Goal: Task Accomplishment & Management: Manage account settings

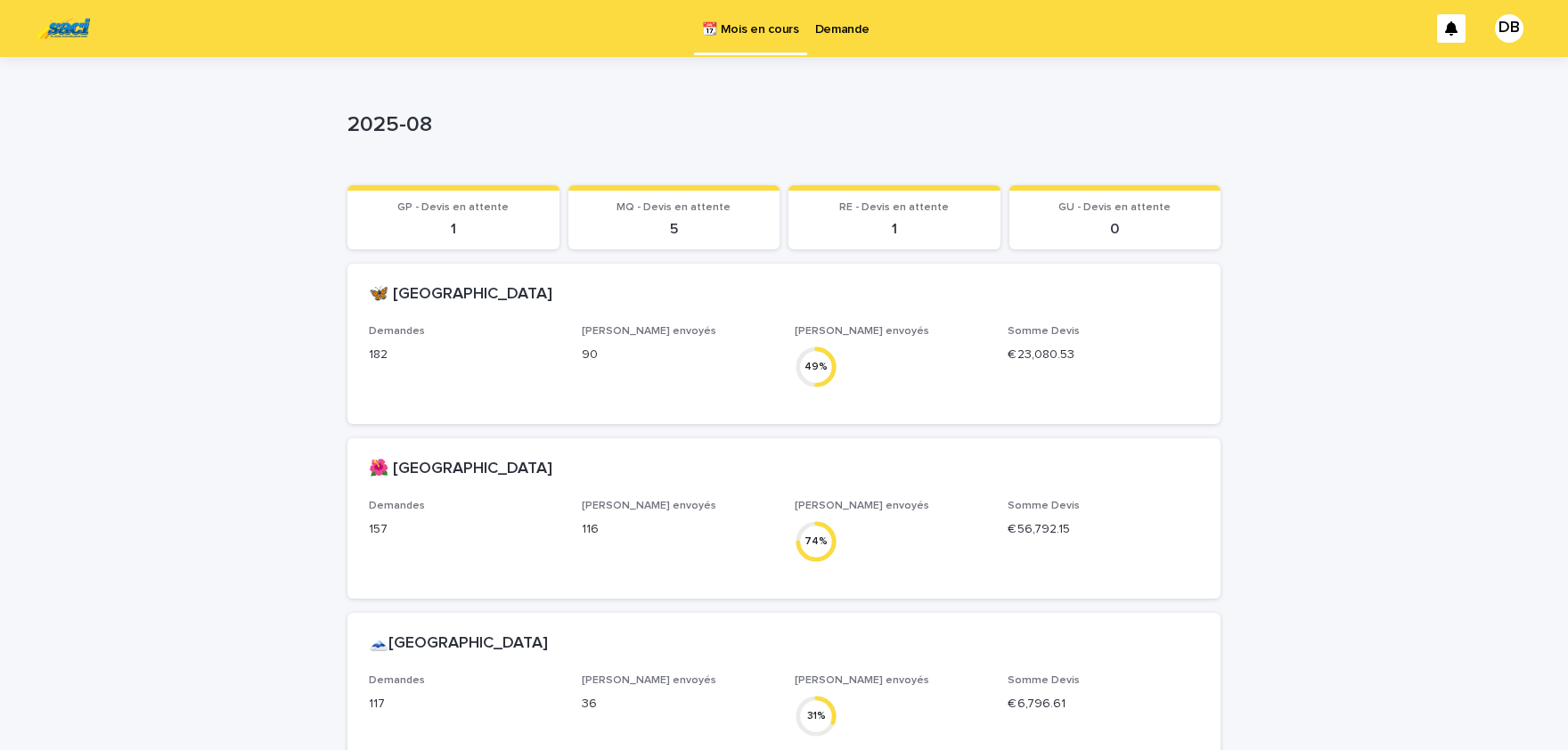
click at [818, 27] on p "Demande" at bounding box center [842, 19] width 55 height 38
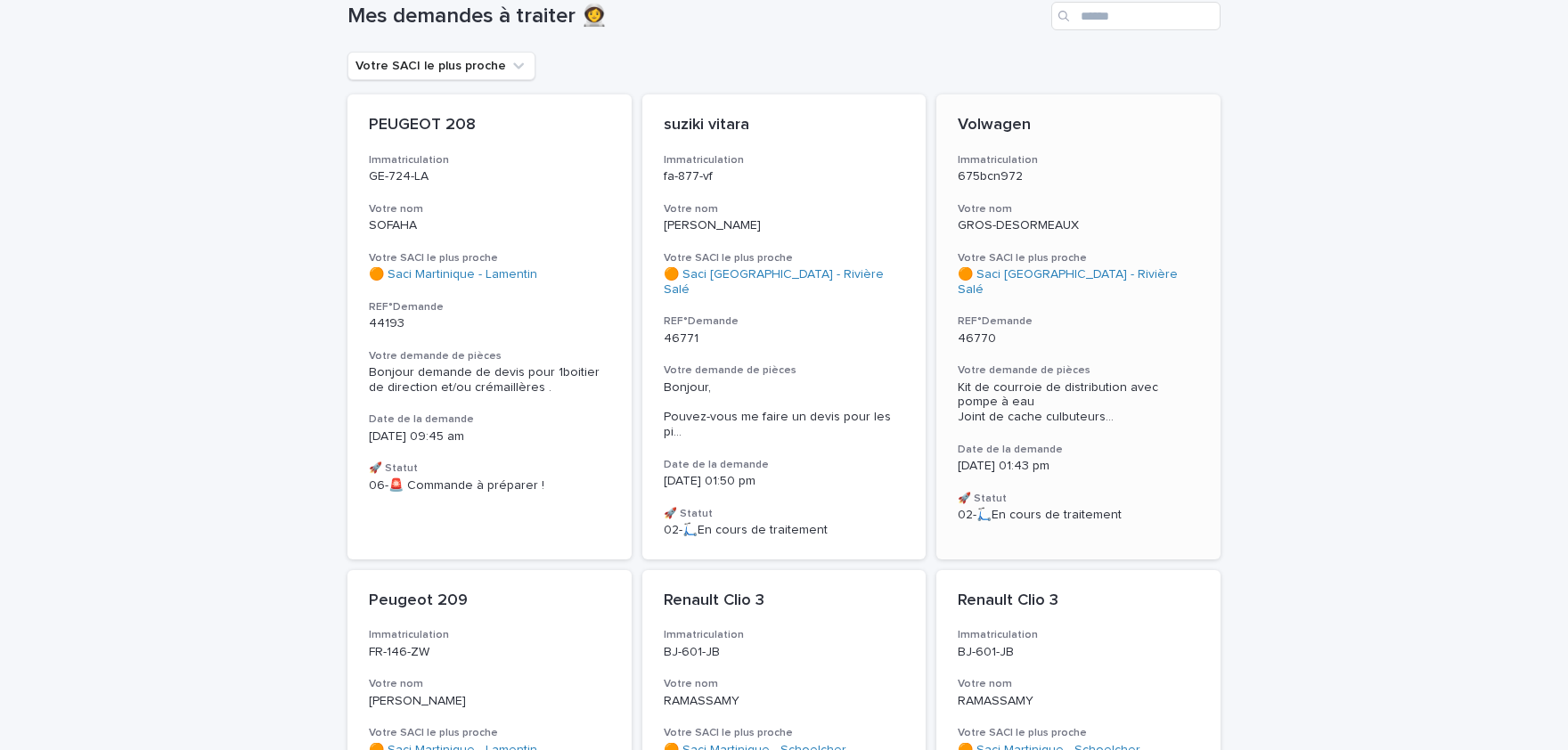
scroll to position [49, 0]
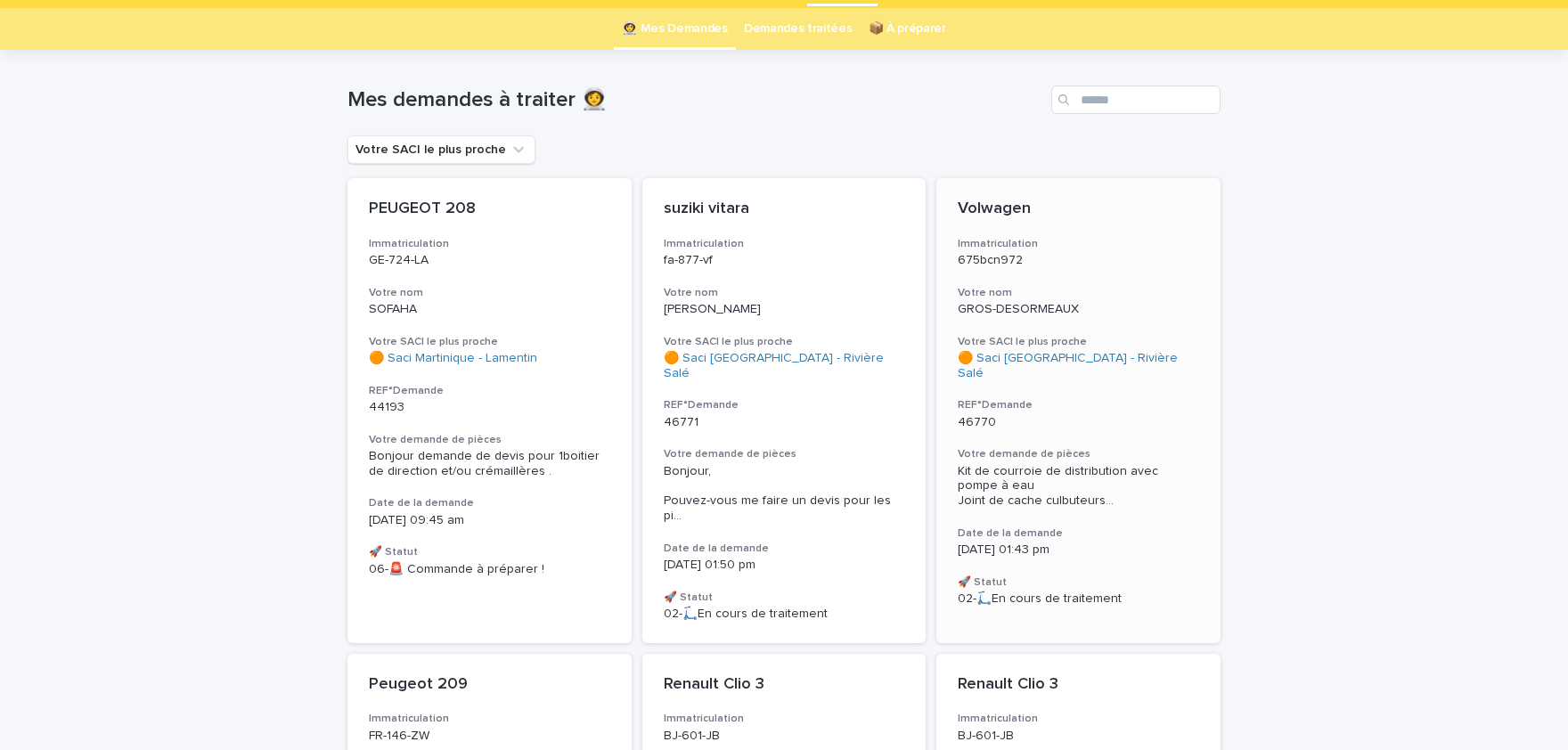
click at [967, 447] on h3 "Votre demande de pièces" at bounding box center [1079, 454] width 241 height 14
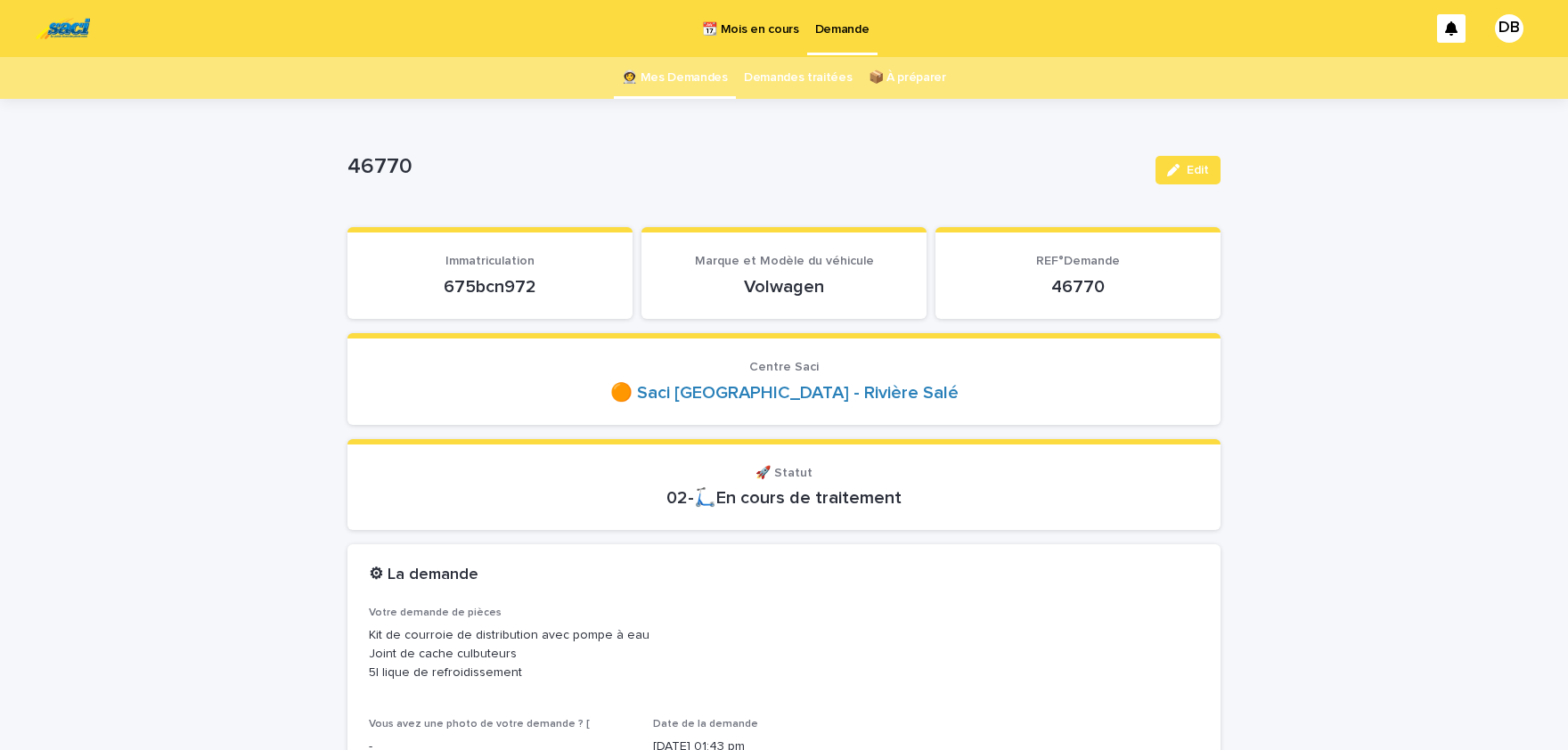
click at [492, 286] on p "675bcn972" at bounding box center [489, 287] width 242 height 22
click at [492, 285] on p "675bcn972" at bounding box center [489, 287] width 242 height 22
drag, startPoint x: 492, startPoint y: 285, endPoint x: 502, endPoint y: 283, distance: 10.2
copy p "675bcn972"
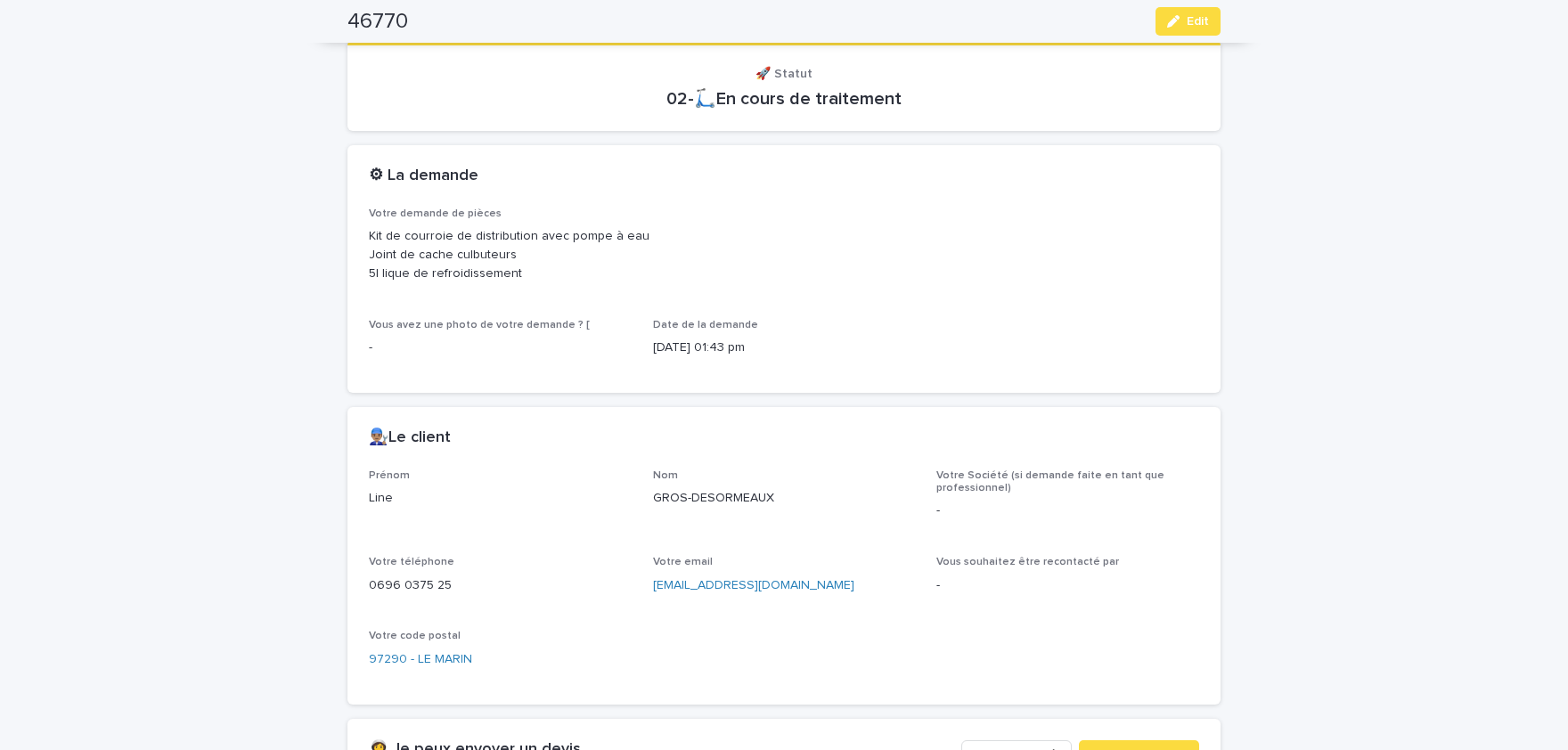
scroll to position [442, 0]
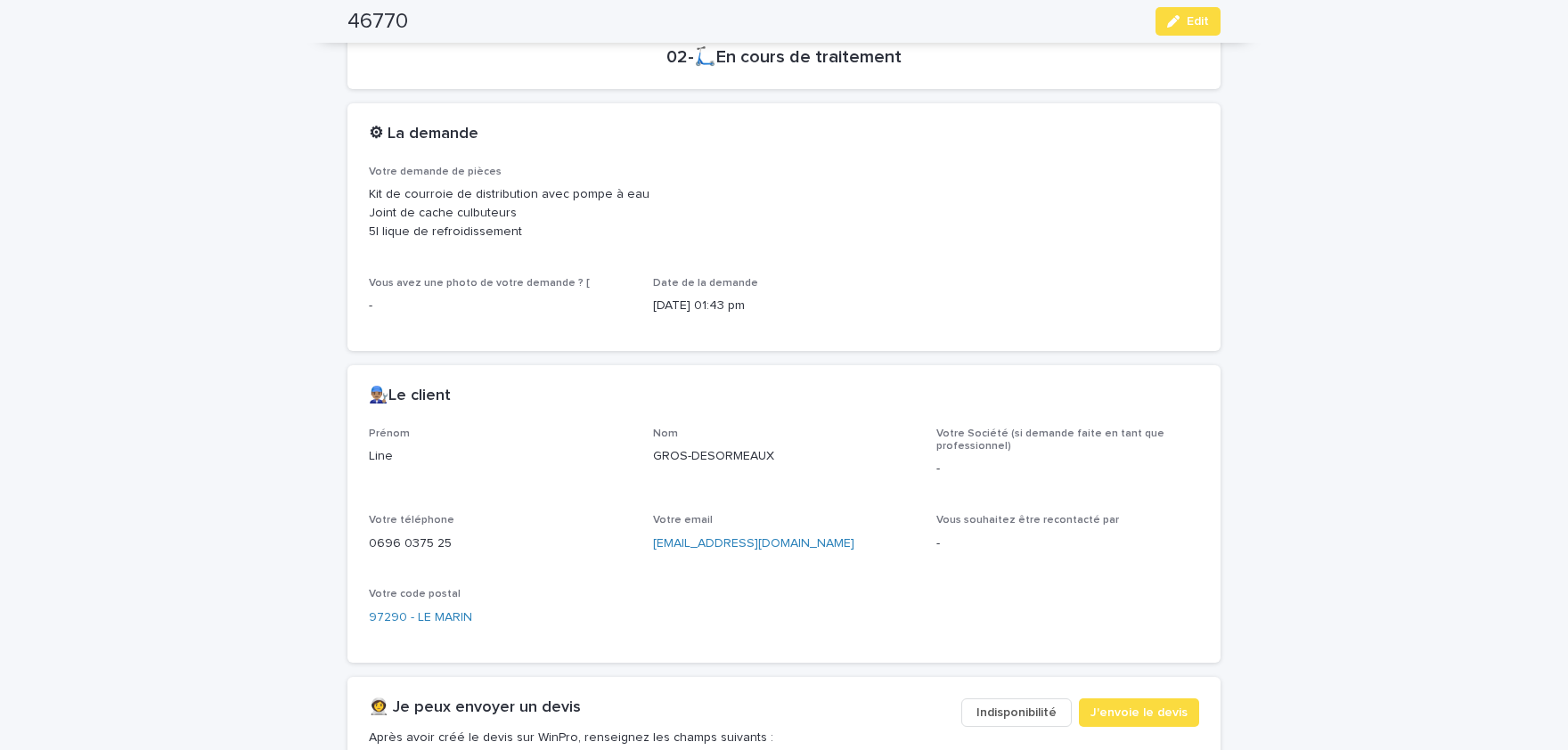
click at [387, 452] on p "Line" at bounding box center [500, 457] width 263 height 19
copy p "Line"
drag, startPoint x: 654, startPoint y: 458, endPoint x: 772, endPoint y: 458, distance: 118.0
click at [791, 465] on div "GROS-DESORMEAUX" at bounding box center [784, 455] width 263 height 23
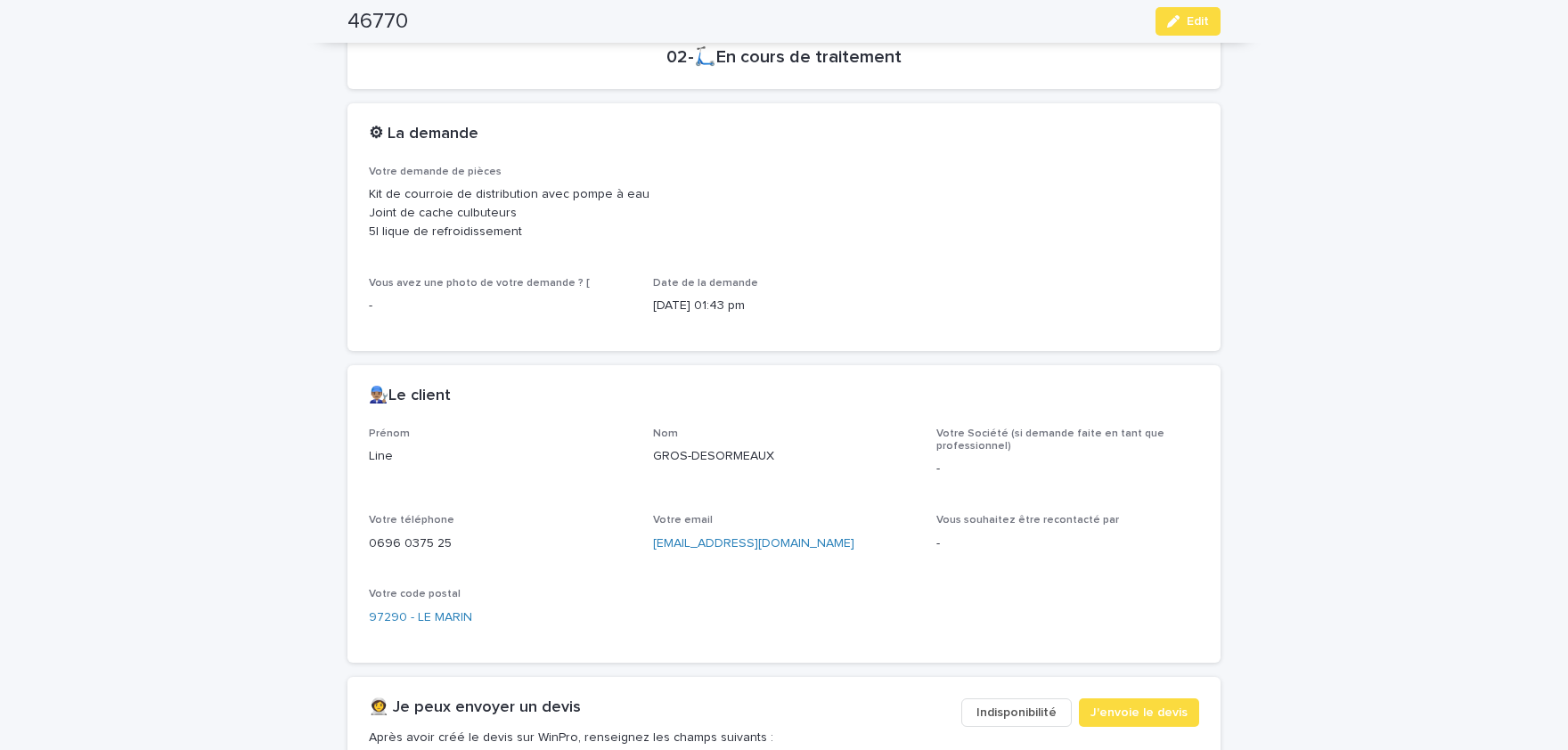
copy p "GROS-DESORMEAUX"
drag, startPoint x: 447, startPoint y: 543, endPoint x: 368, endPoint y: 543, distance: 79.0
click at [369, 543] on div "0696 0375 25" at bounding box center [500, 542] width 263 height 23
drag, startPoint x: 368, startPoint y: 543, endPoint x: 427, endPoint y: 554, distance: 60.0
copy p "0696 0375 25"
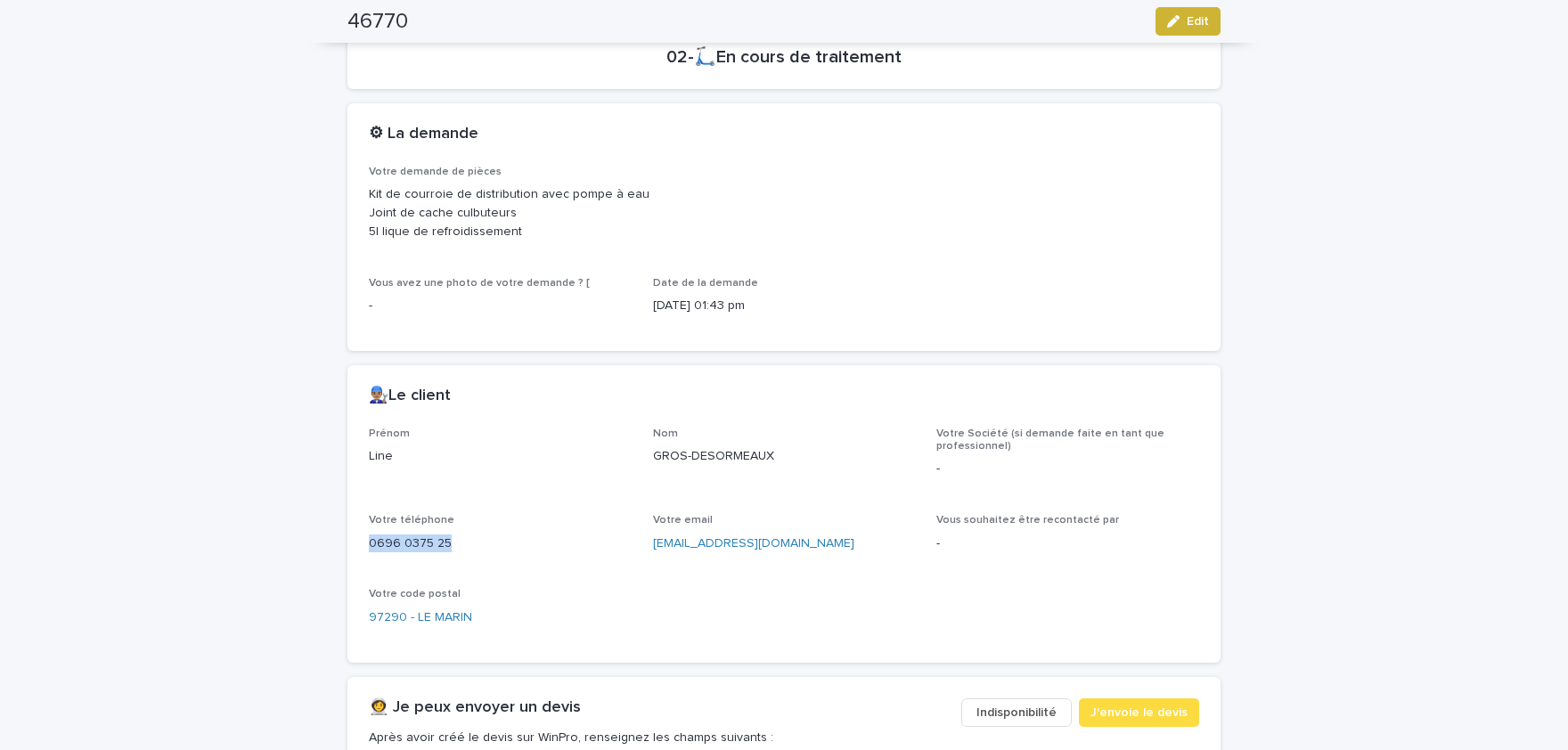
click at [1201, 19] on span "Edit" at bounding box center [1197, 21] width 23 height 12
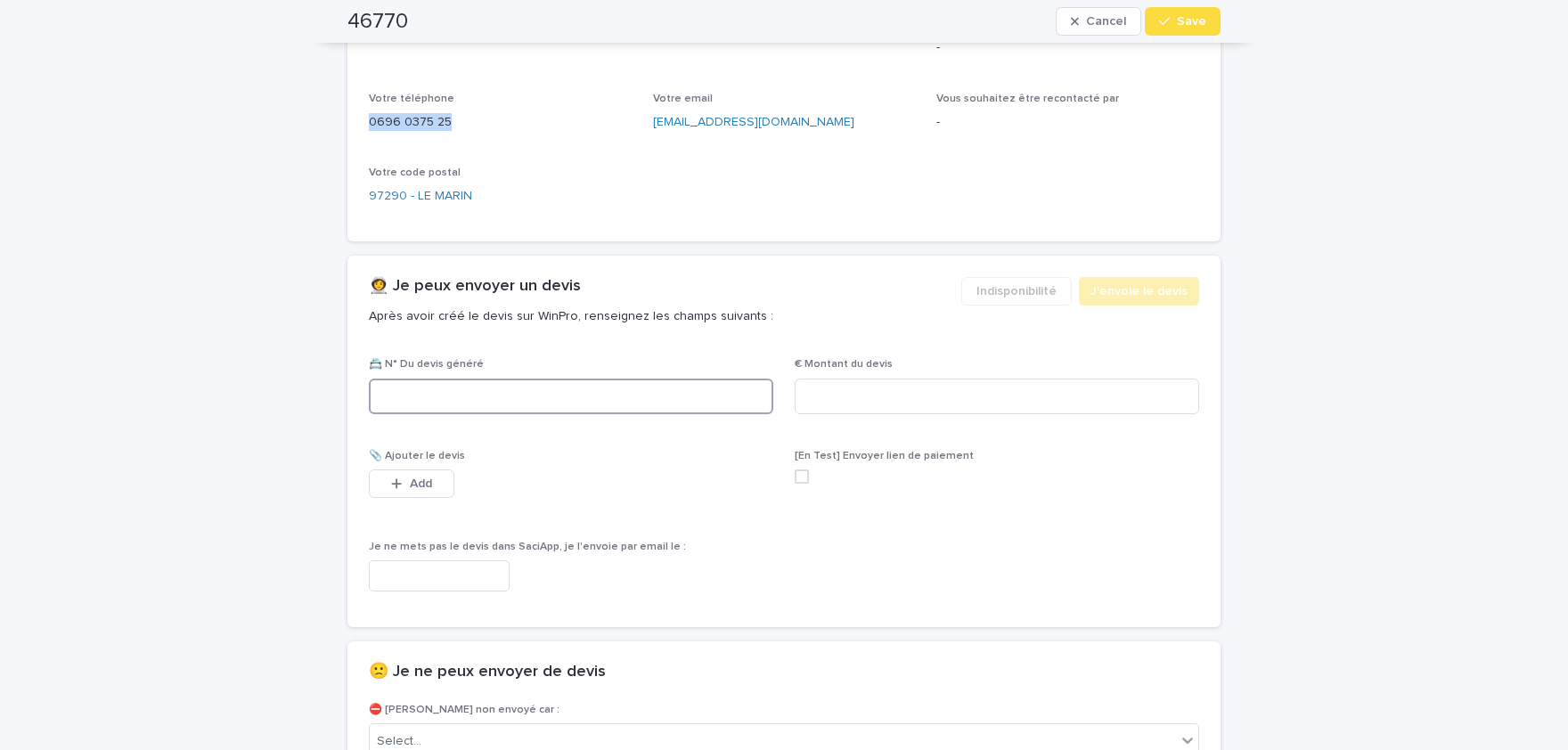
click at [532, 398] on input at bounding box center [570, 396] width 404 height 36
paste input "********"
type input "********"
click at [867, 382] on input at bounding box center [997, 396] width 404 height 36
paste input "*****"
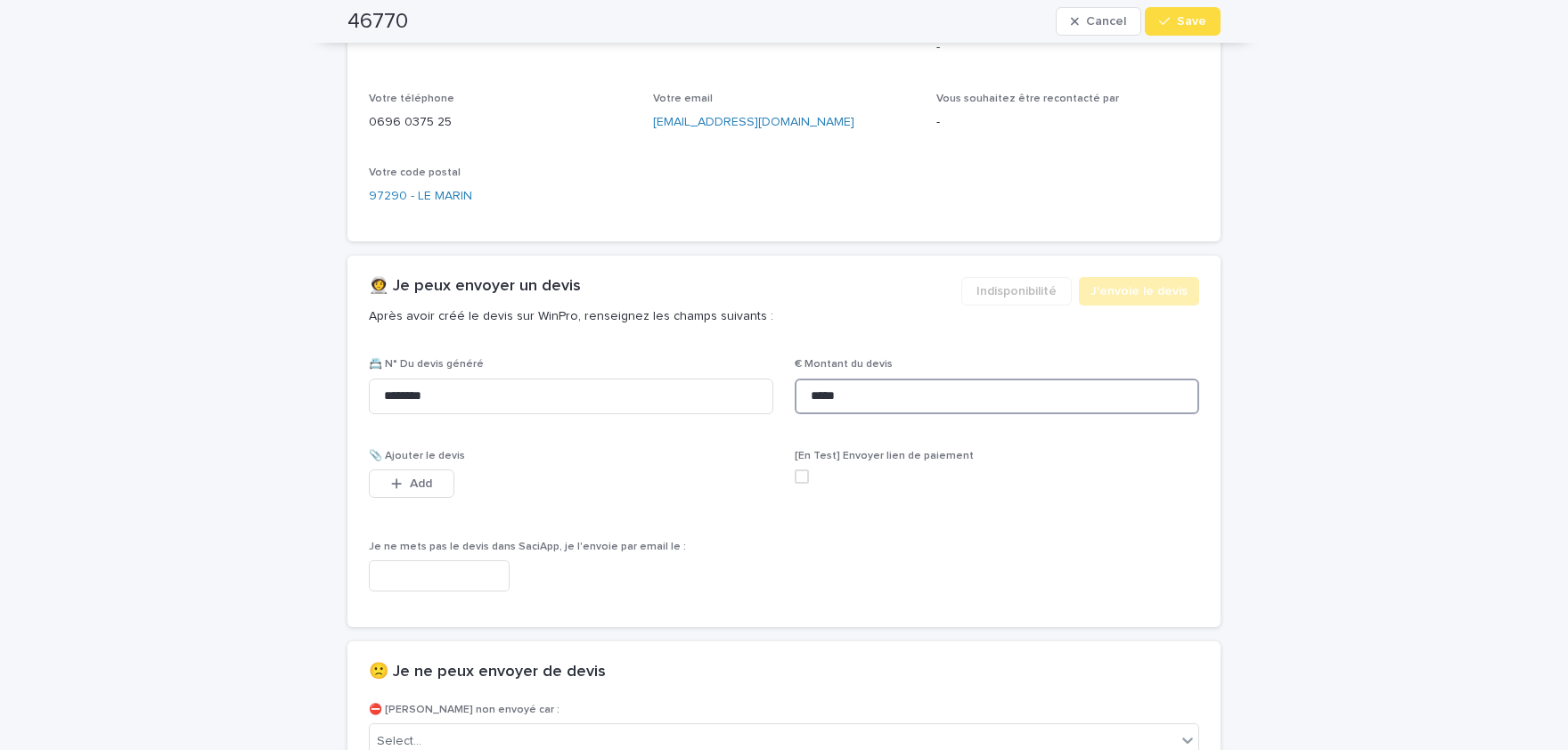
scroll to position [875, 0]
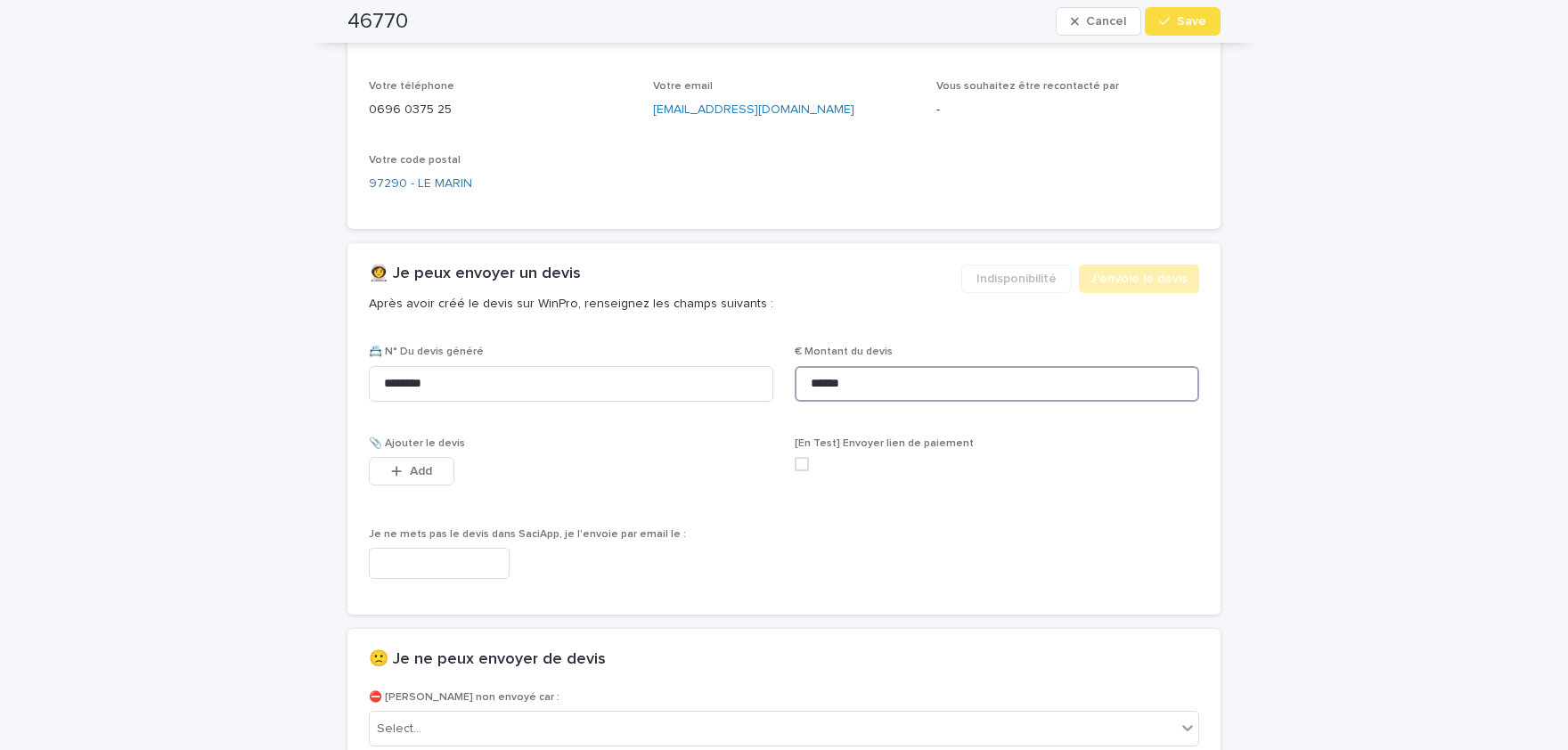
type input "******"
drag, startPoint x: 431, startPoint y: 449, endPoint x: 443, endPoint y: 457, distance: 14.4
click at [434, 450] on div "📎 Ajouter le devis This file cannot be opened Download File Add" at bounding box center [570, 473] width 404 height 70
click at [444, 458] on button "Add" at bounding box center [411, 472] width 86 height 28
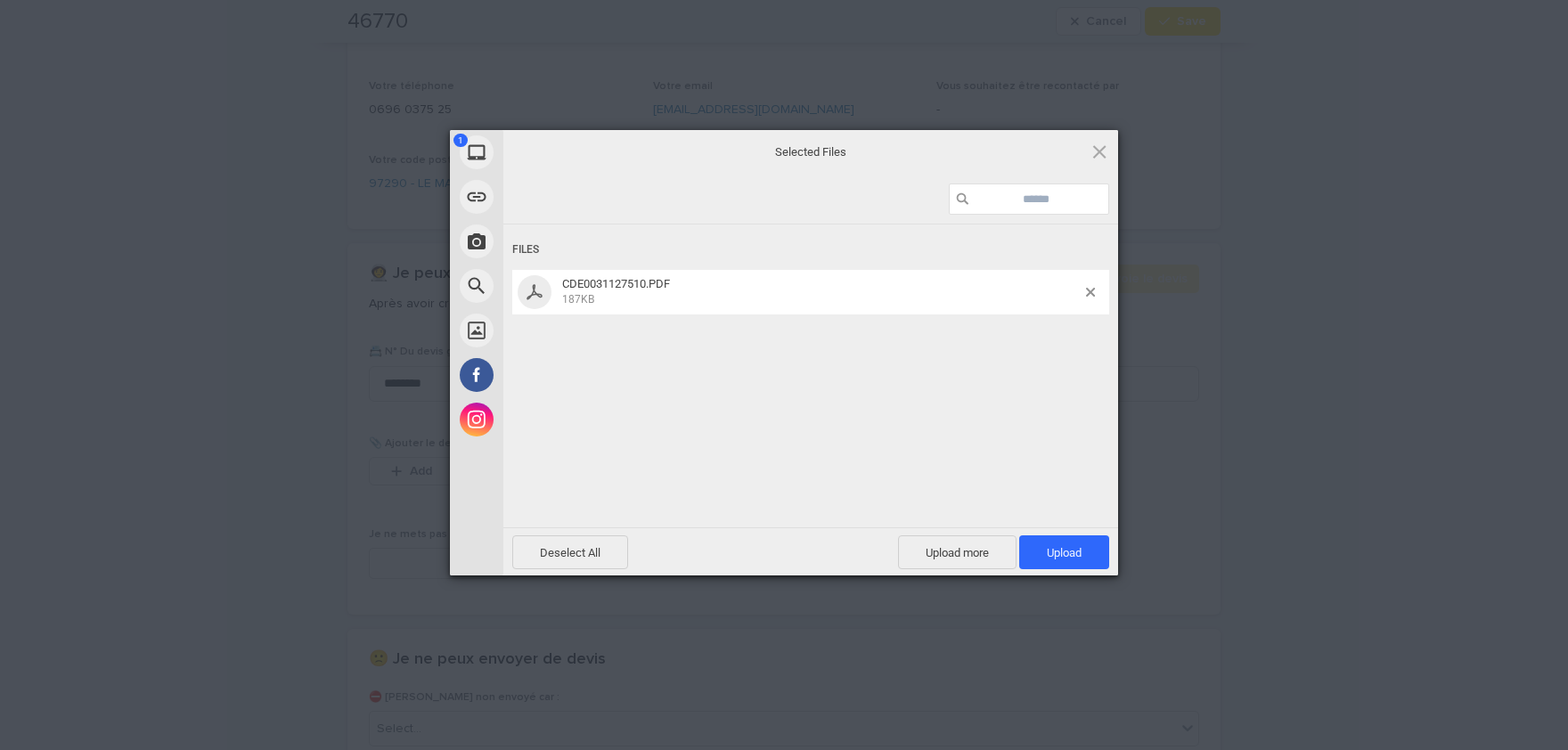
click at [1020, 363] on div "Files CDE0031127510.PDF 187KB" at bounding box center [811, 374] width 615 height 299
click at [1073, 553] on span "Upload 1" at bounding box center [1064, 553] width 35 height 13
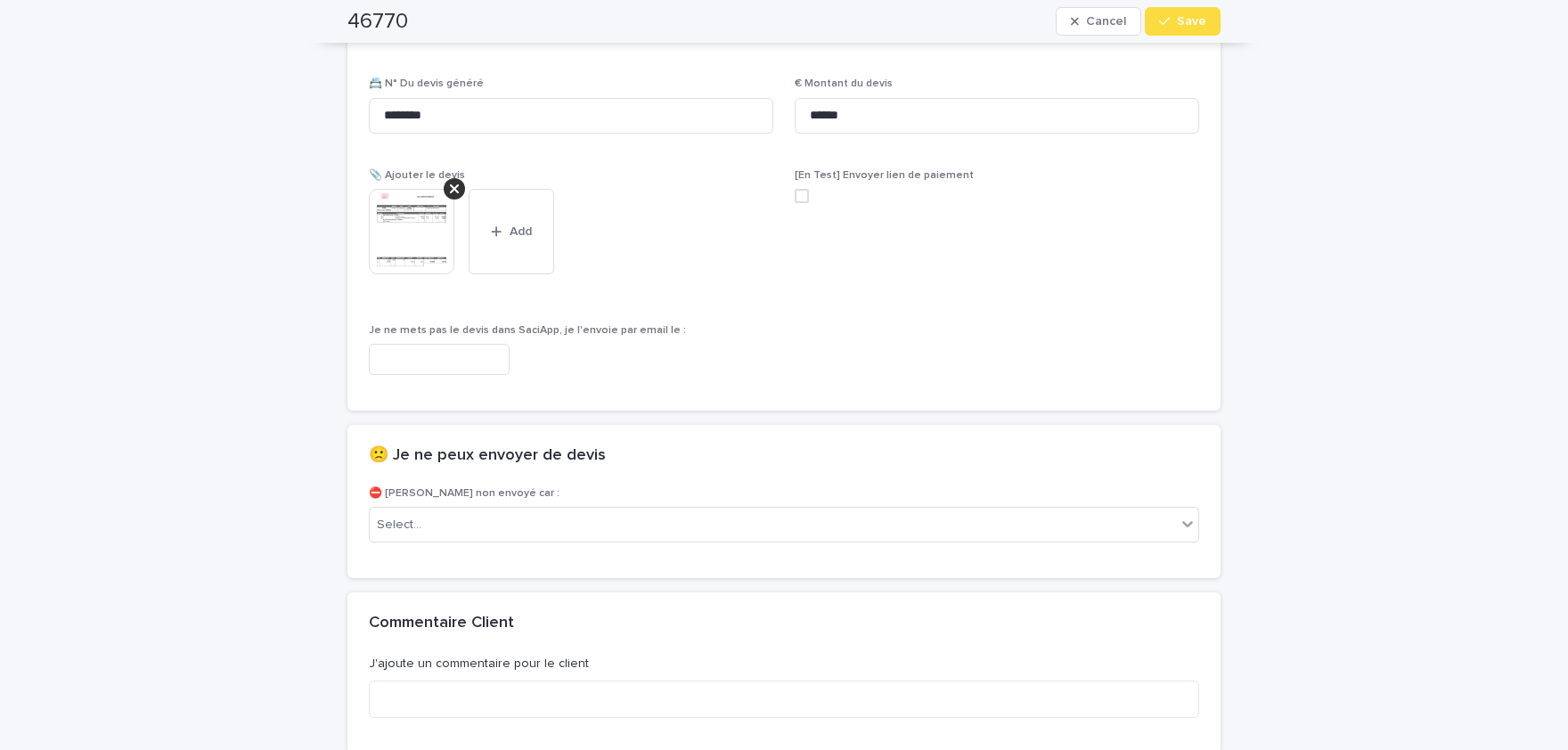
scroll to position [1166, 0]
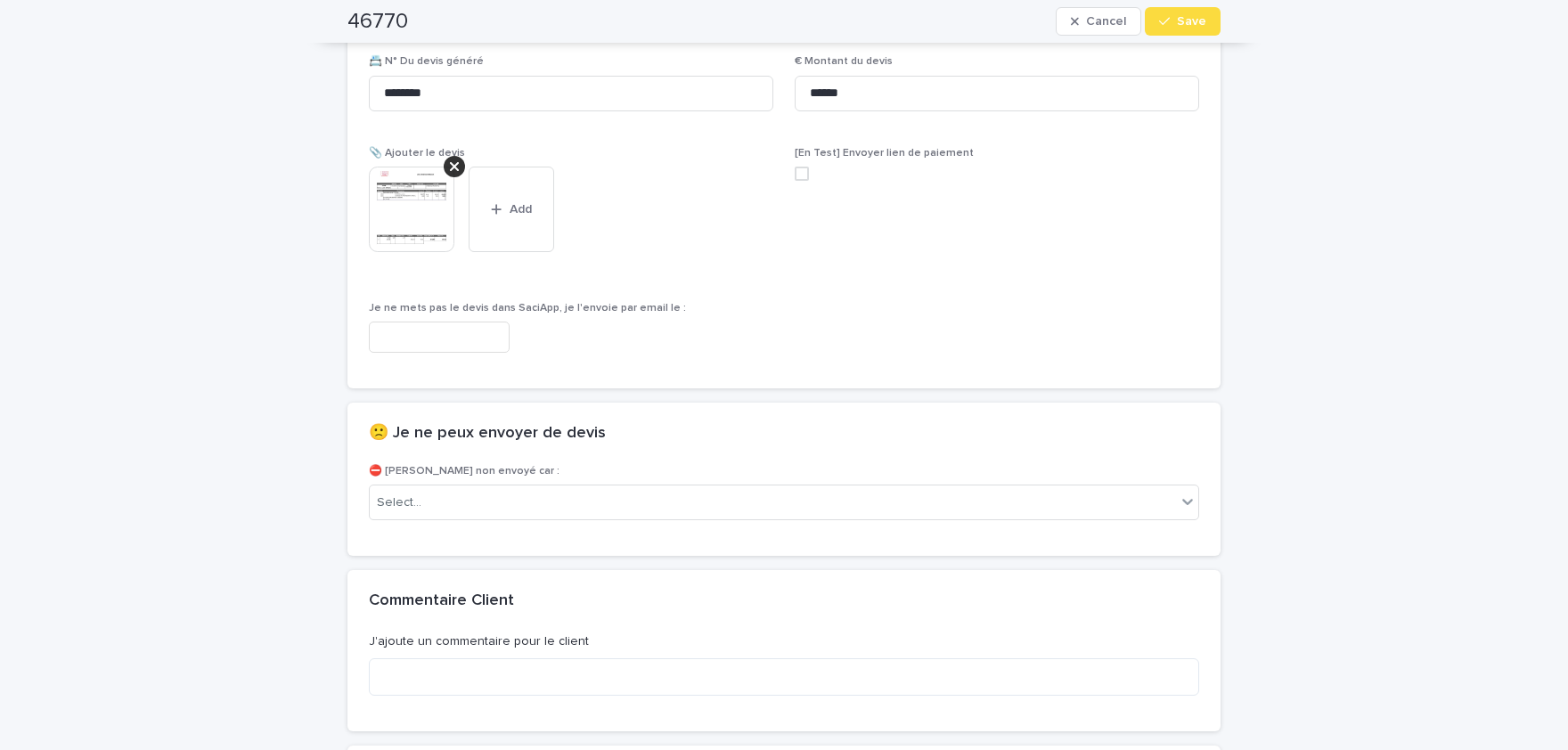
click at [413, 211] on img at bounding box center [411, 209] width 86 height 86
click at [397, 202] on img at bounding box center [411, 209] width 86 height 86
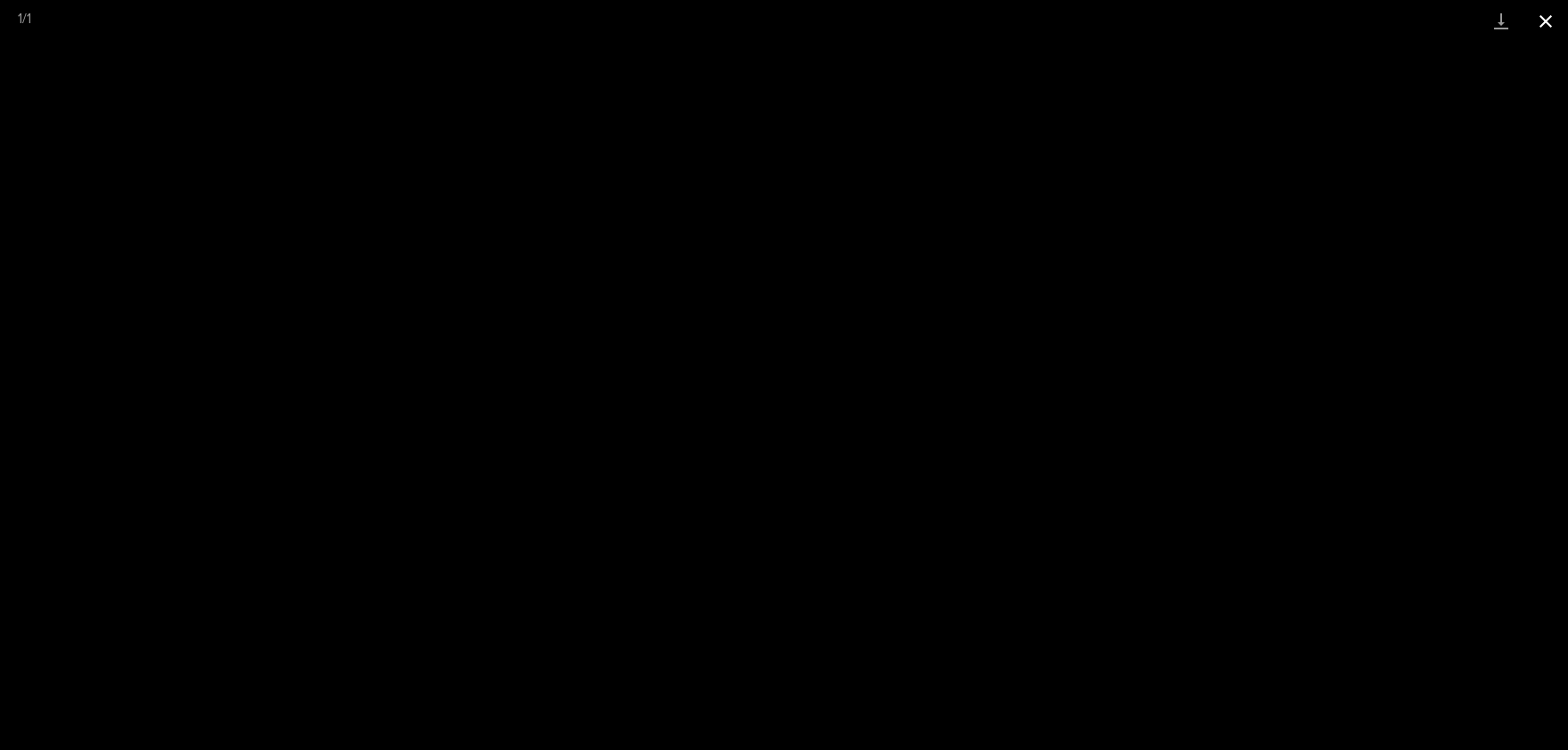
click at [1554, 21] on button "Close gallery" at bounding box center [1544, 21] width 44 height 42
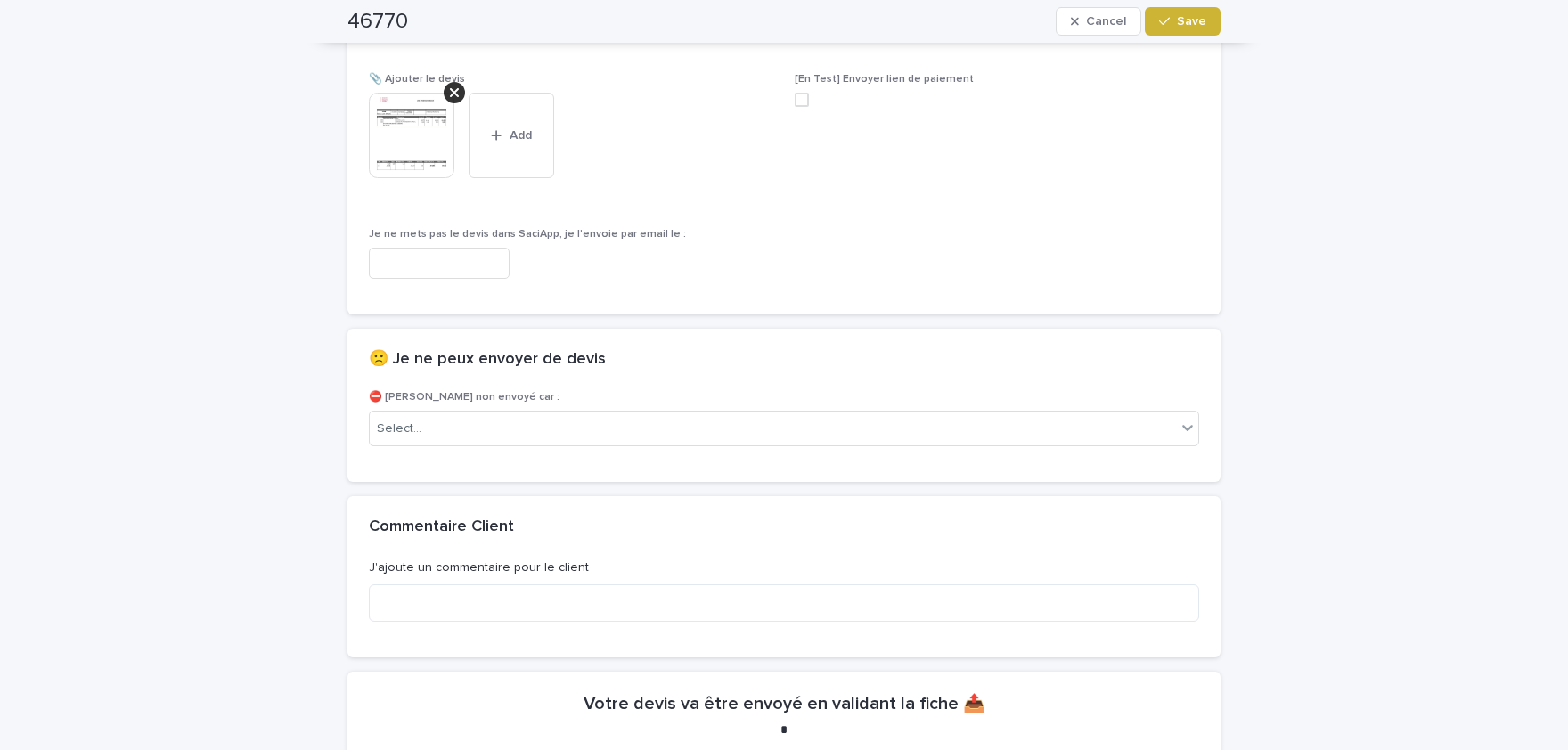
click at [1203, 25] on span "Save" at bounding box center [1191, 21] width 29 height 12
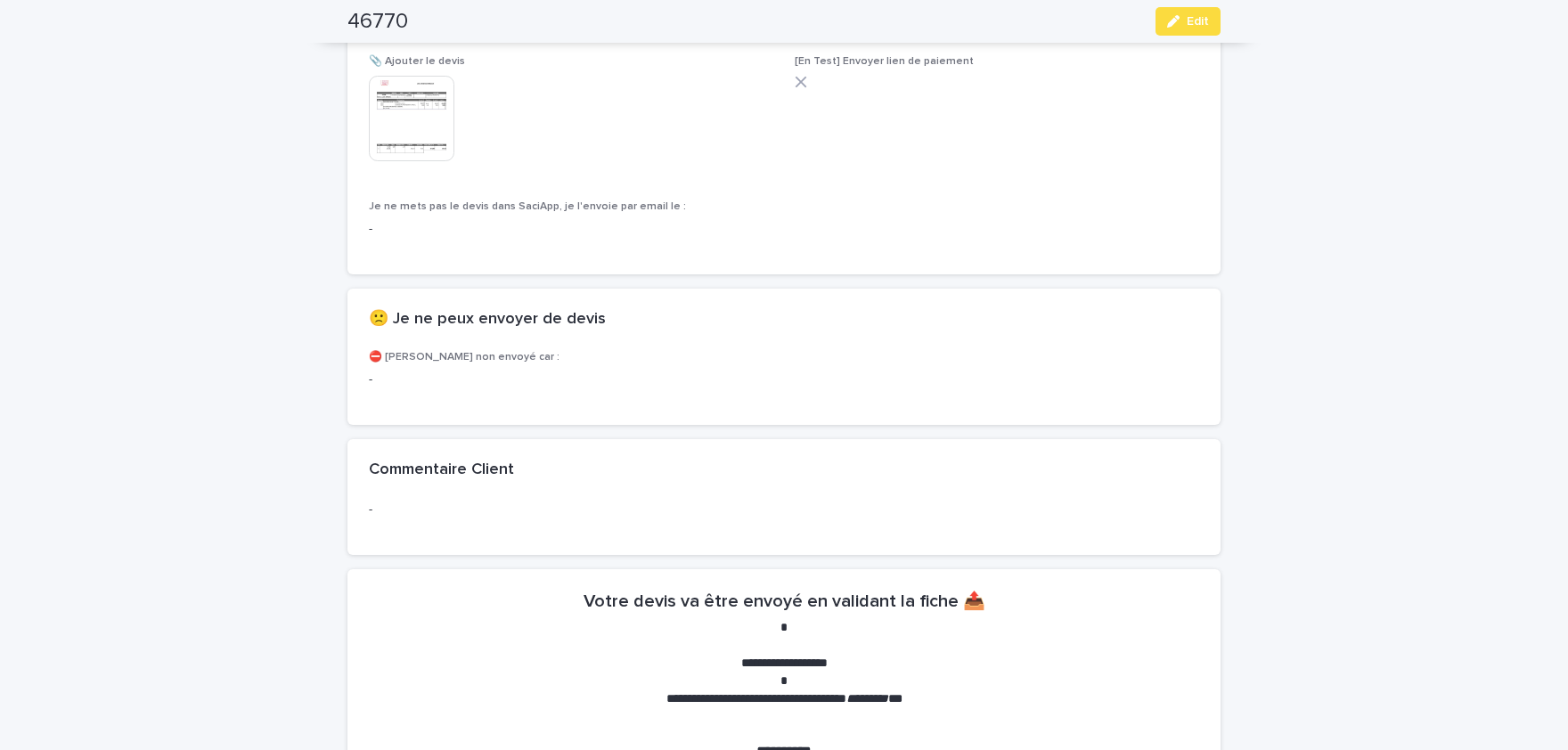
scroll to position [1188, 0]
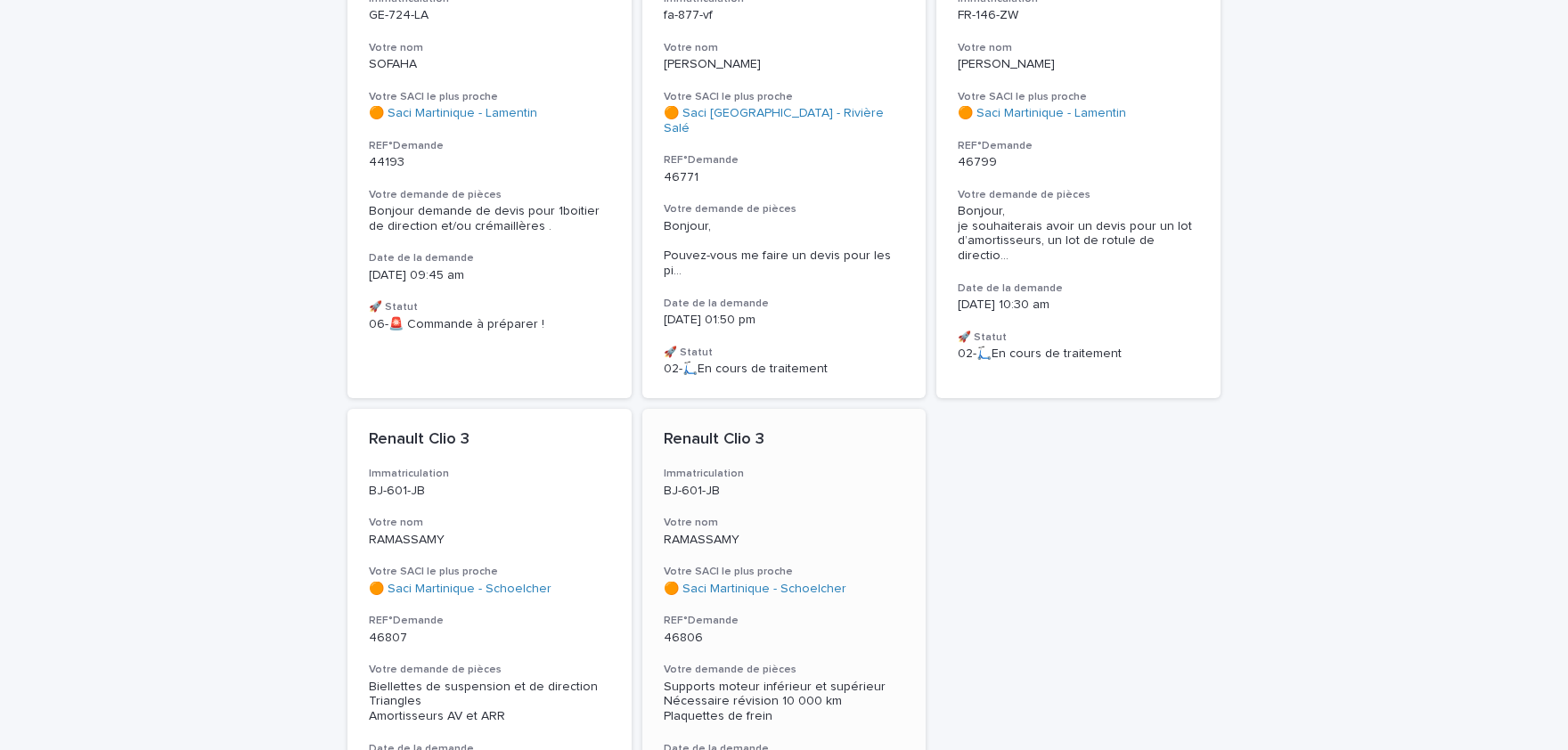
scroll to position [491, 0]
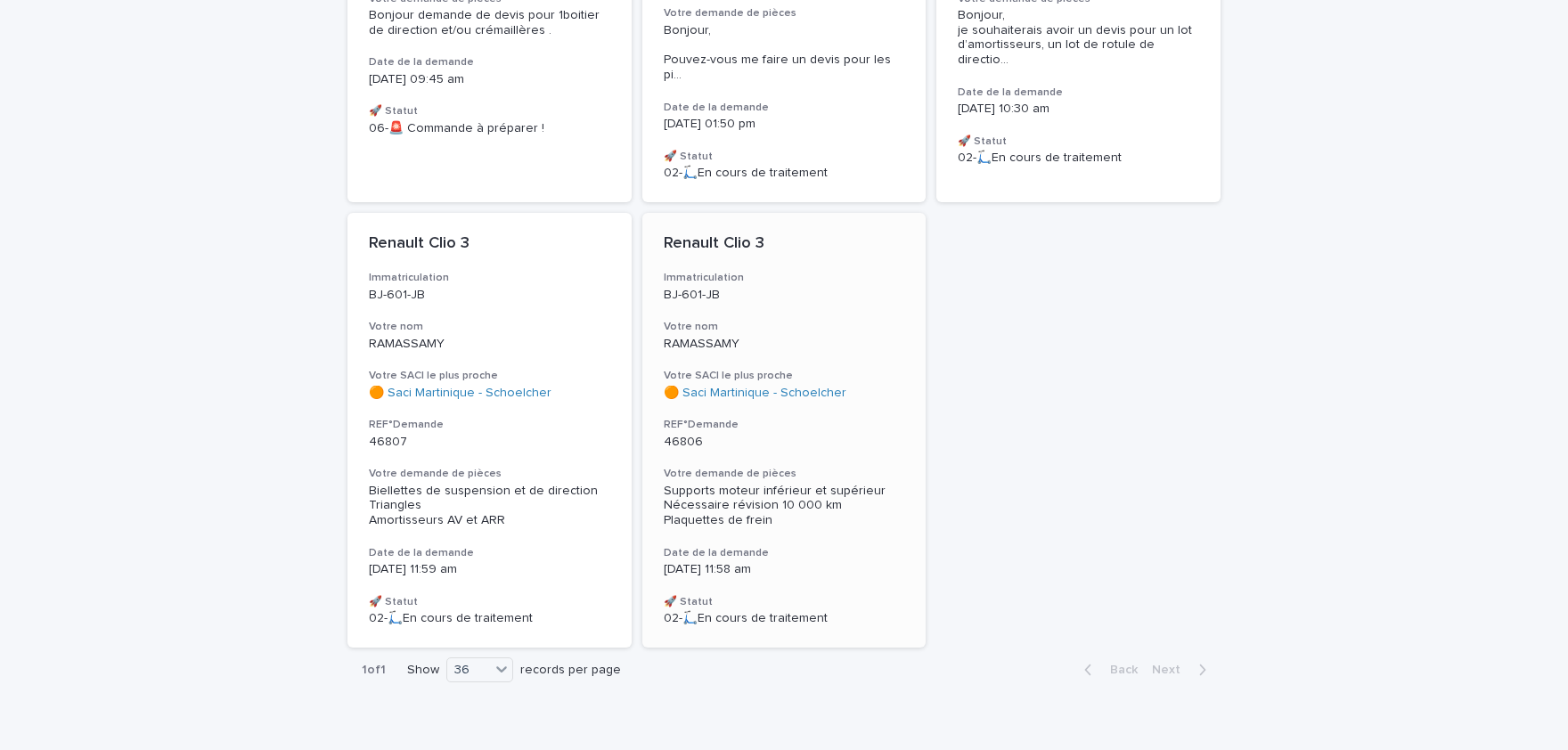
click at [792, 508] on div "Renault Clio 3 Immatriculation BJ-601-JB Votre nom RAMASSAMY Votre SACI le plus…" at bounding box center [784, 430] width 284 height 435
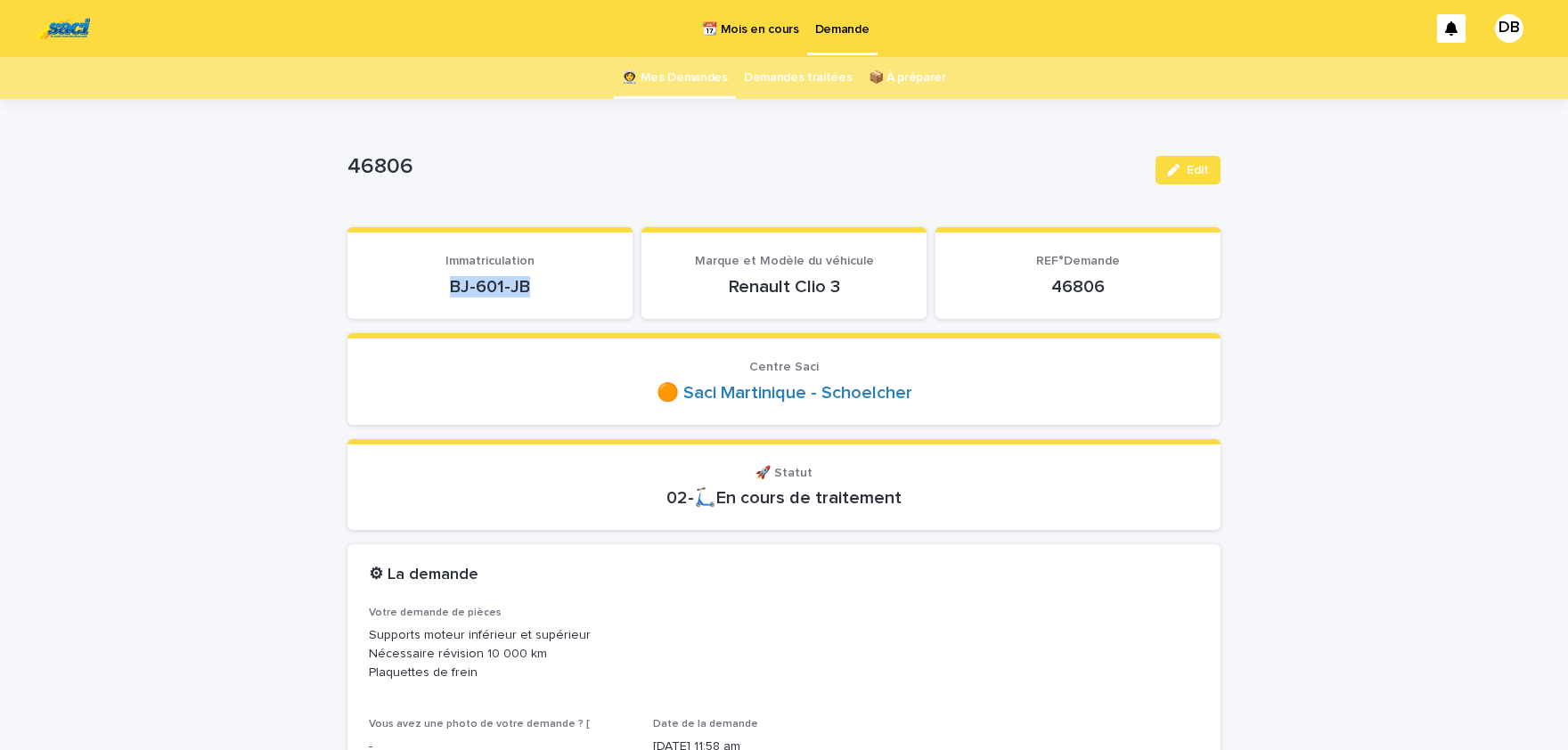
drag, startPoint x: 537, startPoint y: 291, endPoint x: 437, endPoint y: 290, distance: 100.0
click at [441, 290] on p "BJ-601-JB" at bounding box center [489, 287] width 242 height 22
click at [437, 290] on p "BJ-601-JB" at bounding box center [489, 287] width 242 height 22
click at [445, 282] on p "BJ-601-JB" at bounding box center [489, 287] width 242 height 22
drag, startPoint x: 449, startPoint y: 283, endPoint x: 538, endPoint y: 282, distance: 89.0
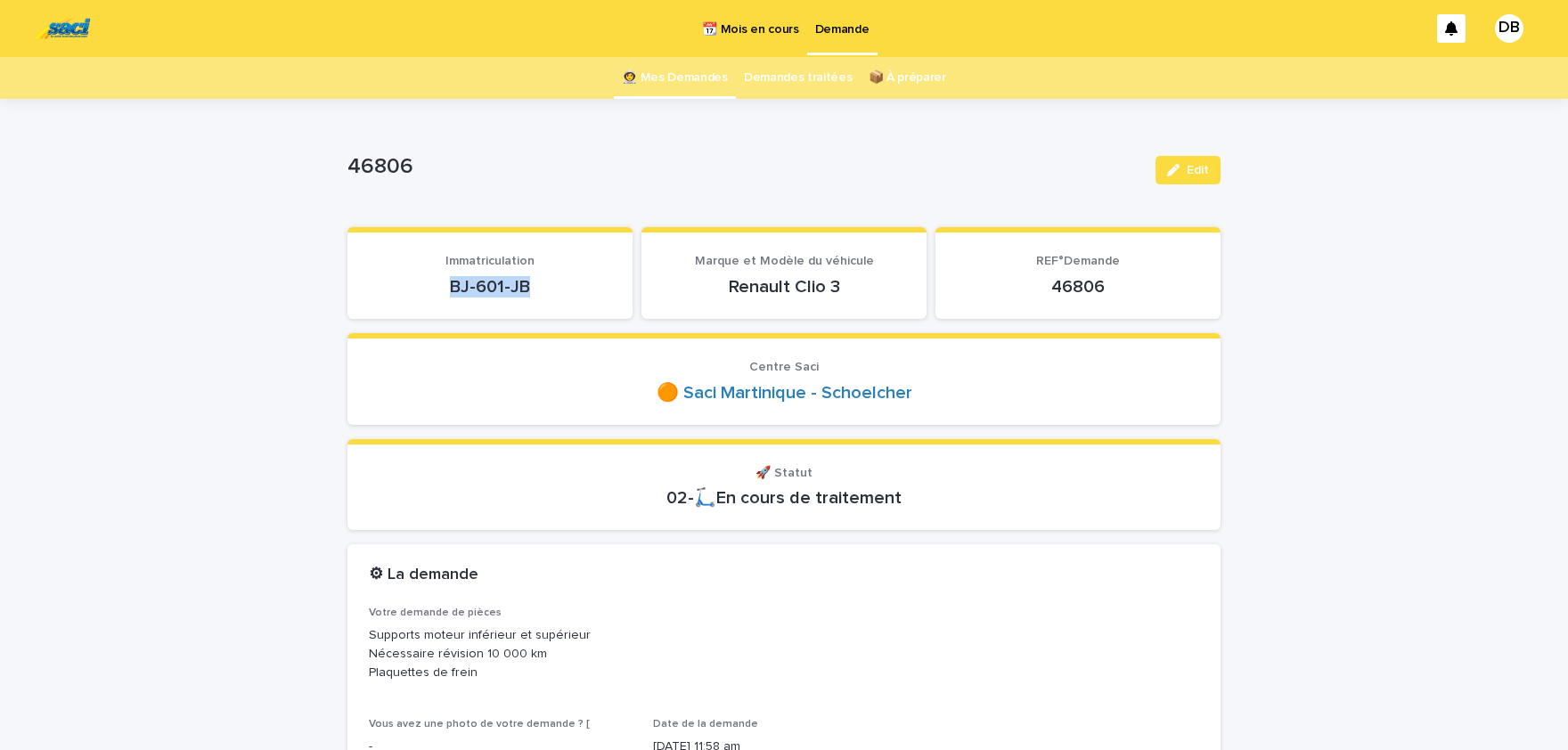
click at [538, 282] on p "BJ-601-JB" at bounding box center [489, 287] width 242 height 22
copy p "BJ-601-JB"
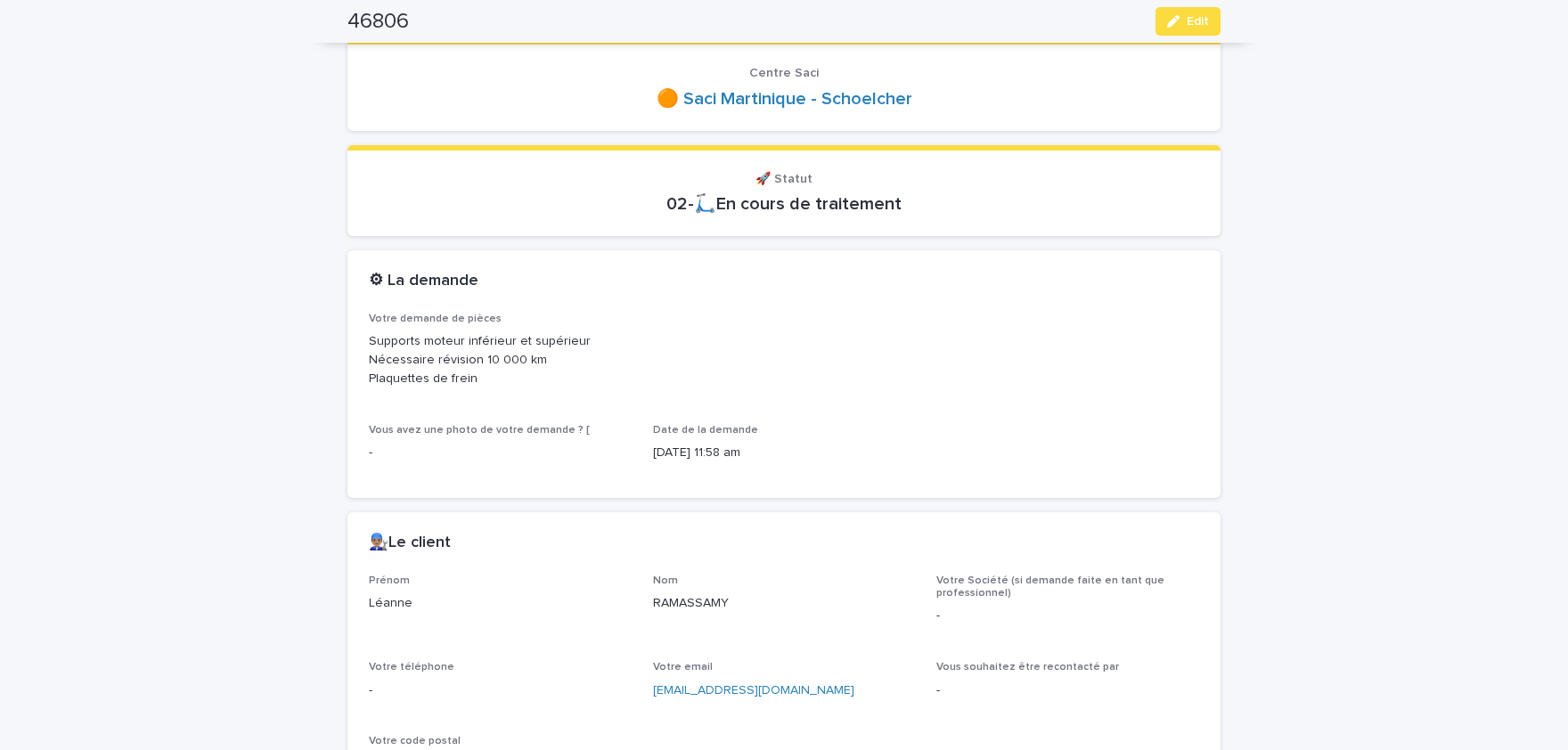
scroll to position [735, 0]
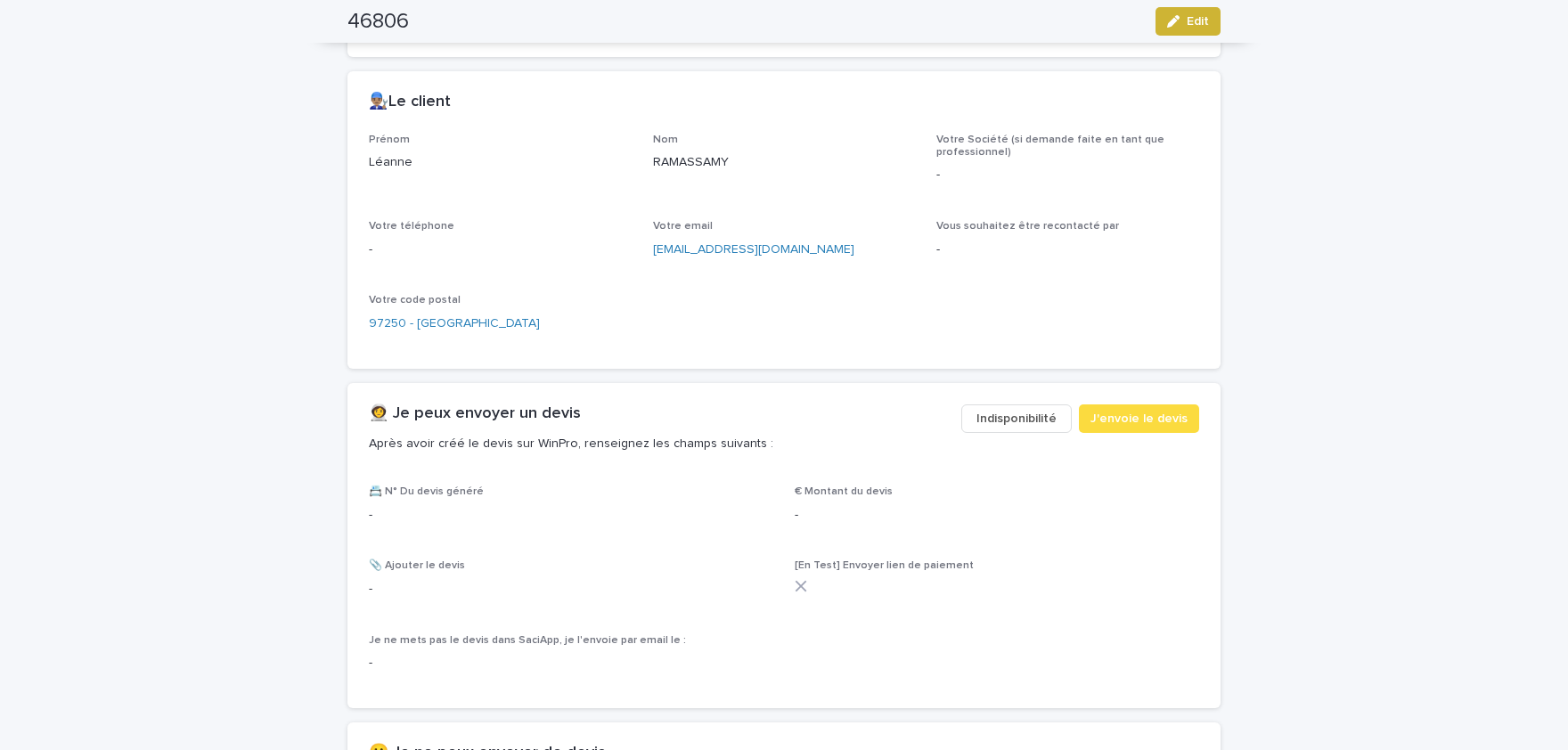
click at [1192, 24] on span "Edit" at bounding box center [1197, 21] width 23 height 12
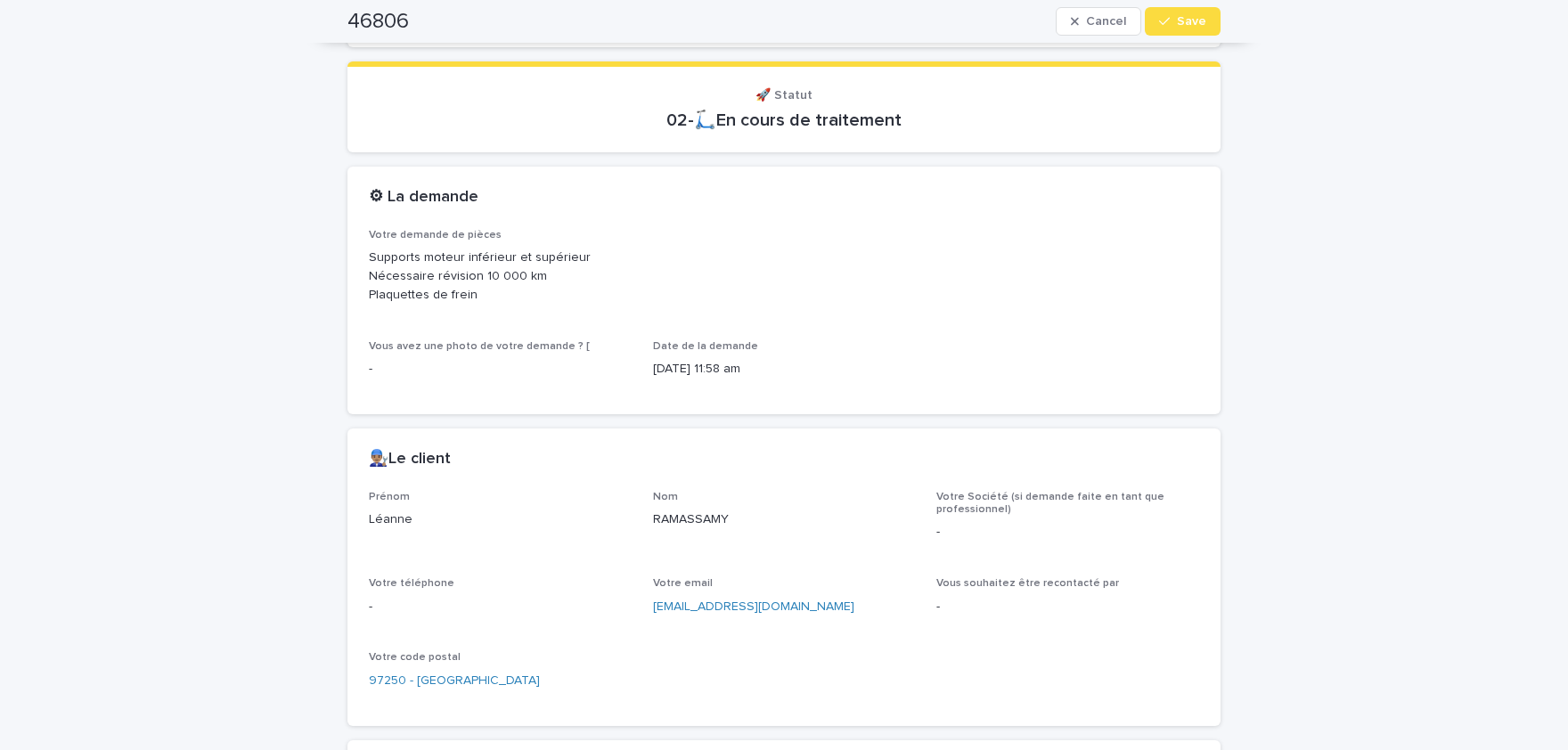
scroll to position [599, 0]
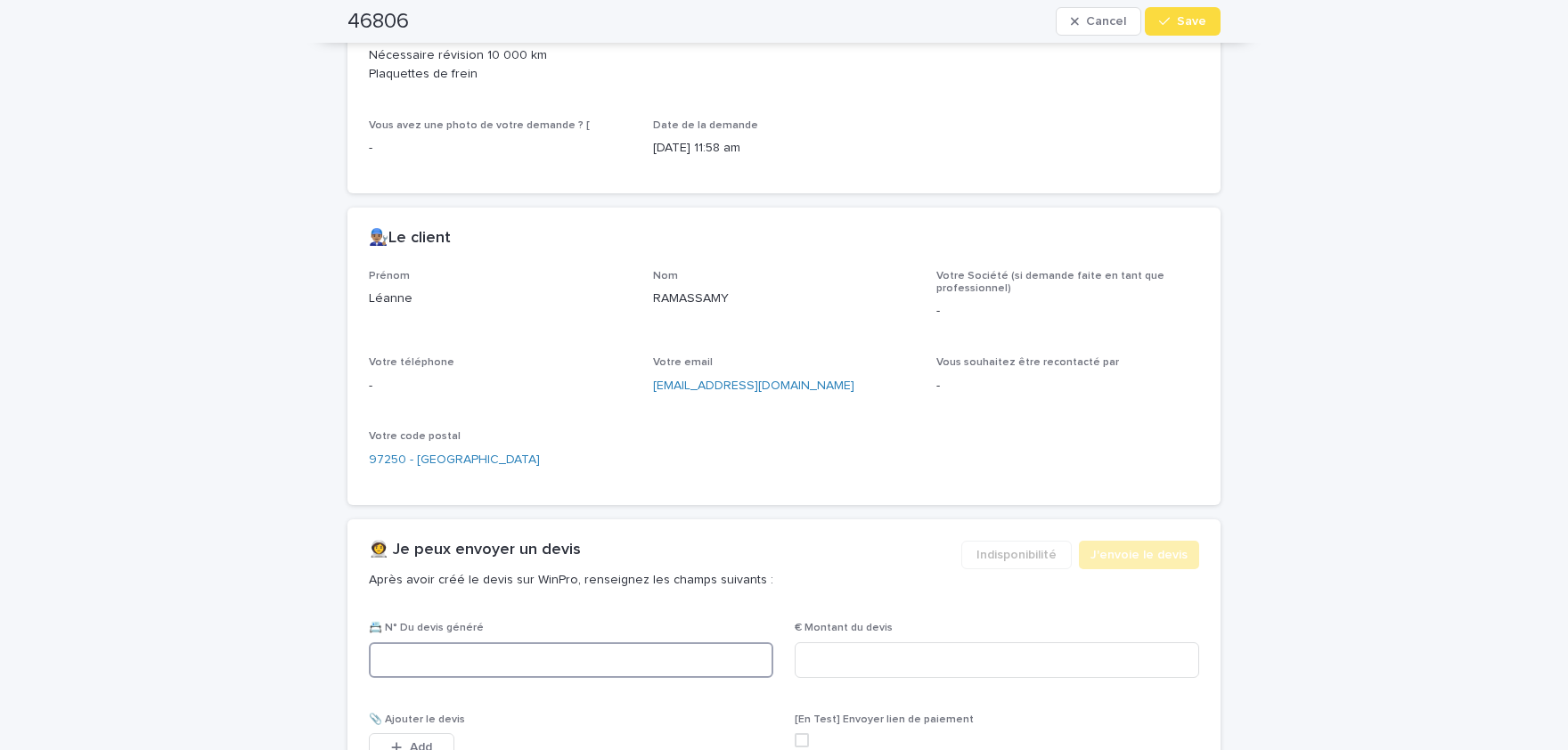
drag, startPoint x: 489, startPoint y: 656, endPoint x: 501, endPoint y: 657, distance: 12.0
click at [490, 656] on input at bounding box center [570, 660] width 404 height 36
paste input "********"
type input "********"
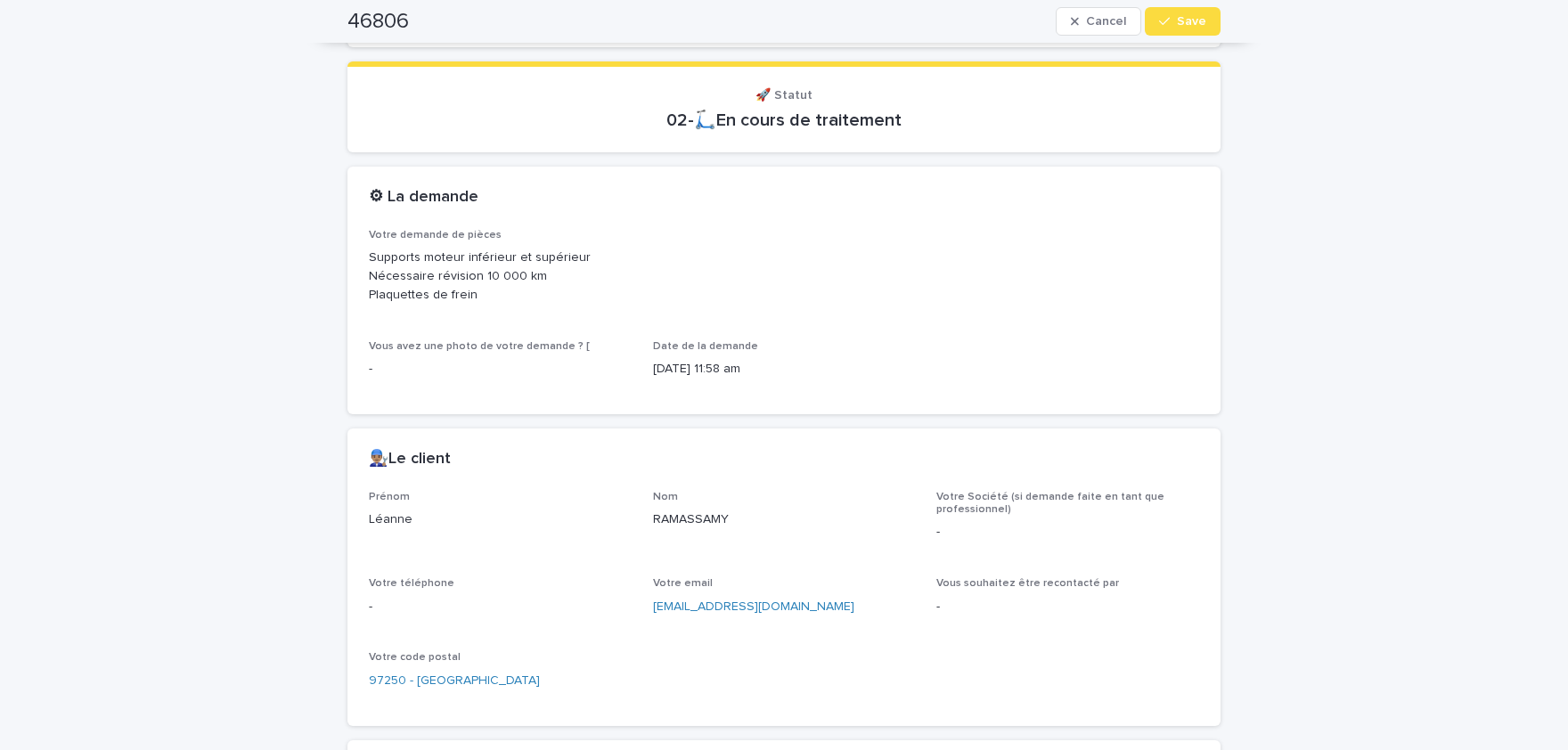
scroll to position [746, 0]
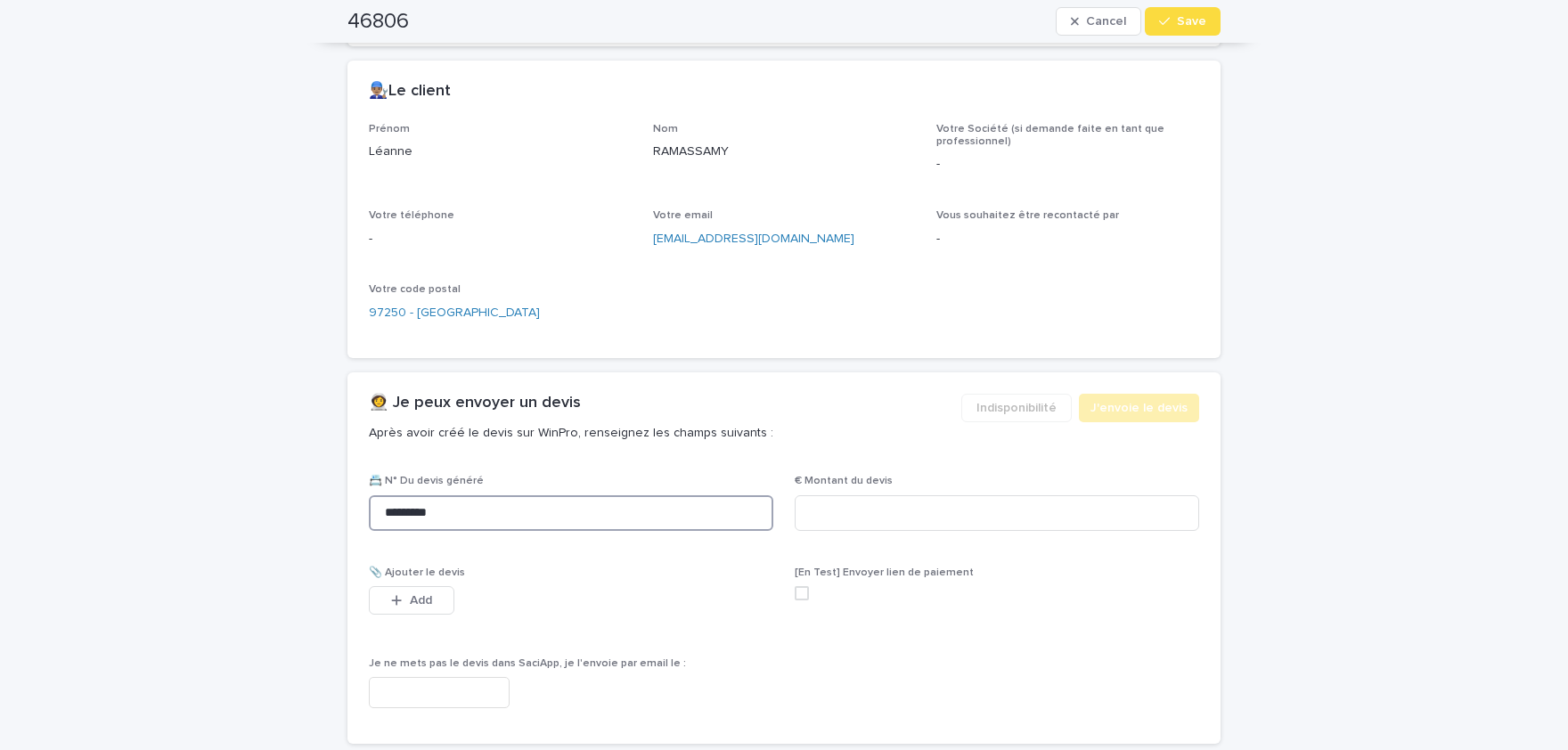
click at [369, 513] on input "********" at bounding box center [570, 513] width 404 height 36
click at [1071, 26] on button "Cancel" at bounding box center [1098, 22] width 86 height 28
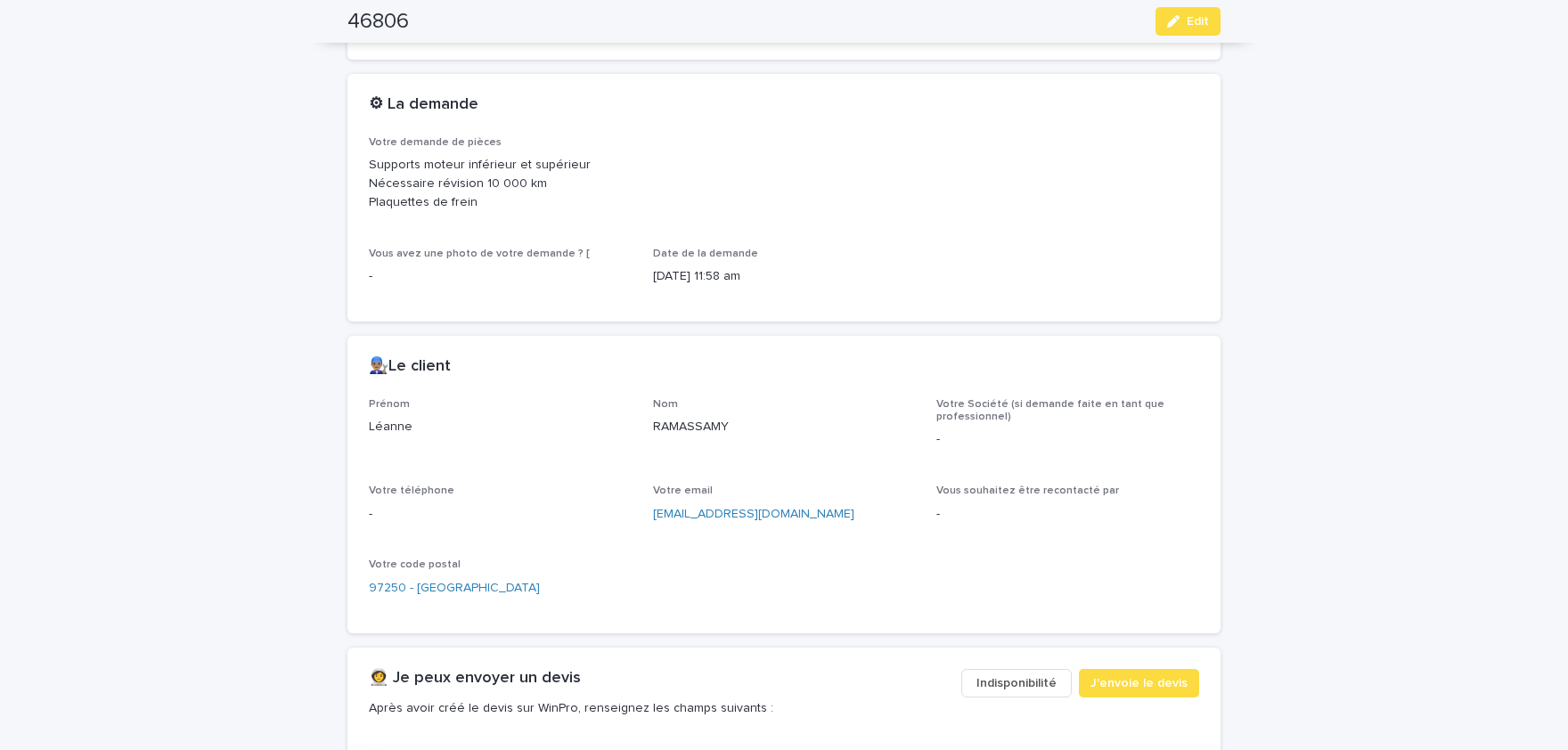
scroll to position [104, 0]
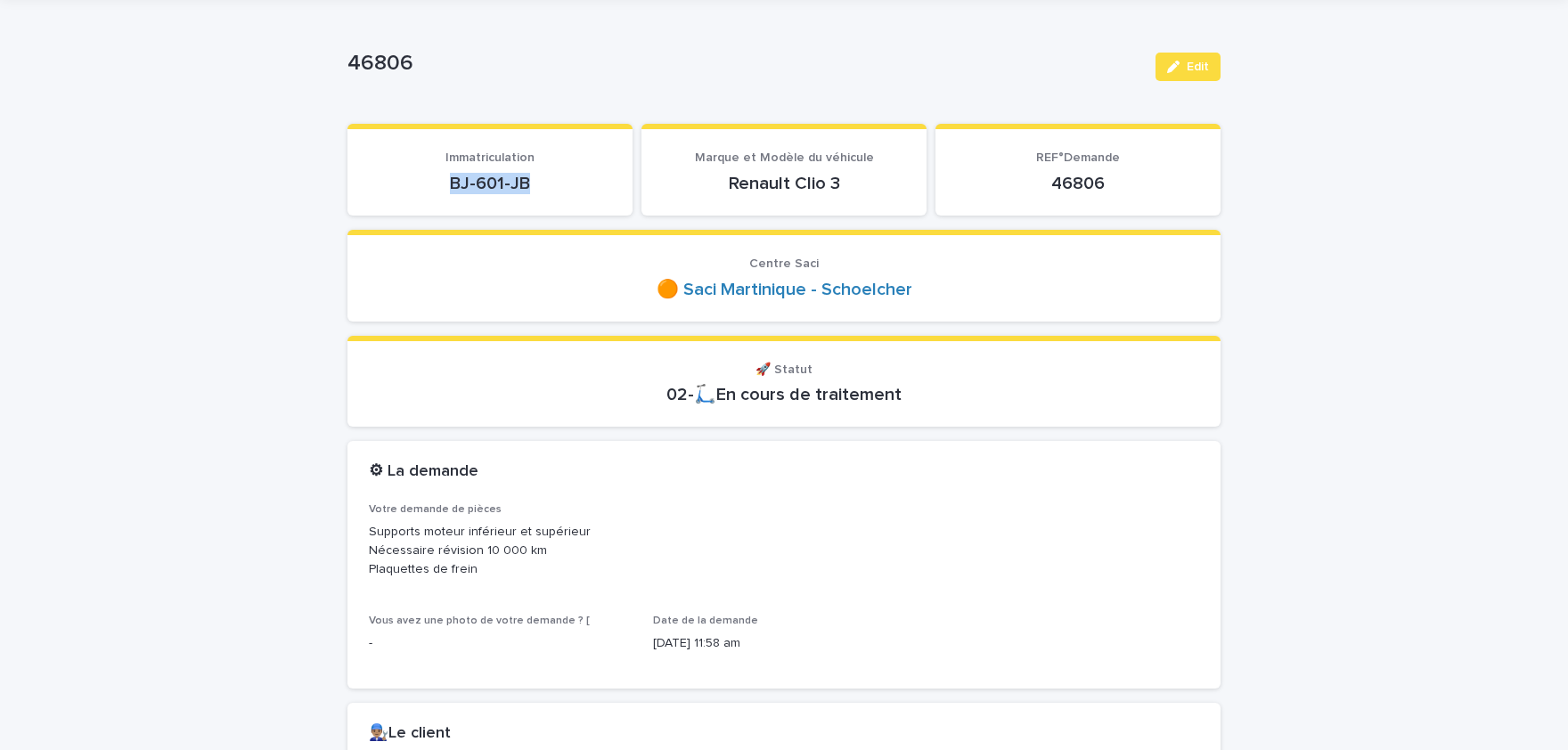
drag, startPoint x: 475, startPoint y: 182, endPoint x: 453, endPoint y: 176, distance: 22.8
click at [453, 176] on p "BJ-601-JB" at bounding box center [489, 183] width 242 height 22
copy p "BJ-601-JB"
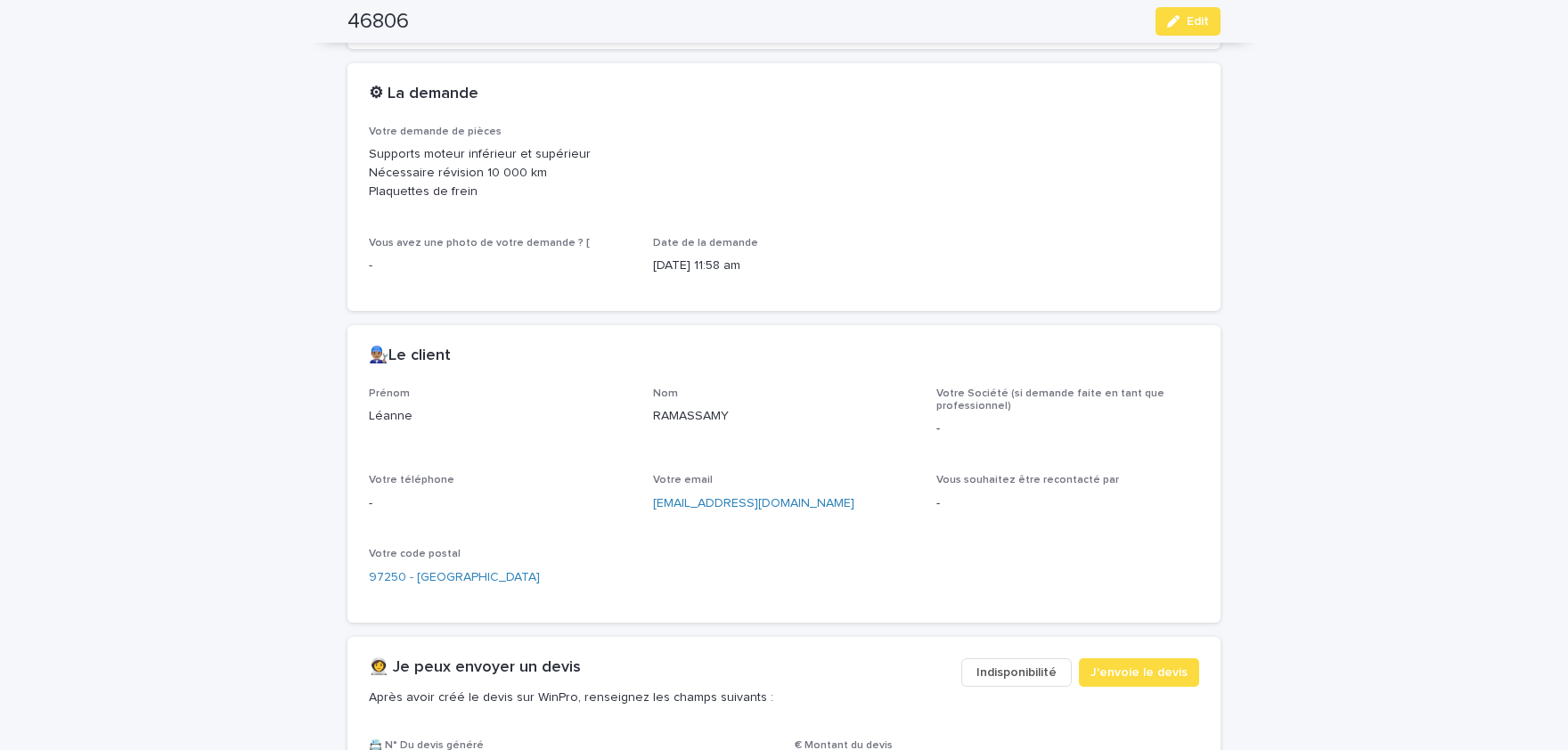
scroll to position [544, 0]
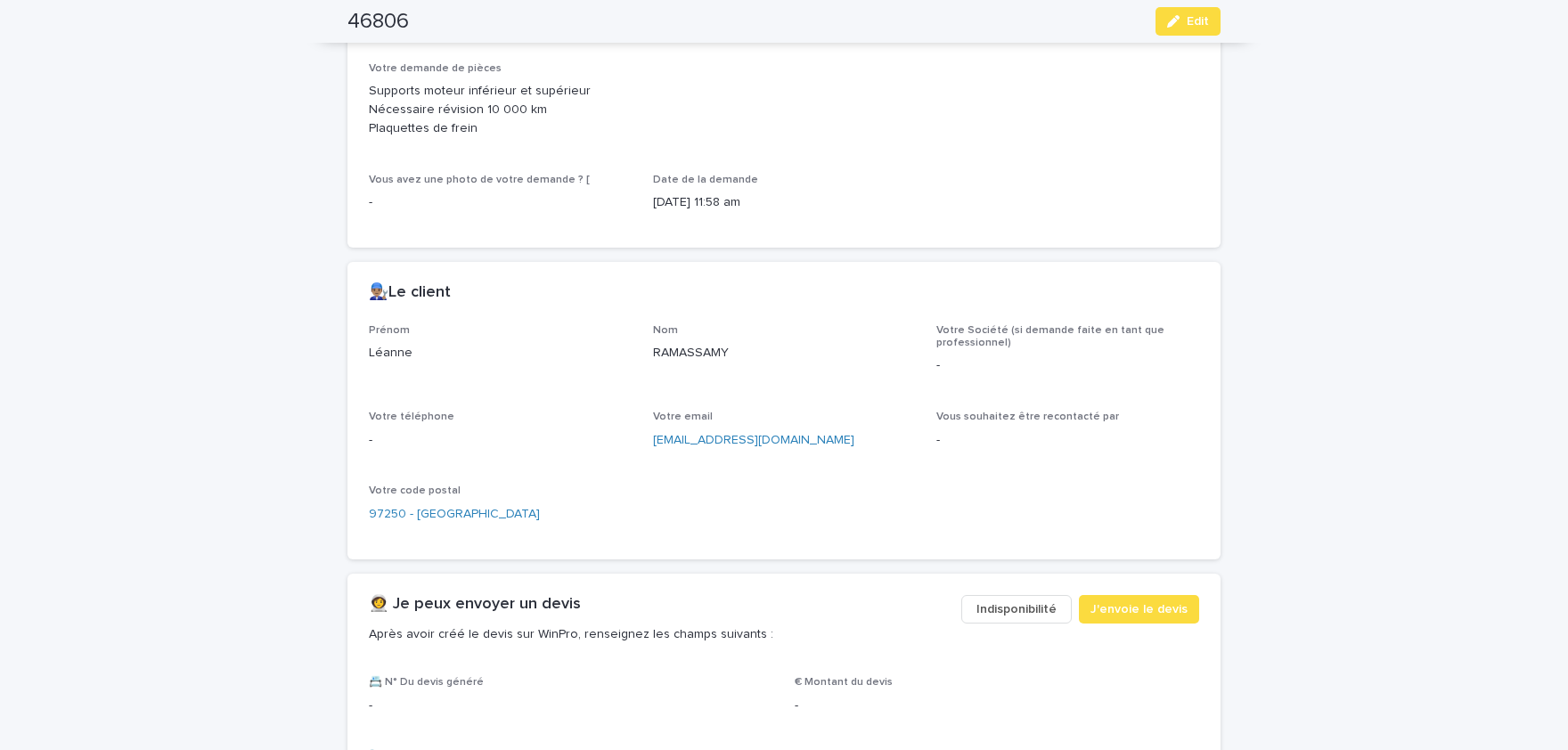
click at [405, 346] on p "Léanne" at bounding box center [500, 354] width 263 height 19
click at [404, 347] on p "Léanne" at bounding box center [500, 354] width 263 height 19
copy p "Léanne"
click at [686, 349] on p "RAMASSAMY" at bounding box center [784, 354] width 263 height 19
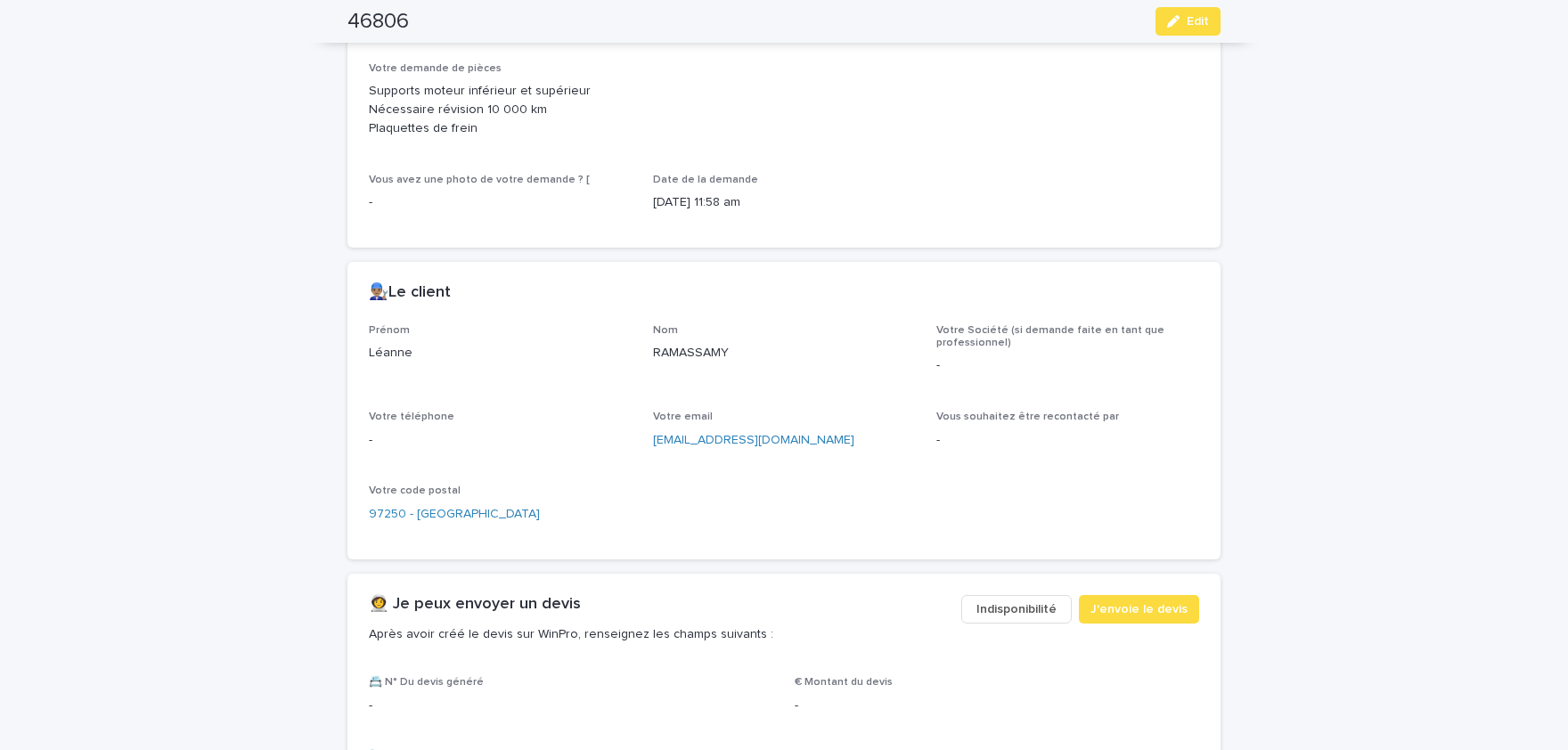
copy p "RAMASSAMY"
click at [1193, 14] on button "Edit" at bounding box center [1187, 22] width 65 height 28
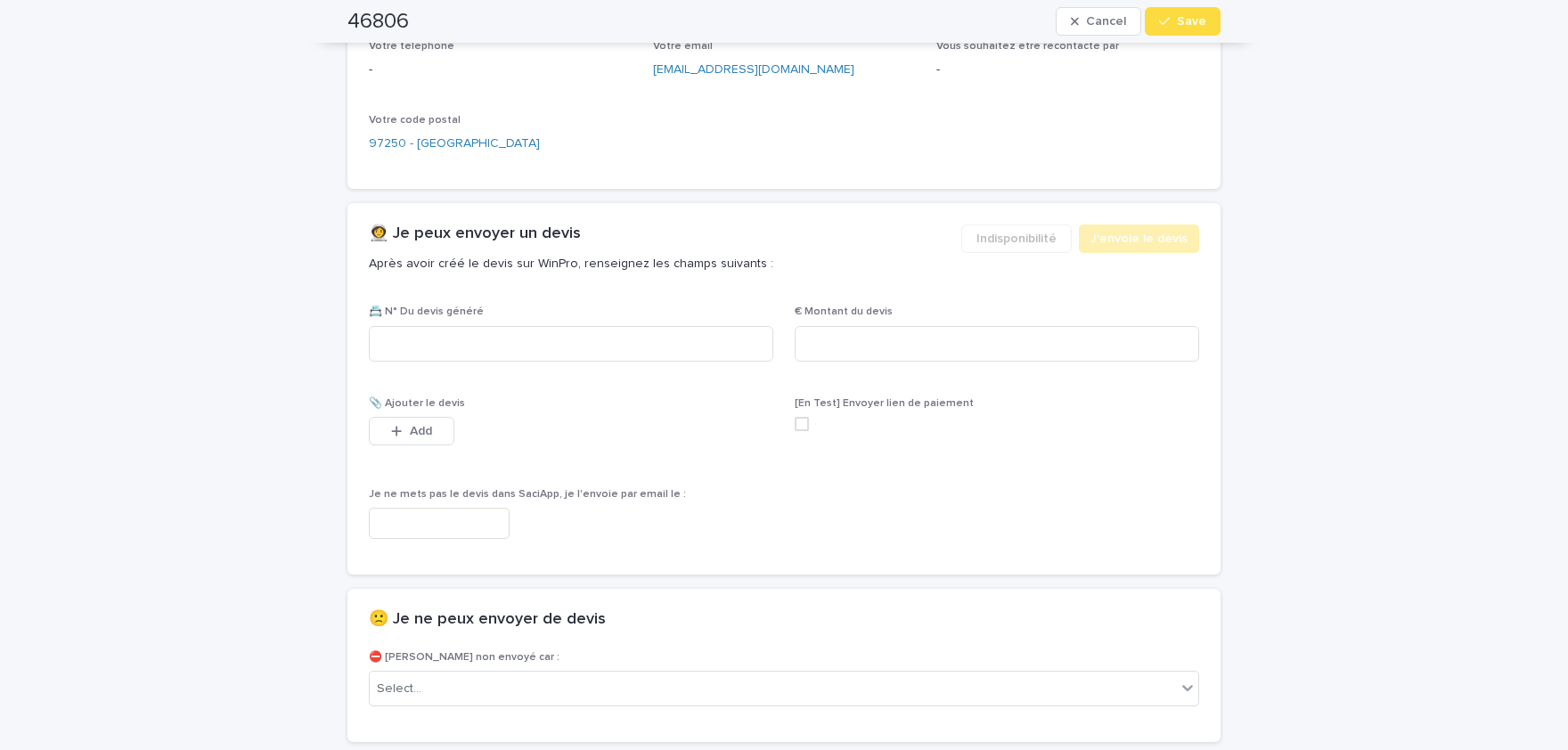
scroll to position [966, 0]
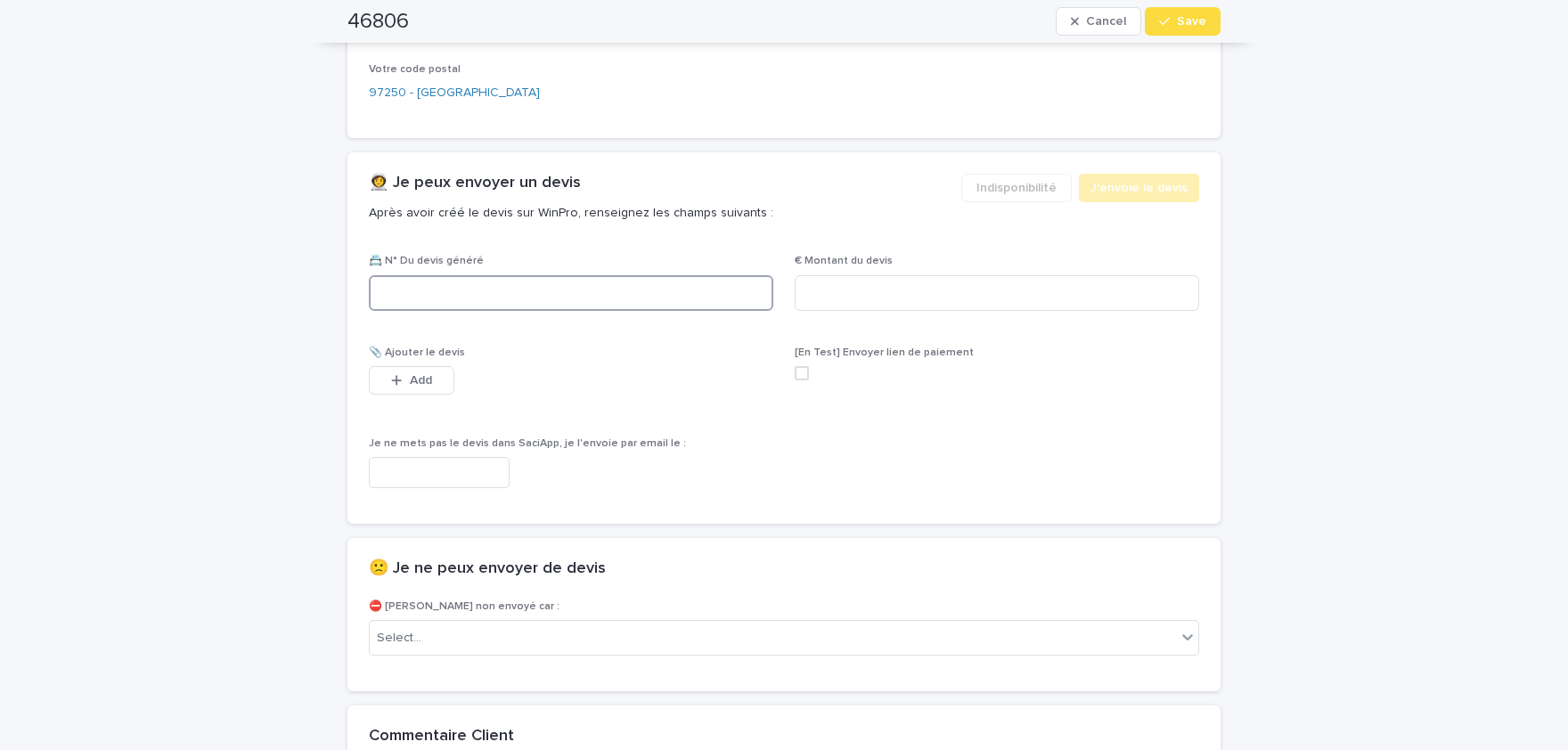
click at [574, 299] on input at bounding box center [570, 293] width 404 height 36
paste input "********"
type input "********"
click at [996, 293] on input at bounding box center [997, 293] width 404 height 36
paste input "*****"
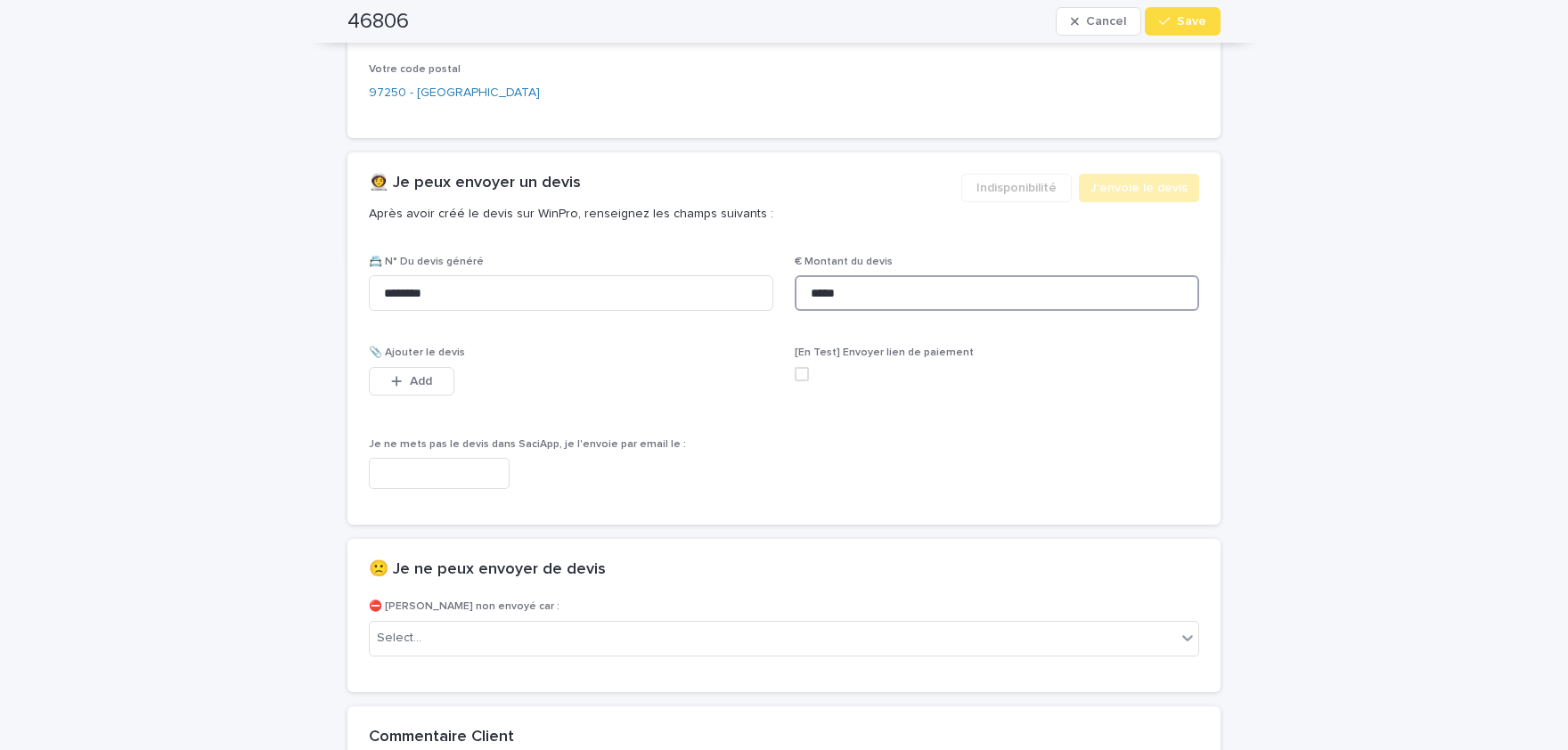
scroll to position [978, 0]
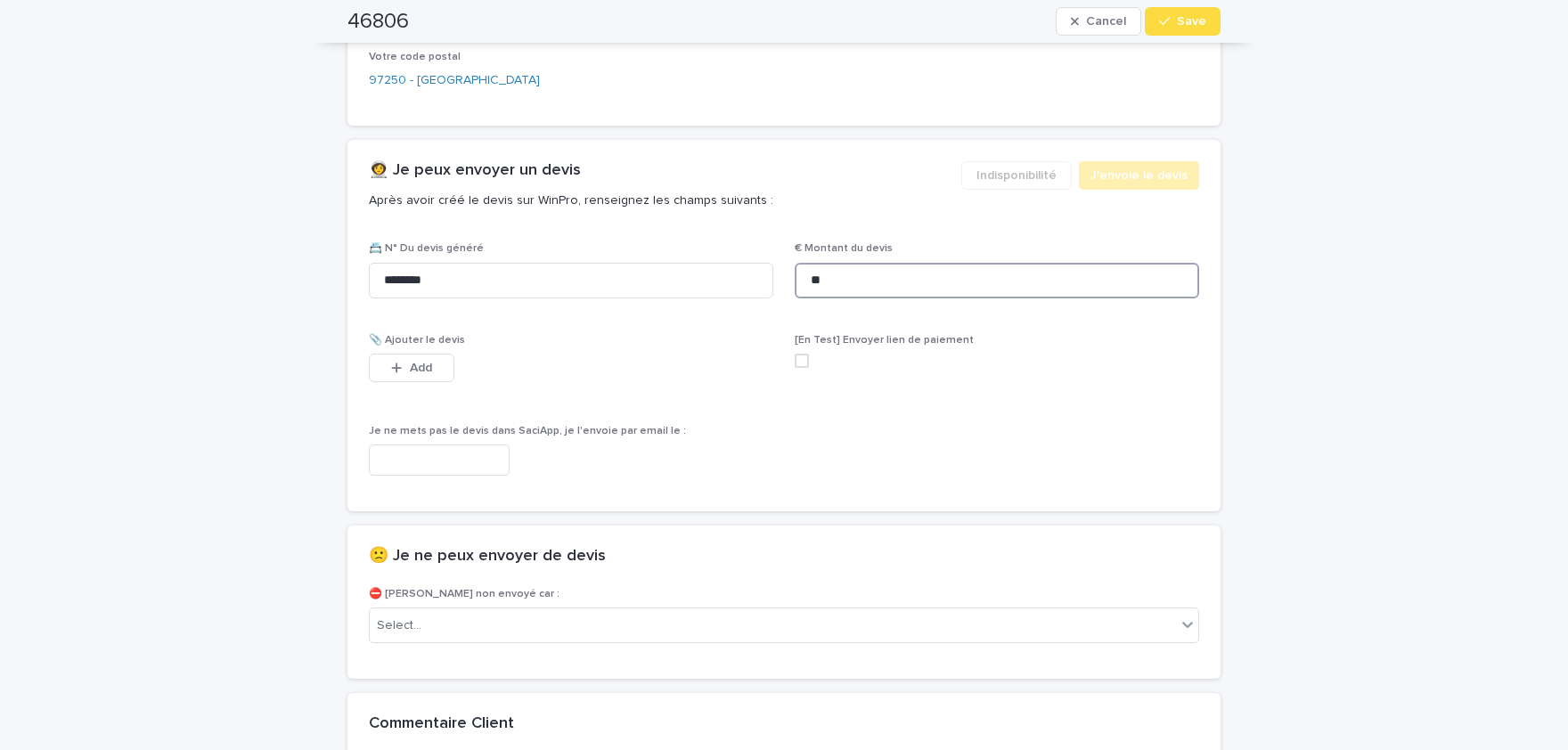
type input "*"
paste input "*****"
type input "******"
click at [408, 368] on div "button" at bounding box center [400, 368] width 18 height 12
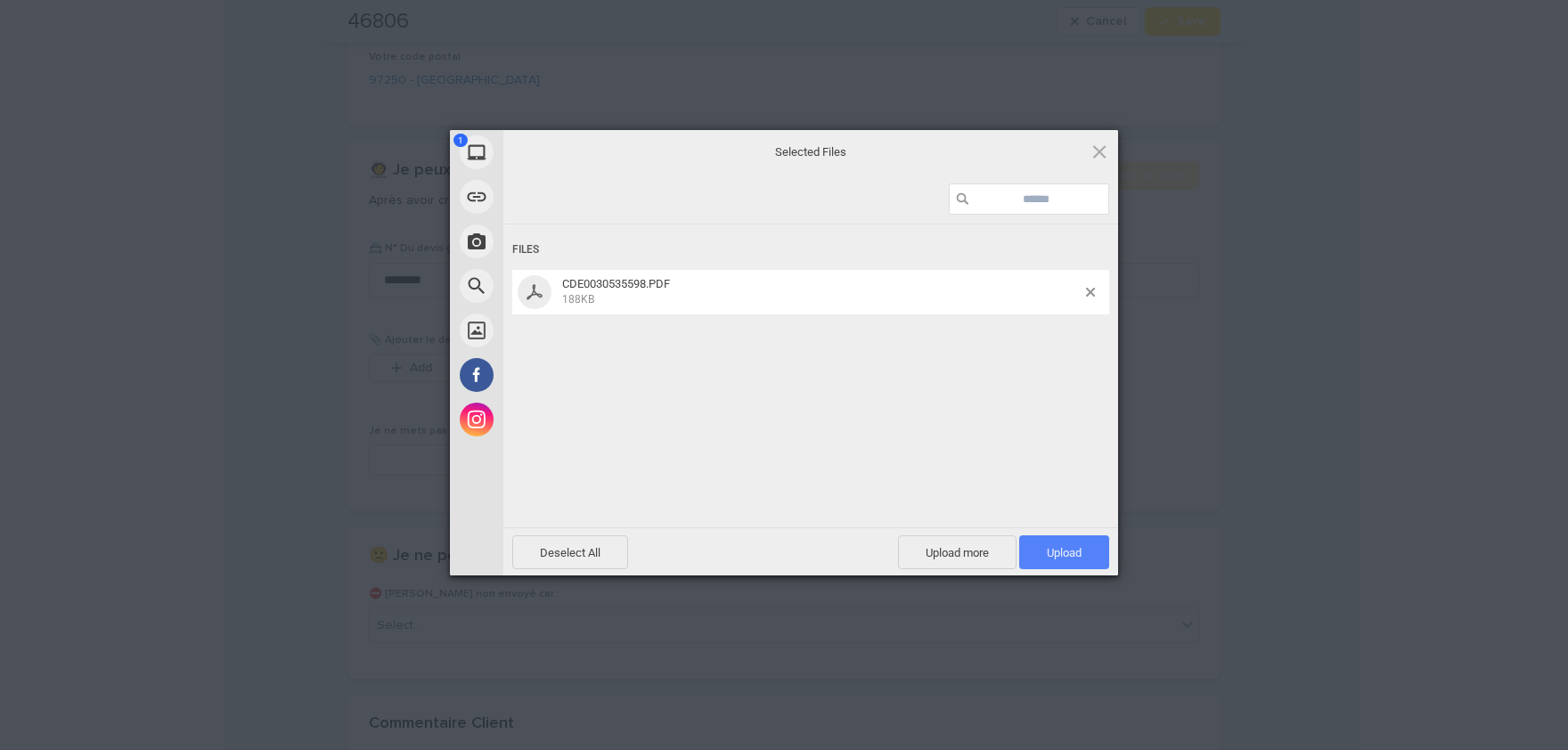
click at [1094, 556] on span "Upload 1" at bounding box center [1064, 553] width 90 height 34
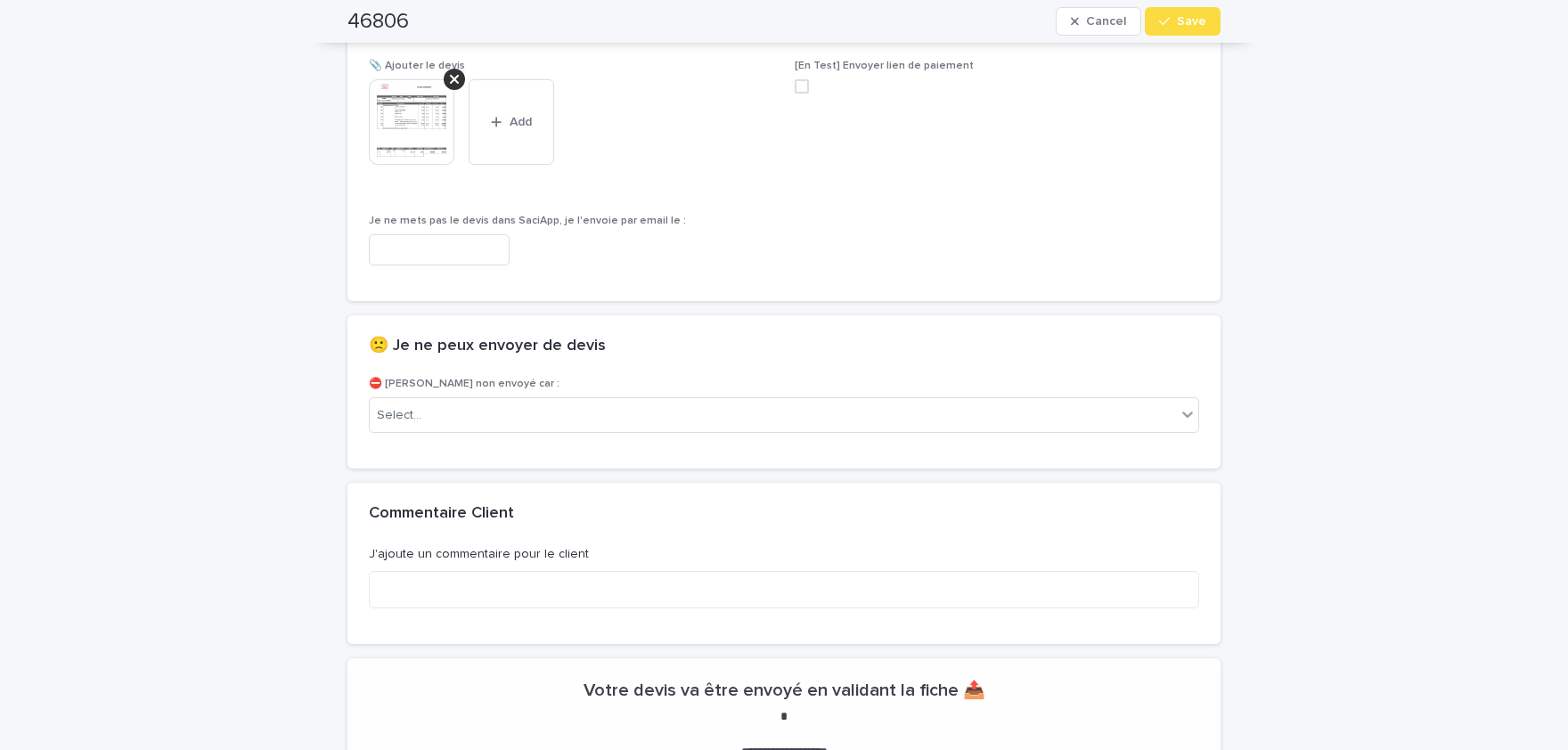
scroll to position [1269, 0]
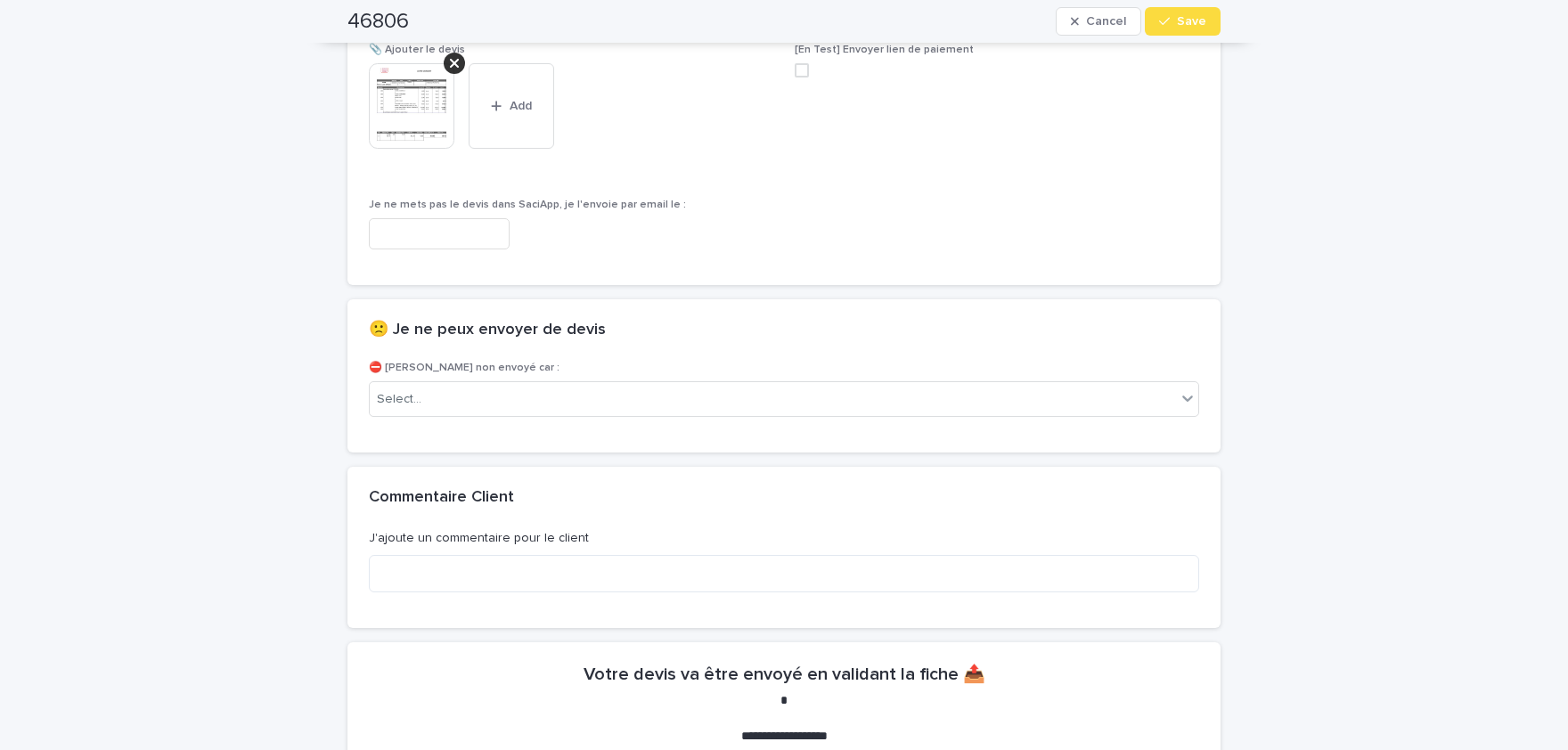
click at [412, 115] on img at bounding box center [411, 106] width 86 height 86
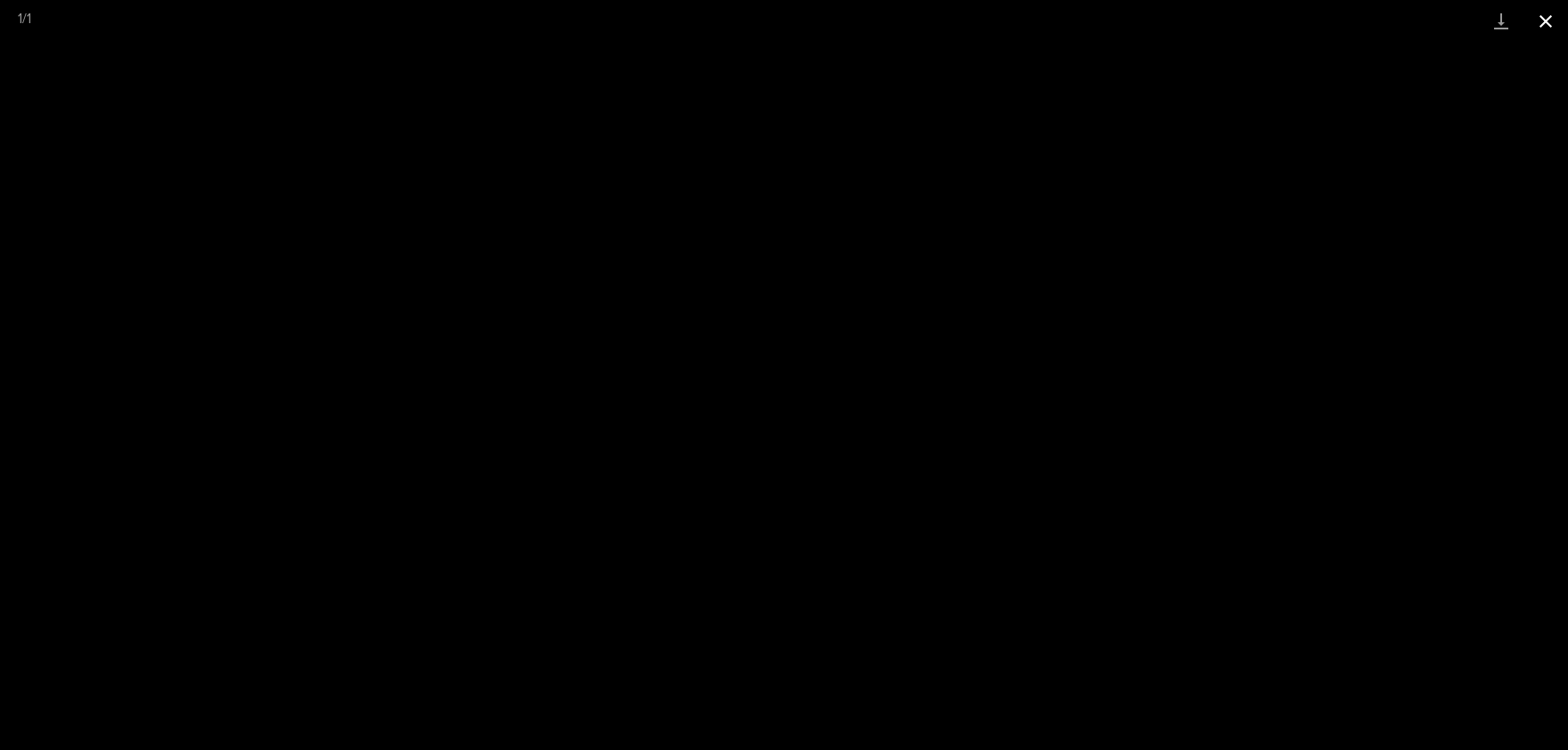
click at [1543, 12] on button "Close gallery" at bounding box center [1544, 21] width 44 height 42
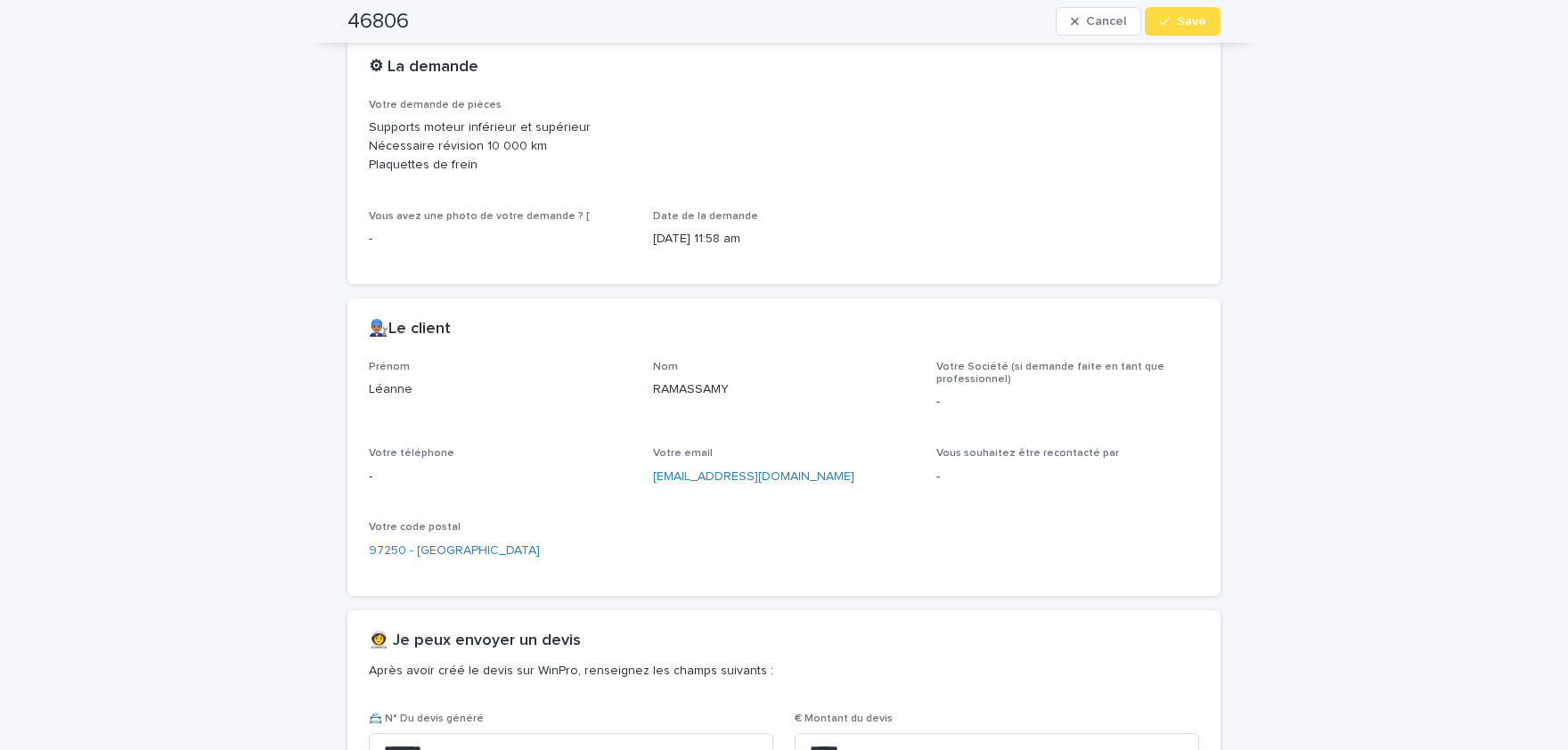
scroll to position [460, 0]
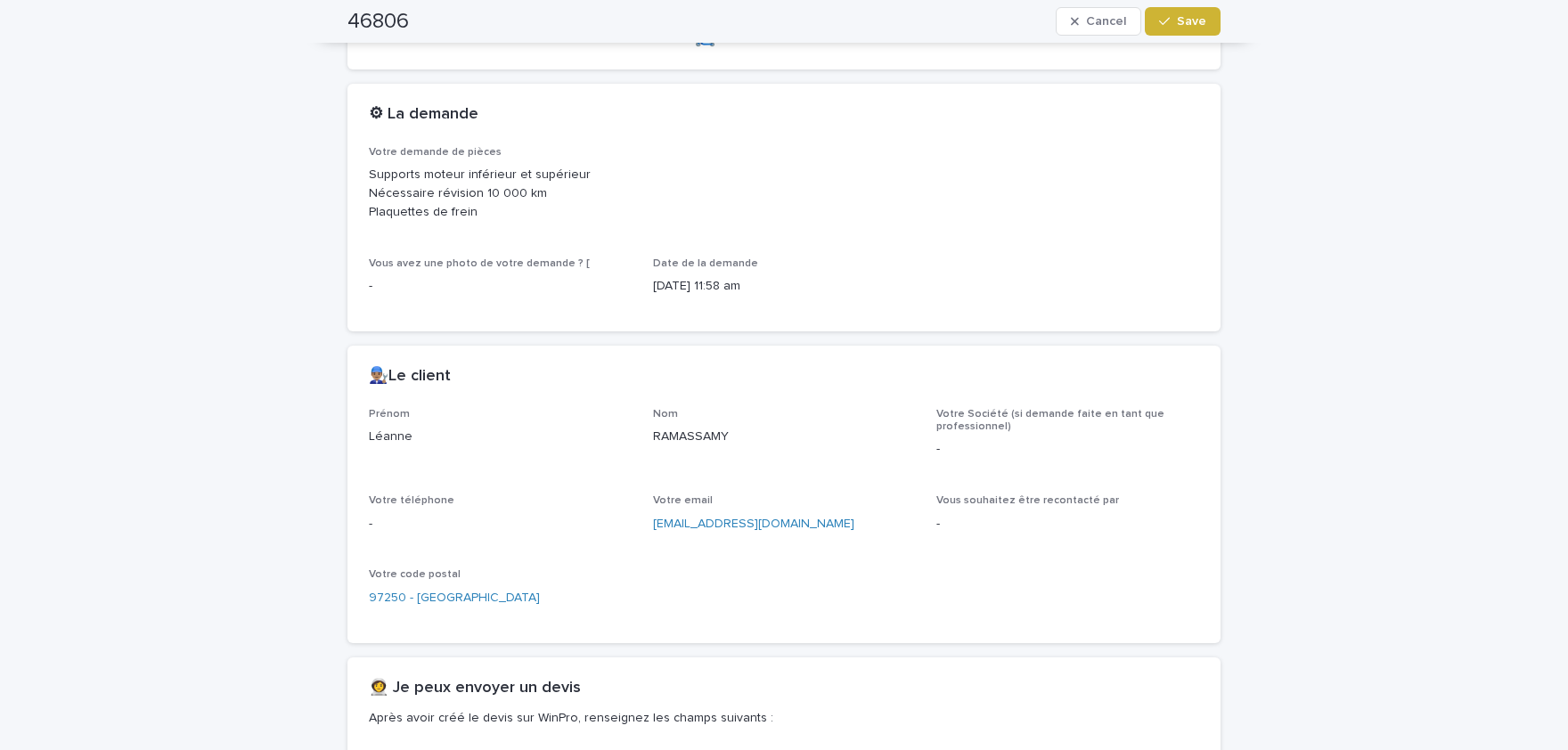
click at [1184, 25] on span "Save" at bounding box center [1191, 21] width 29 height 12
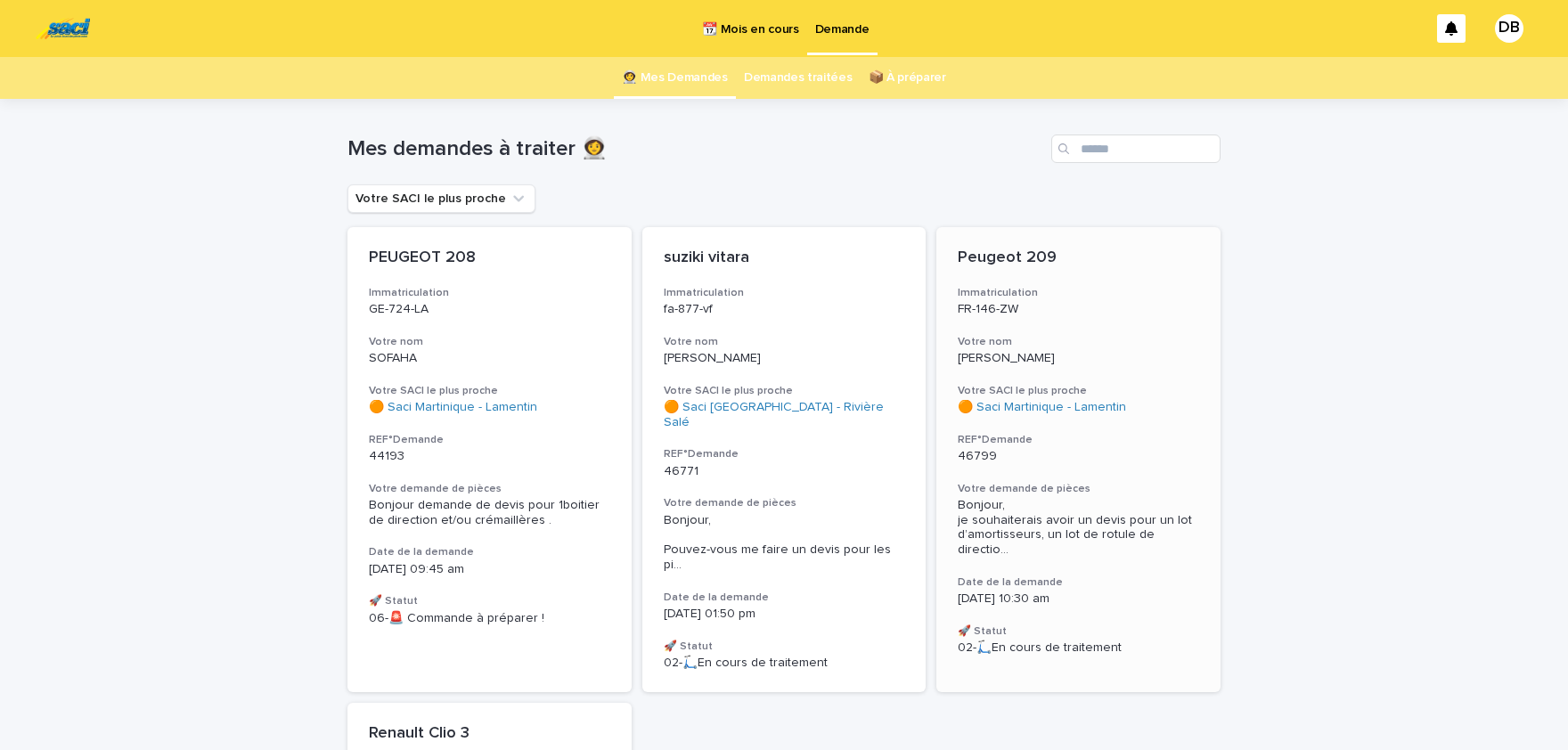
scroll to position [442, 0]
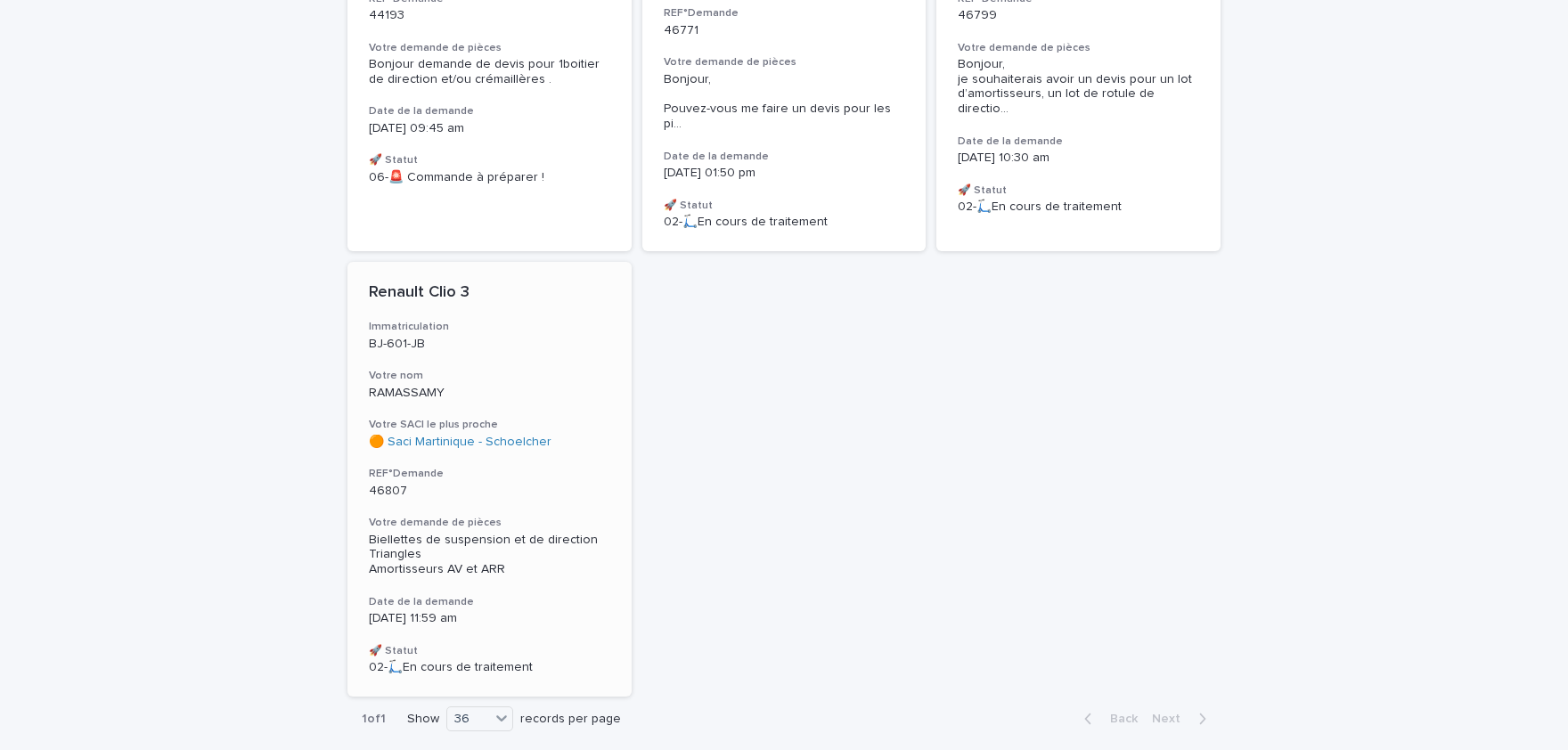
click at [536, 595] on h3 "Date de la demande" at bounding box center [489, 602] width 241 height 14
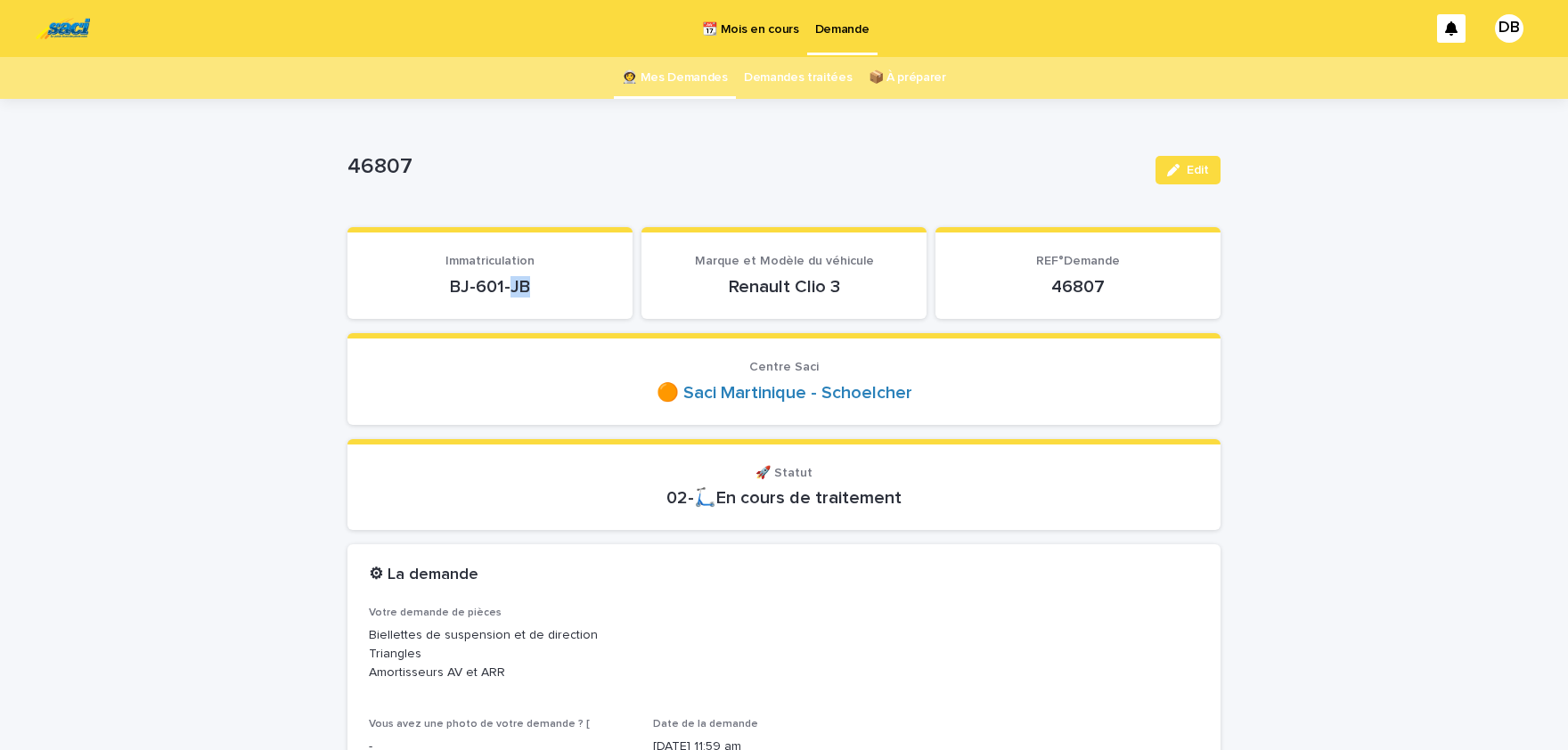
drag, startPoint x: 541, startPoint y: 284, endPoint x: 464, endPoint y: 275, distance: 77.5
click at [470, 276] on p "BJ-601-JB" at bounding box center [489, 287] width 242 height 22
click at [452, 274] on div "BJ-601-JB" at bounding box center [489, 285] width 242 height 25
click at [443, 273] on div "BJ-601-JB" at bounding box center [489, 285] width 242 height 25
click at [447, 280] on p "BJ-601-JB" at bounding box center [489, 287] width 242 height 22
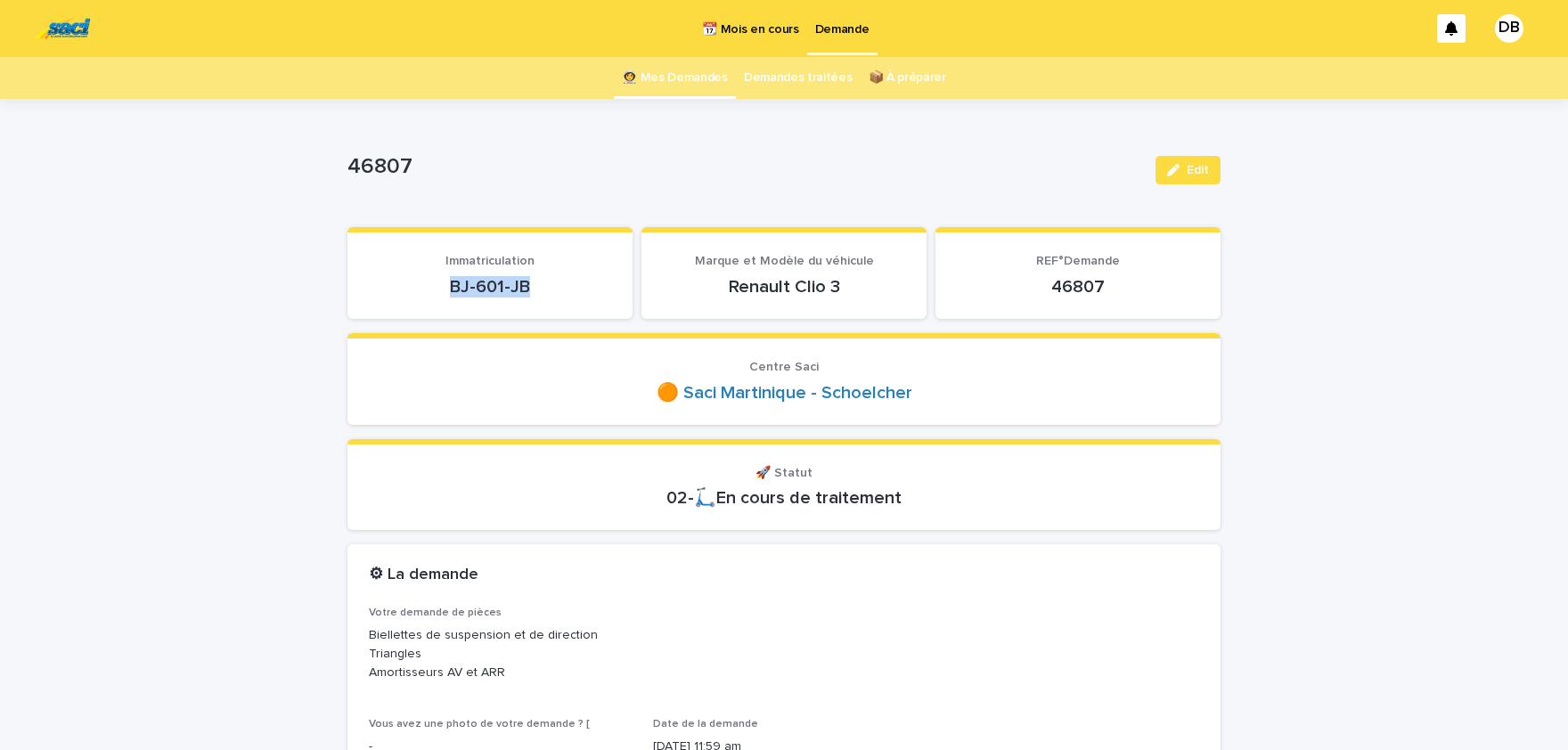
drag, startPoint x: 447, startPoint y: 280, endPoint x: 535, endPoint y: 282, distance: 88.0
click at [535, 282] on p "BJ-601-JB" at bounding box center [489, 287] width 242 height 22
copy p "BJ-601-JB"
click at [786, 286] on p "Renault Clio 3" at bounding box center [784, 287] width 242 height 22
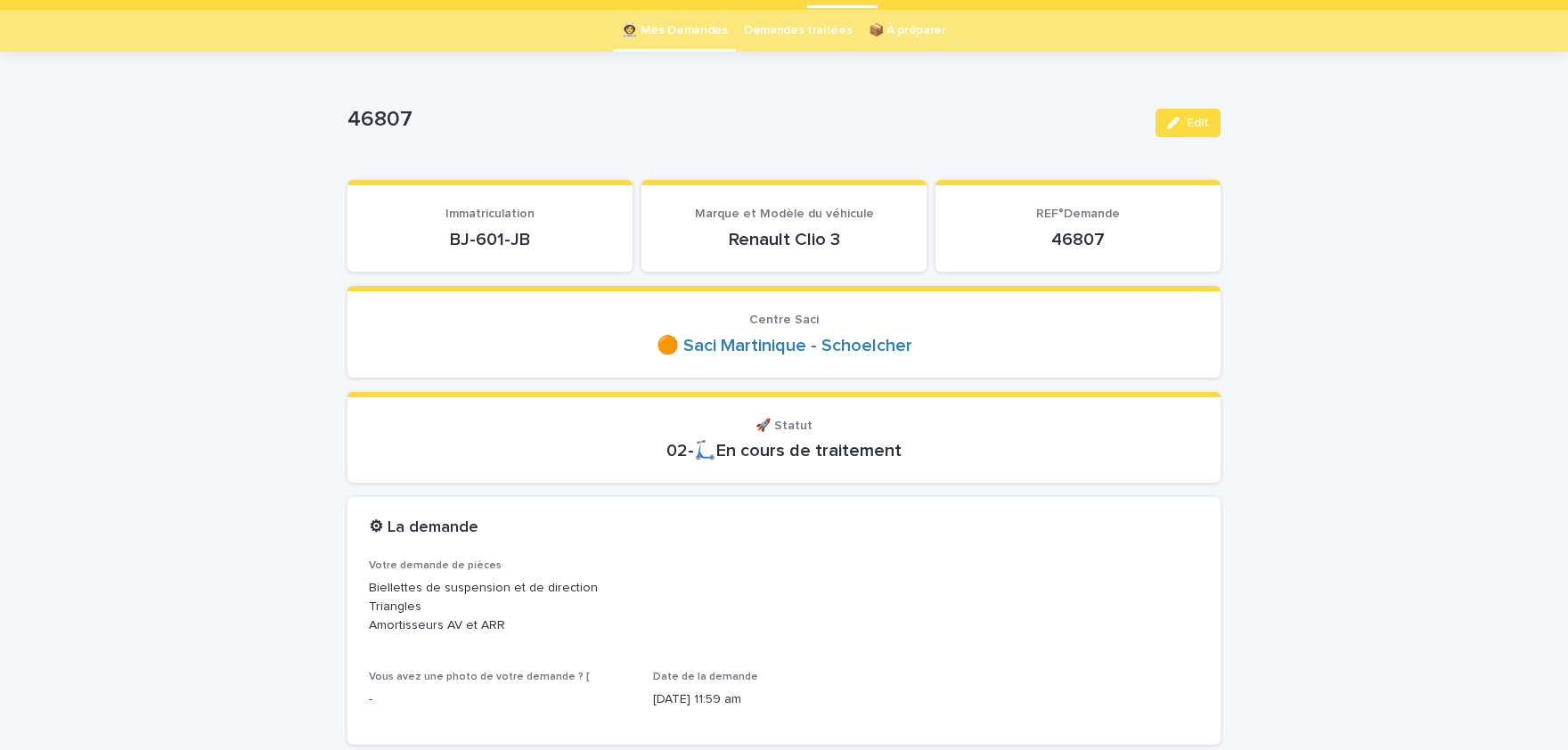
scroll to position [73, 0]
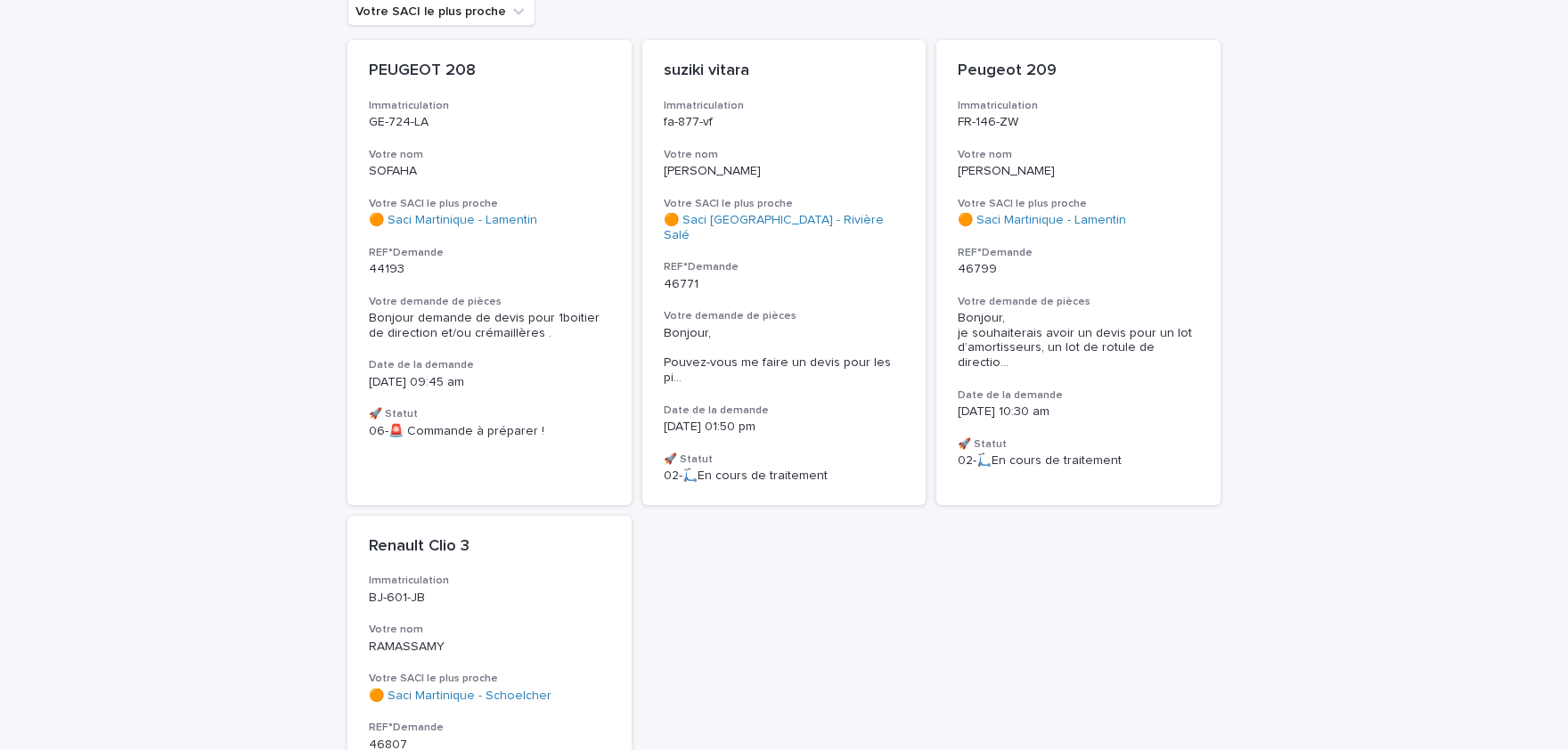
scroll to position [203, 0]
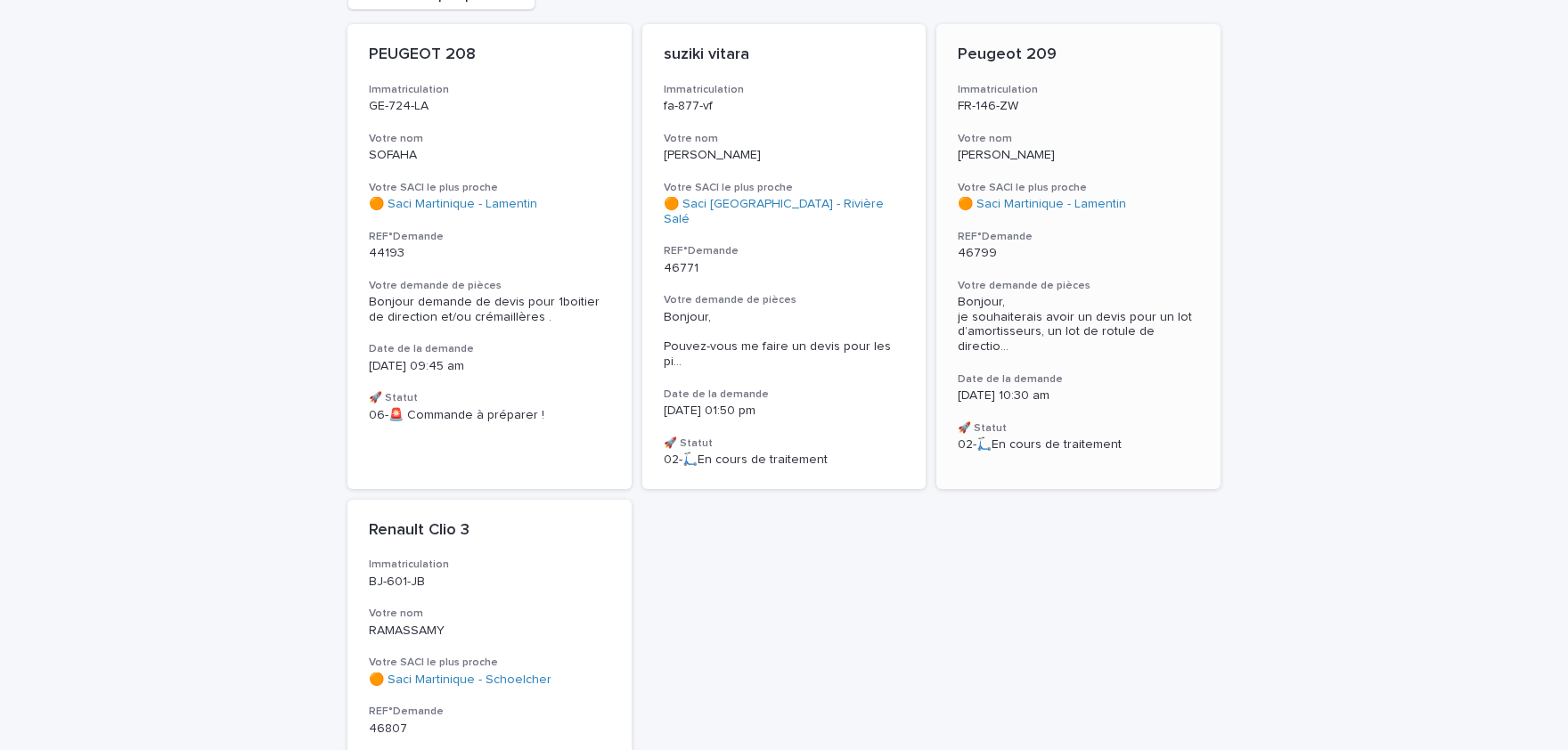
click at [1038, 311] on span "Bonjour, je souhaiterais avoir un devis pour un lot d’amortisseurs, un lot de r…" at bounding box center [1079, 325] width 241 height 59
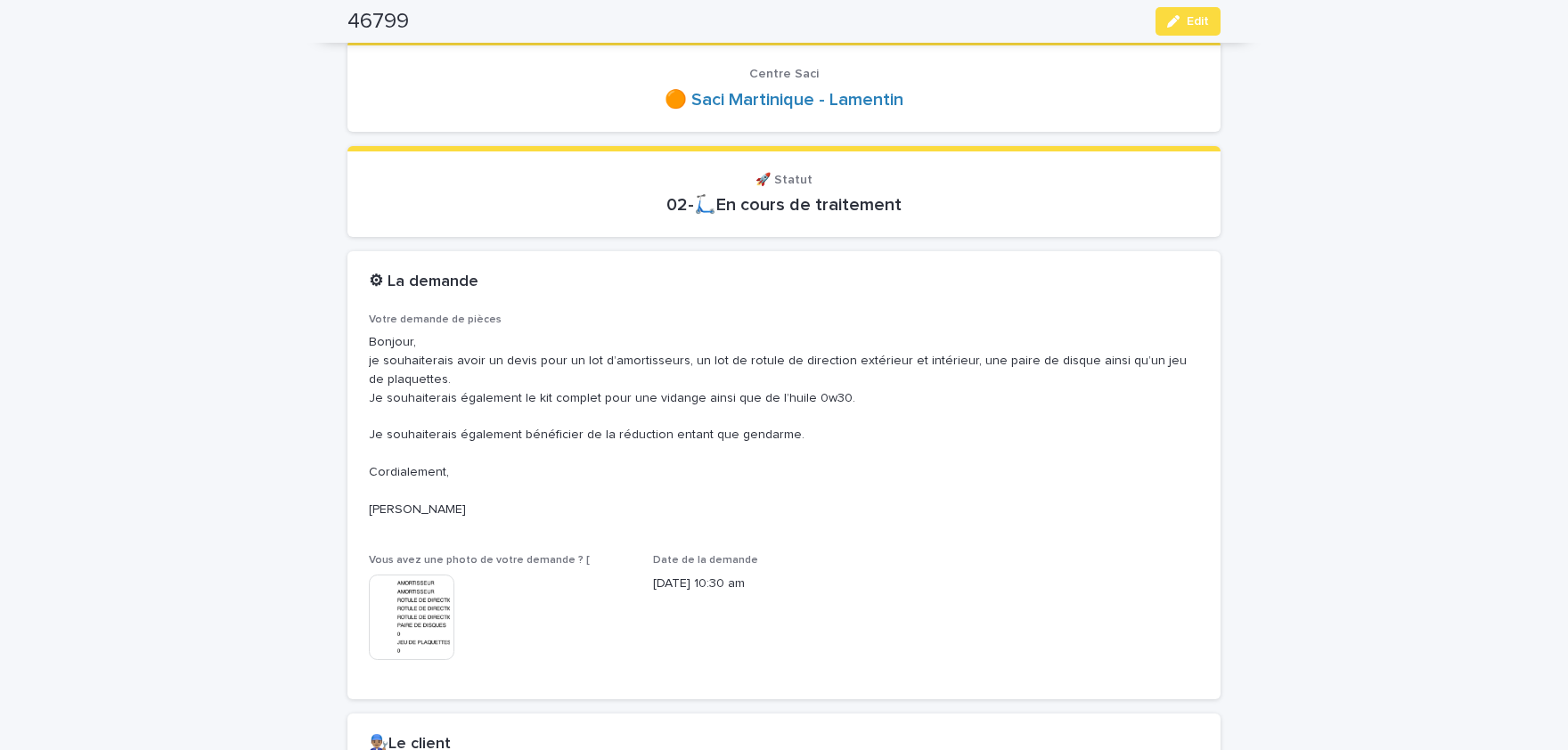
scroll to position [220, 0]
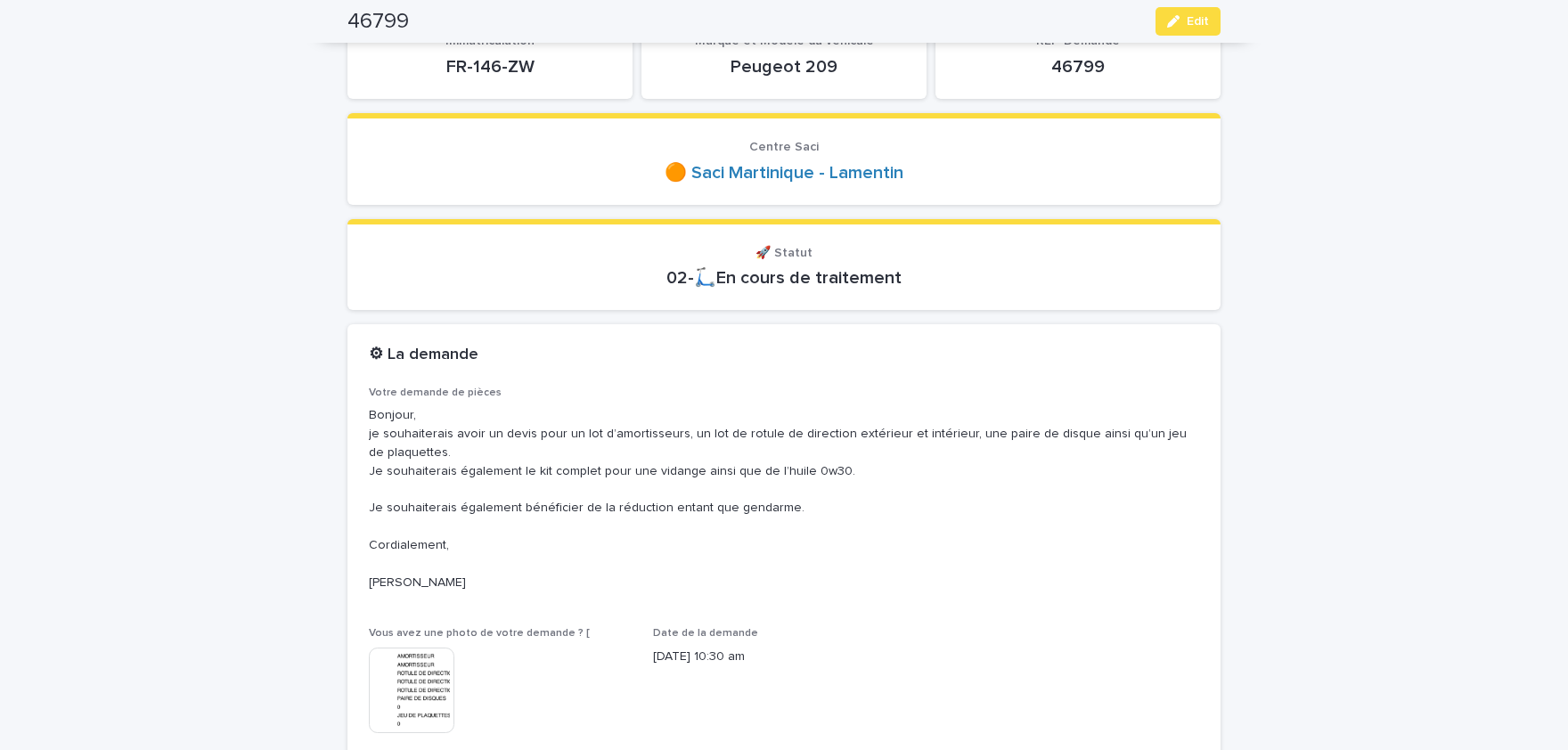
click at [407, 672] on img at bounding box center [411, 691] width 86 height 86
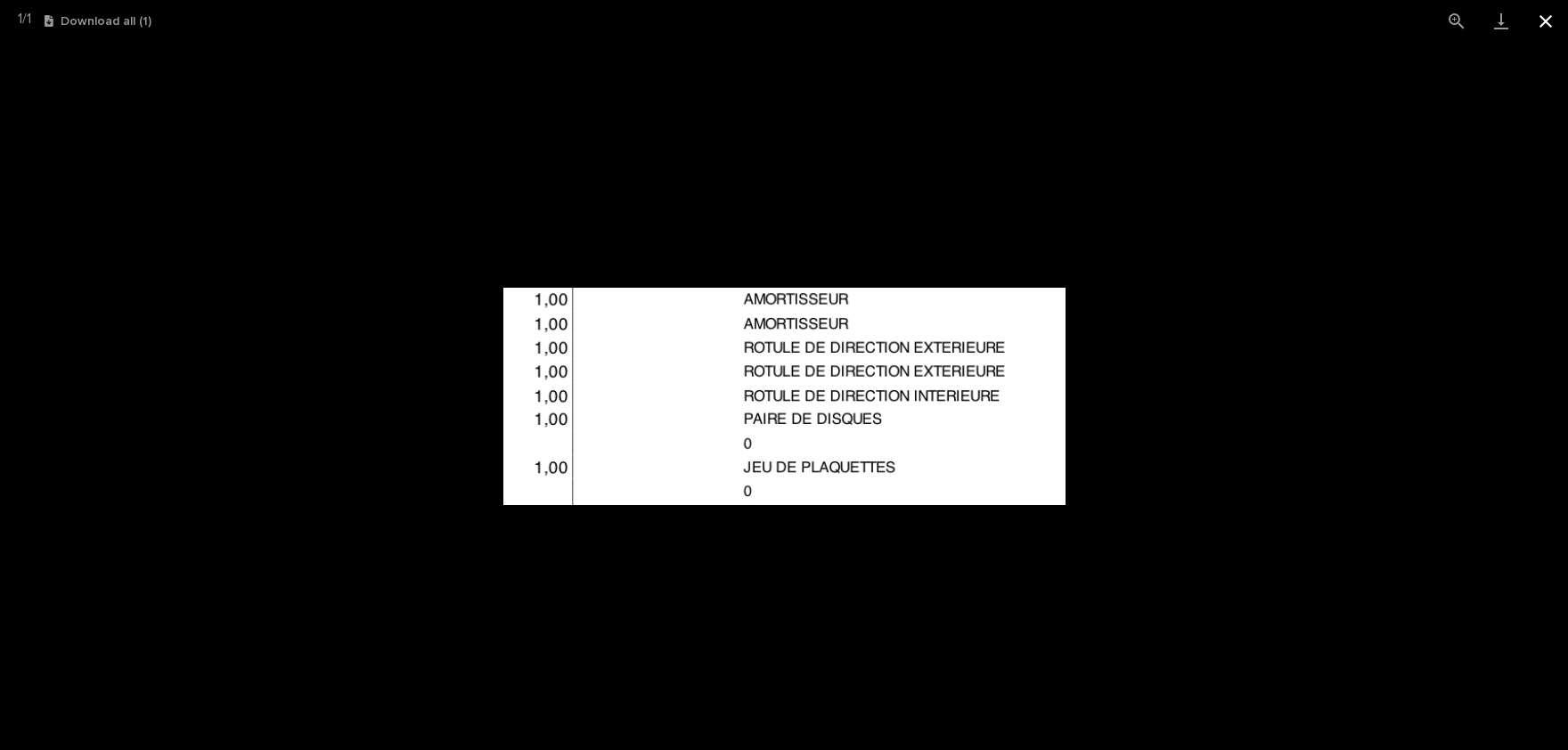
click at [1542, 15] on button "Close gallery" at bounding box center [1544, 21] width 44 height 42
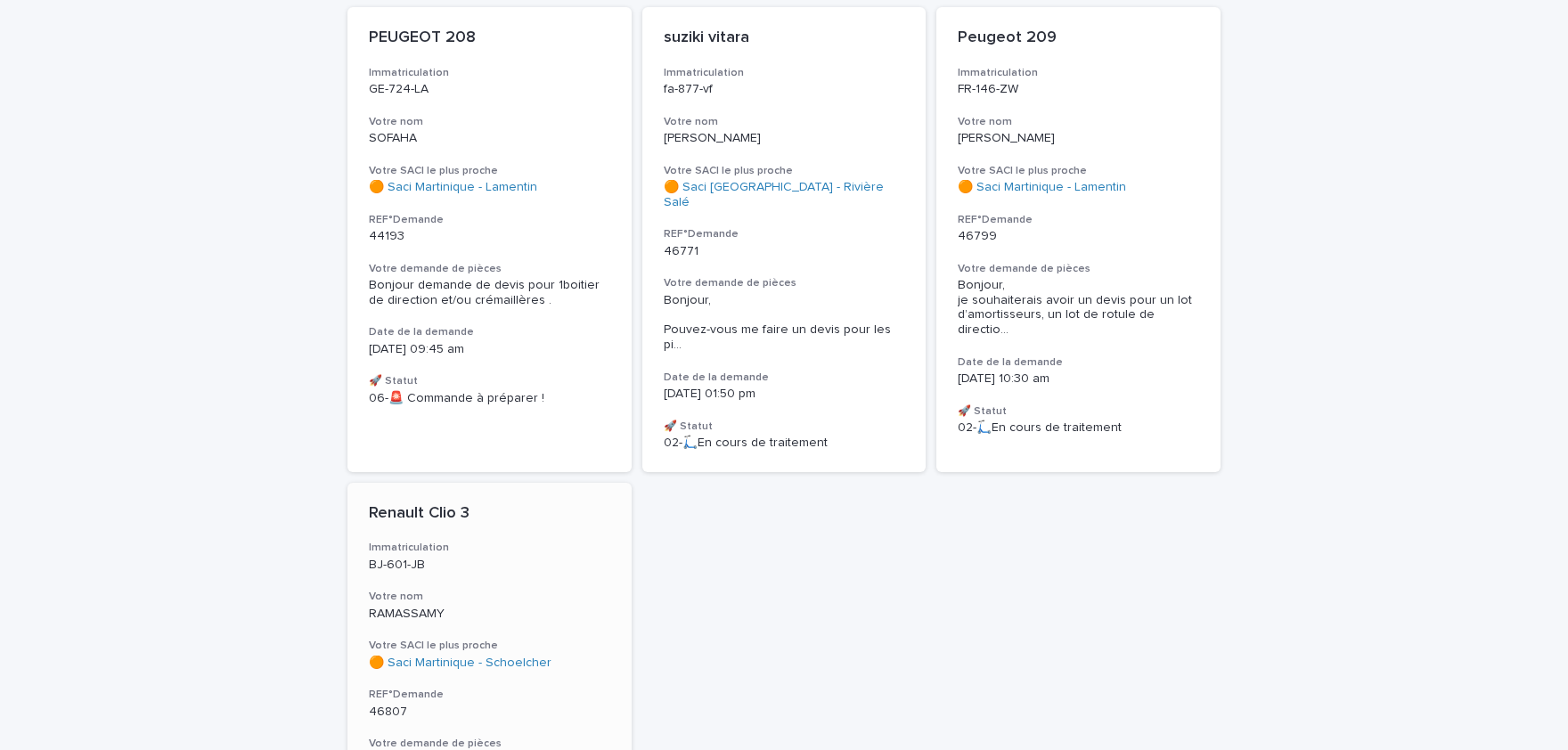
scroll to position [351, 0]
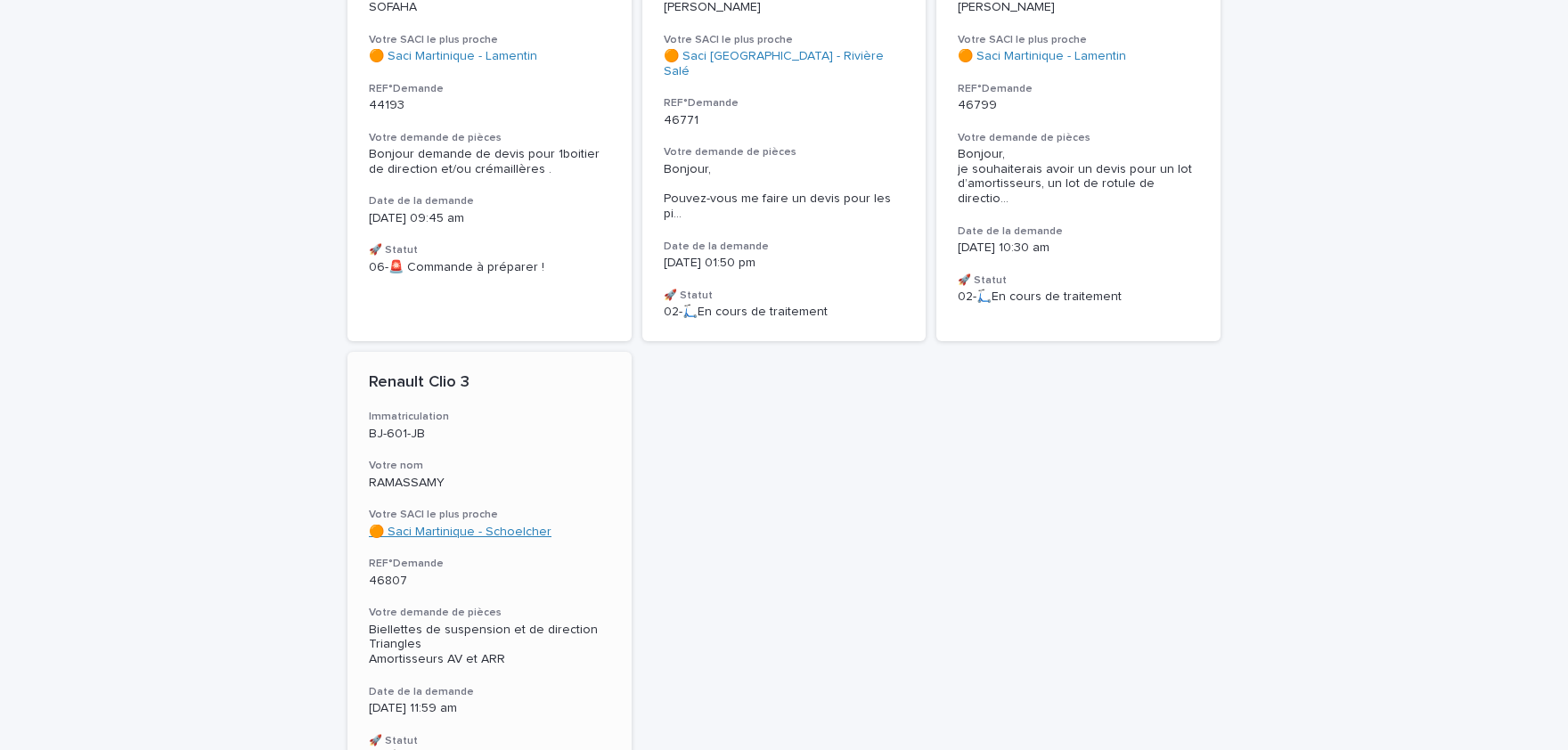
click at [523, 525] on link "🟠 Saci Martinique - Schoelcher" at bounding box center [460, 532] width 183 height 15
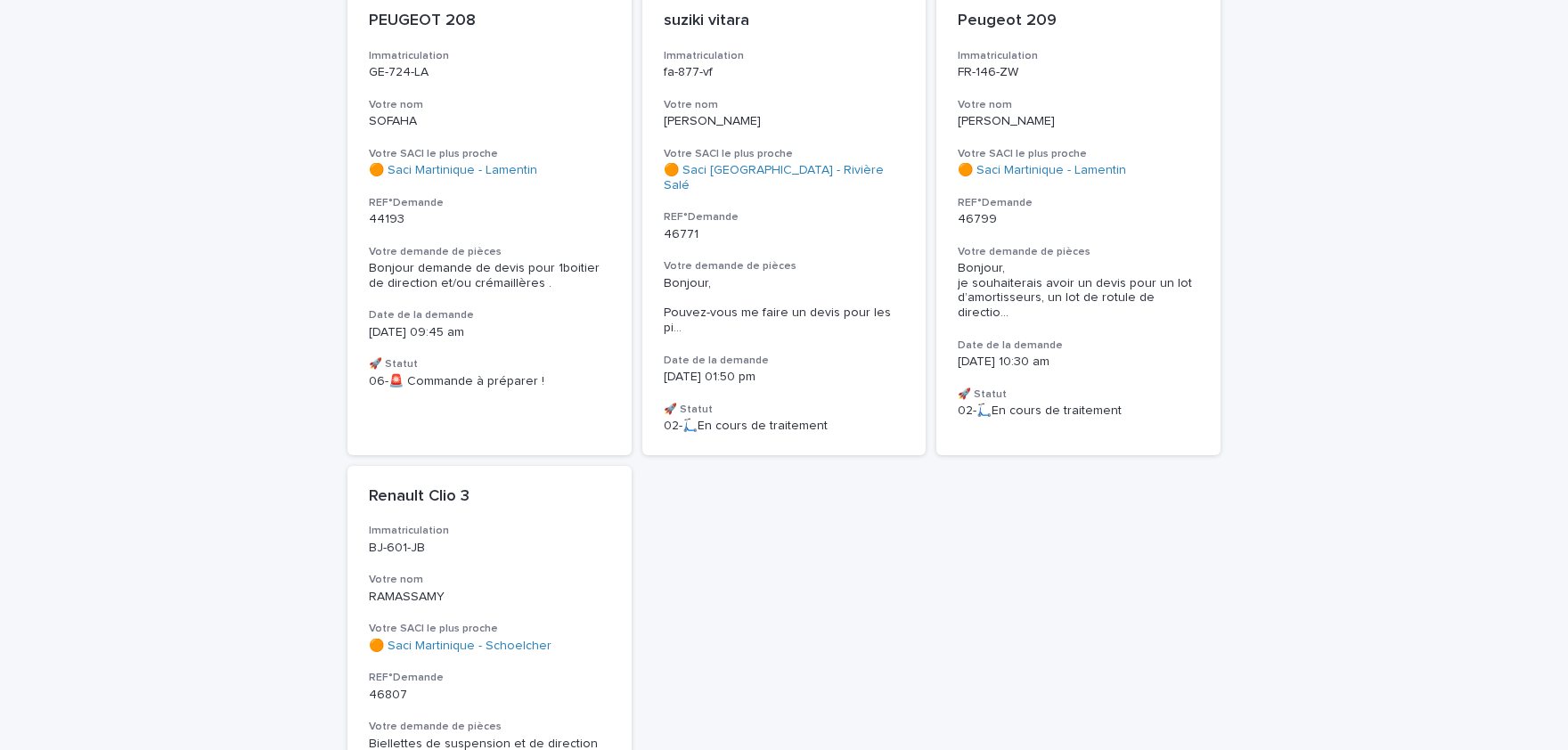
scroll to position [442, 0]
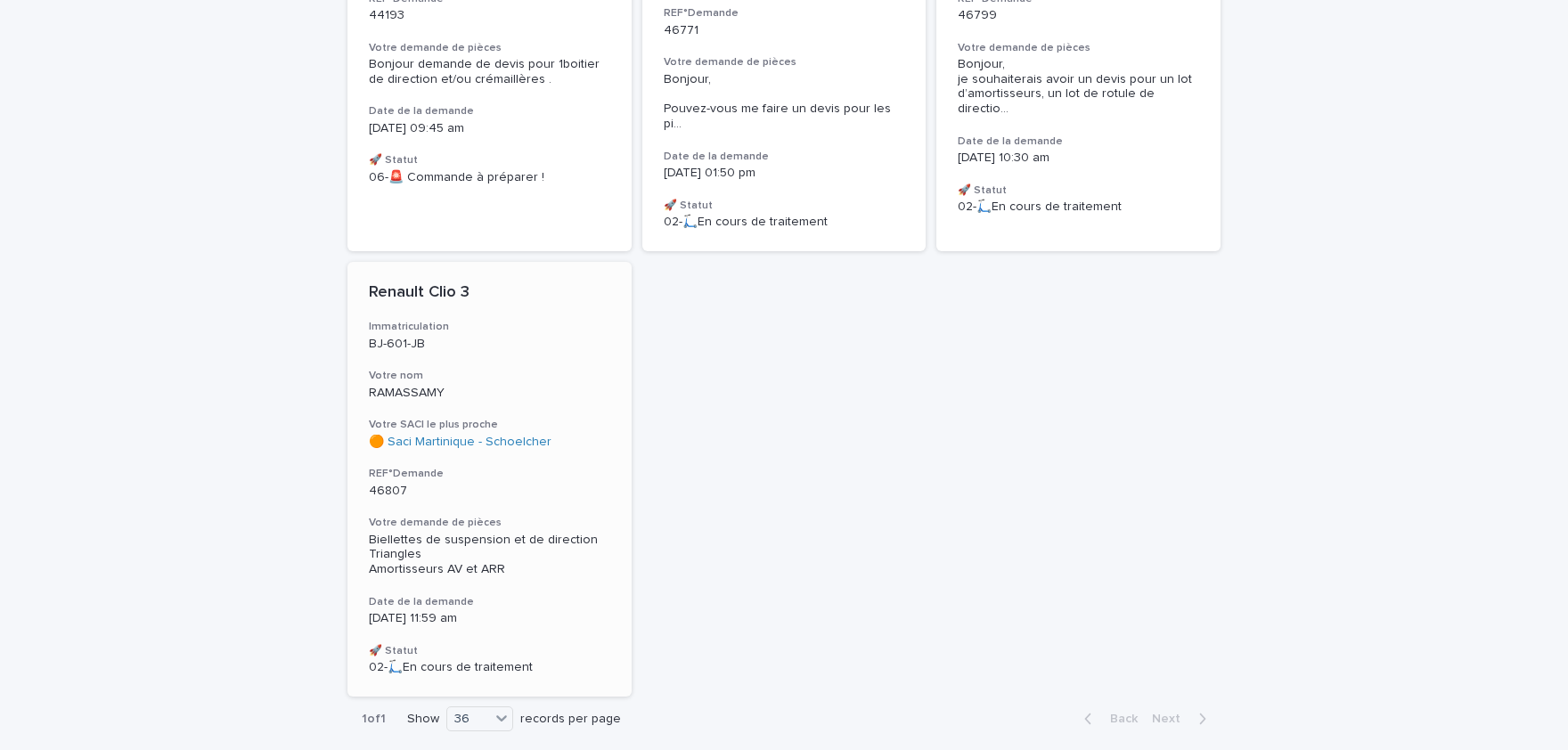
click at [536, 534] on span "Biellettes de suspension et de direction Triangles Amortisseurs AV et ARR" at bounding box center [483, 555] width 229 height 42
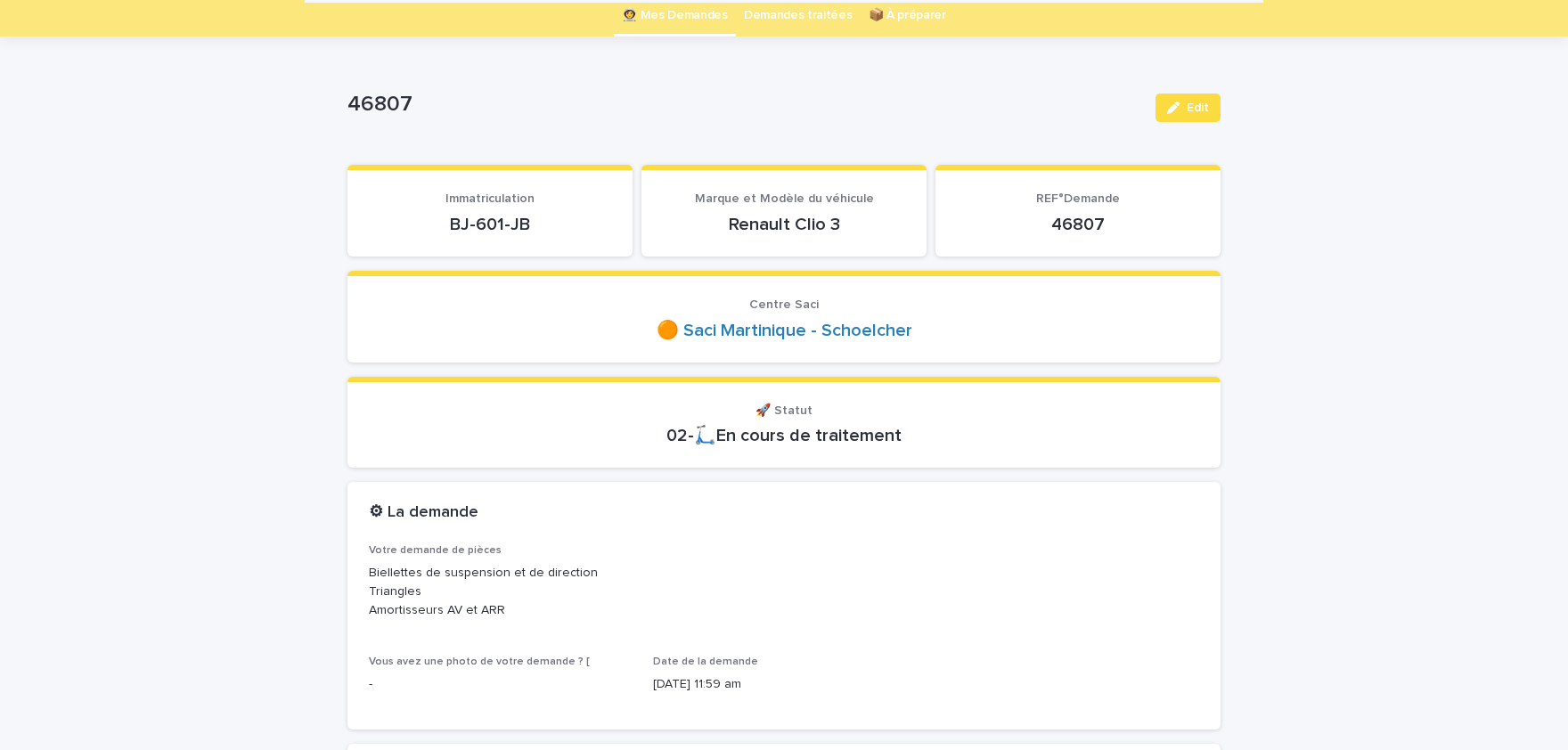
scroll to position [57, 0]
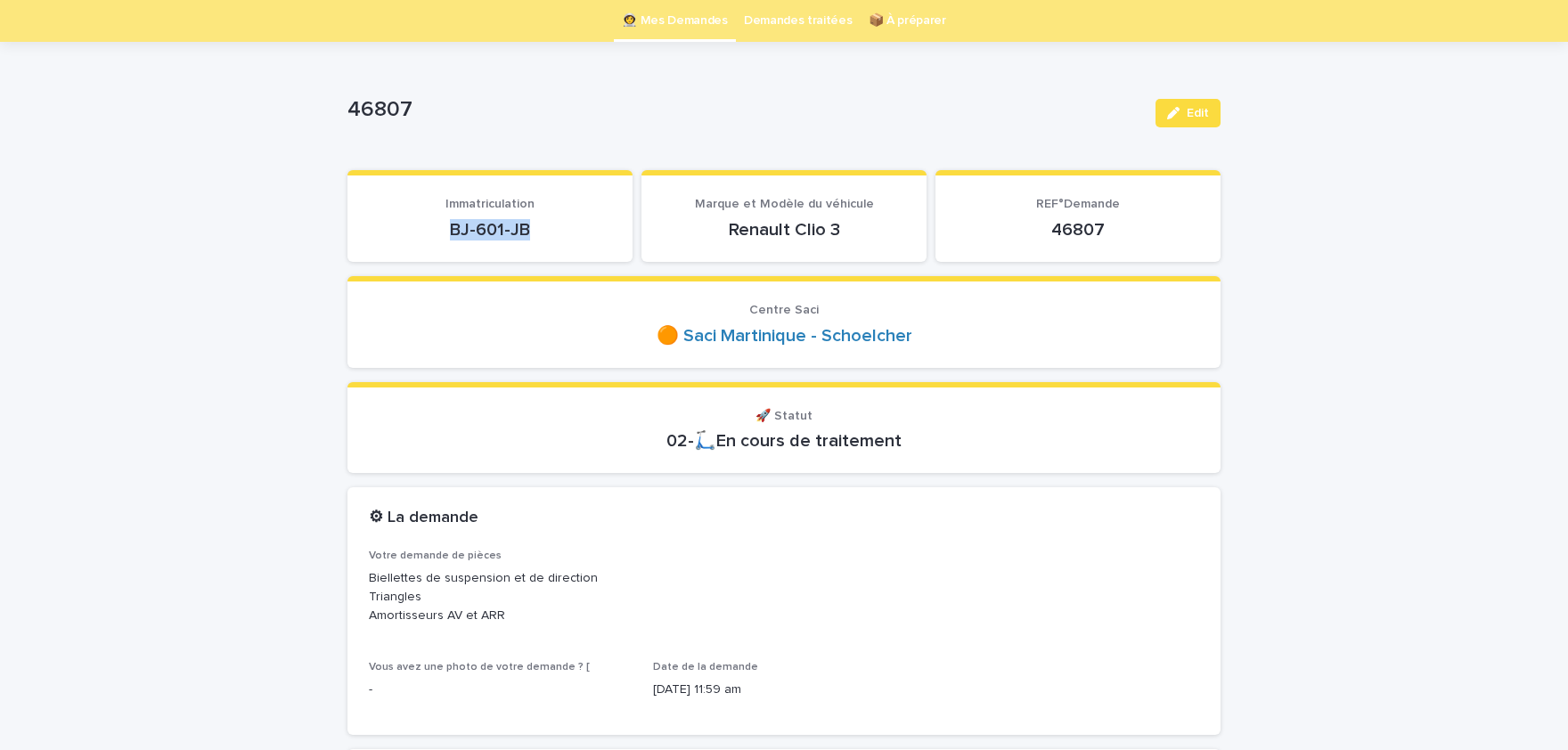
drag, startPoint x: 532, startPoint y: 227, endPoint x: 432, endPoint y: 235, distance: 100.3
click at [432, 235] on p "BJ-601-JB" at bounding box center [489, 229] width 242 height 22
copy p "BJ-601-JB"
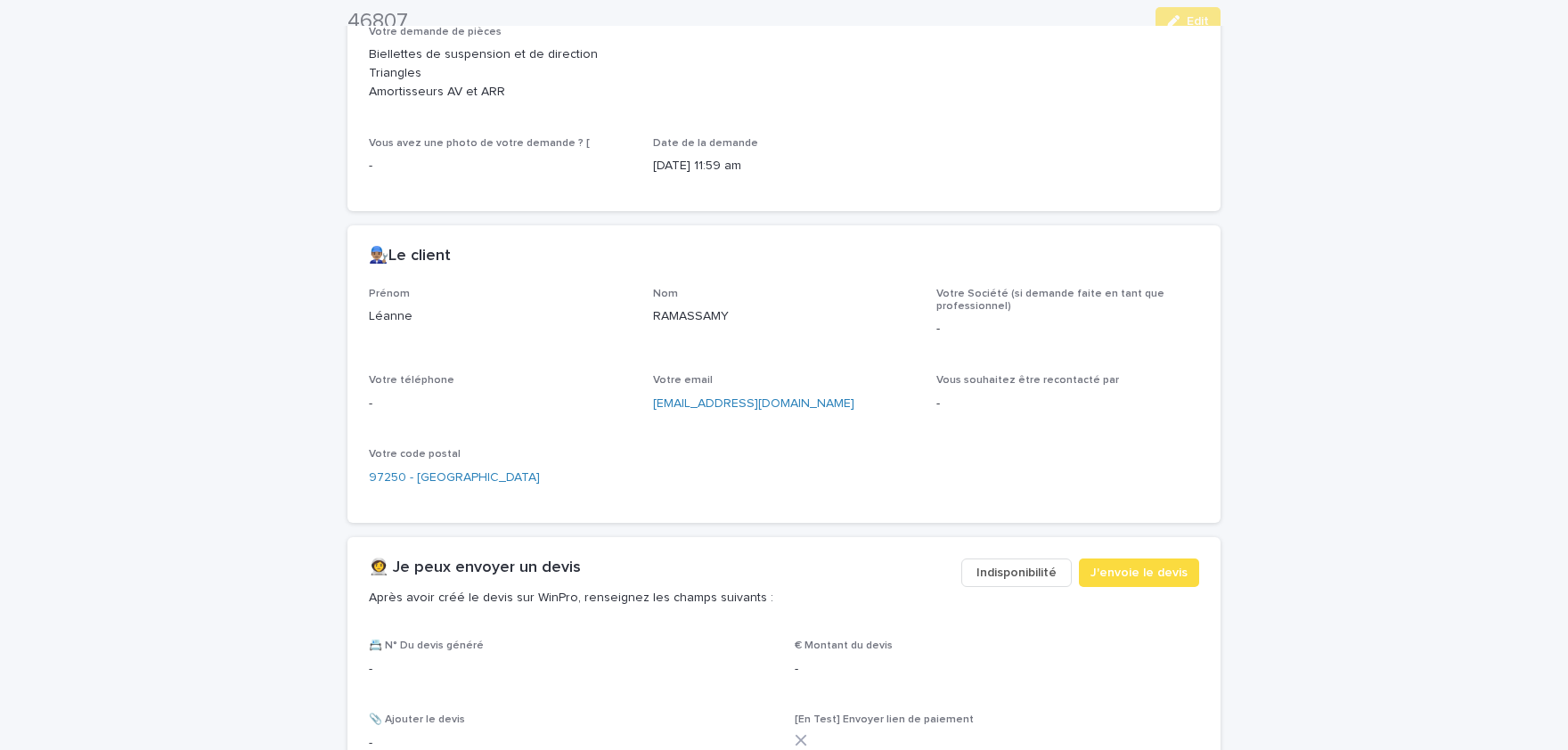
scroll to position [589, 0]
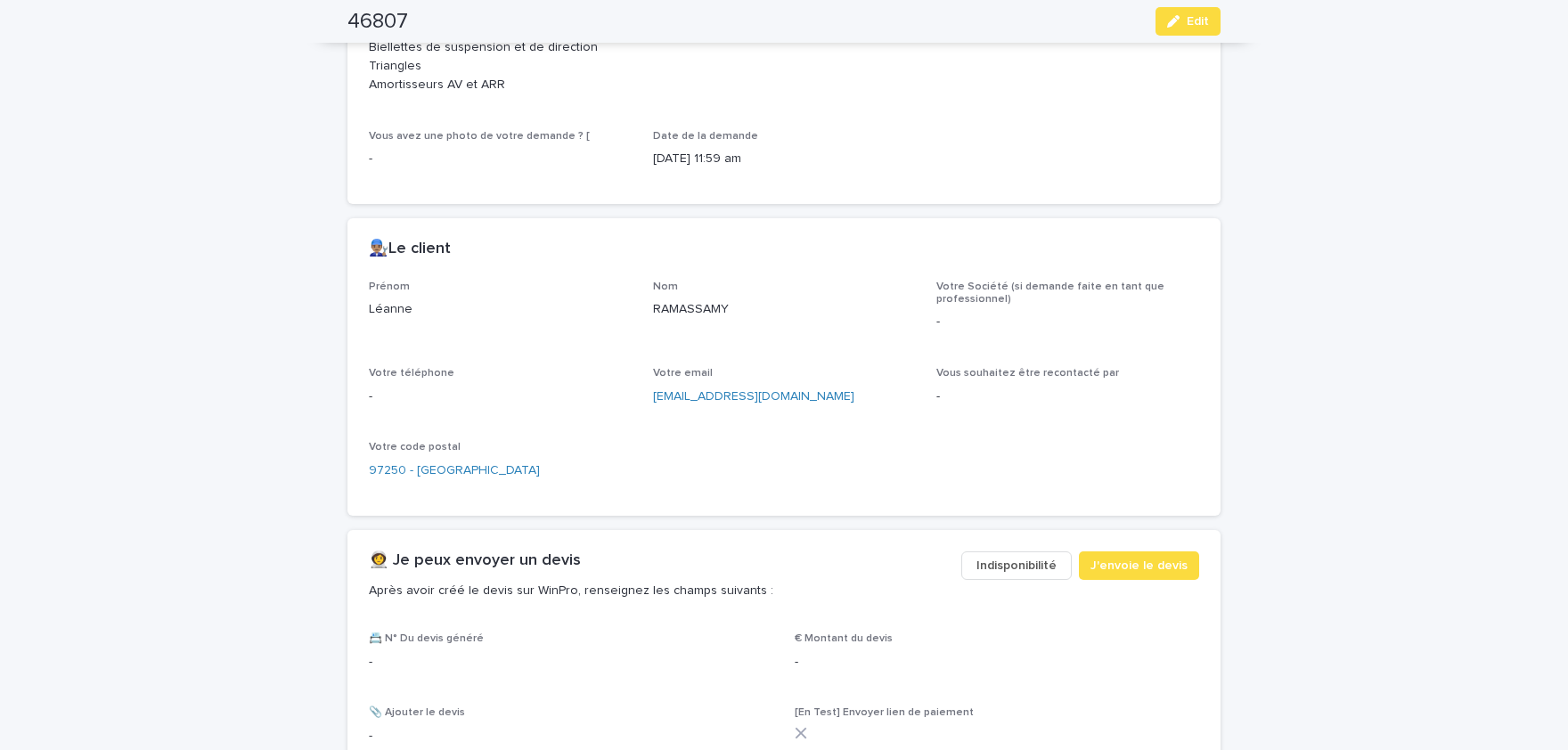
click at [402, 309] on p "Léanne" at bounding box center [500, 309] width 263 height 19
click at [401, 309] on p "Léanne" at bounding box center [500, 309] width 263 height 19
click at [396, 307] on p "Léanne" at bounding box center [500, 309] width 263 height 19
click at [705, 301] on p "RAMASSAMY" at bounding box center [784, 309] width 263 height 19
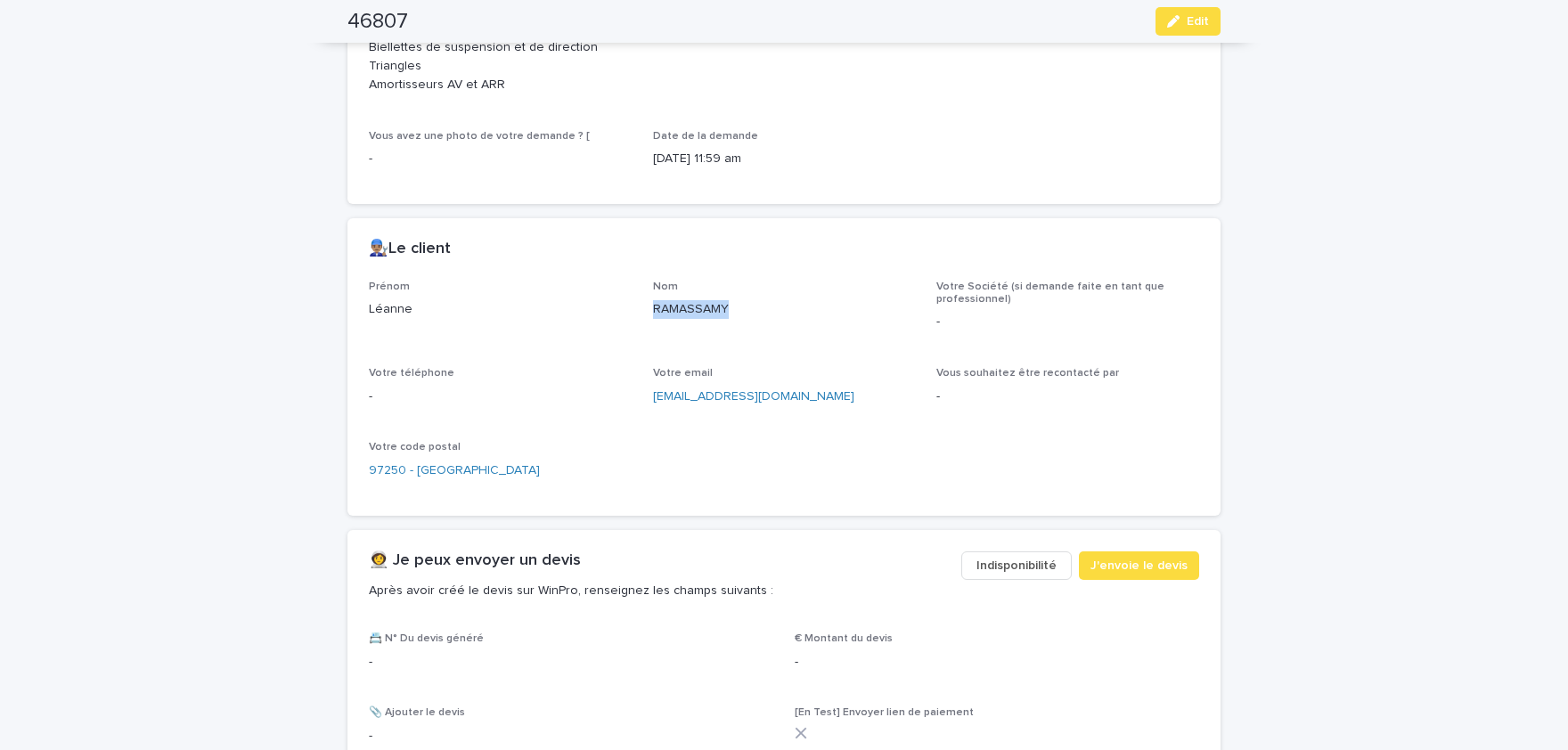
click at [705, 301] on p "RAMASSAMY" at bounding box center [784, 309] width 263 height 19
drag, startPoint x: 396, startPoint y: 308, endPoint x: 369, endPoint y: 308, distance: 27.0
click at [377, 308] on p "Léanne" at bounding box center [500, 309] width 263 height 19
click at [369, 308] on p "Léanne" at bounding box center [500, 309] width 263 height 19
click at [388, 310] on p "Léanne" at bounding box center [500, 309] width 263 height 19
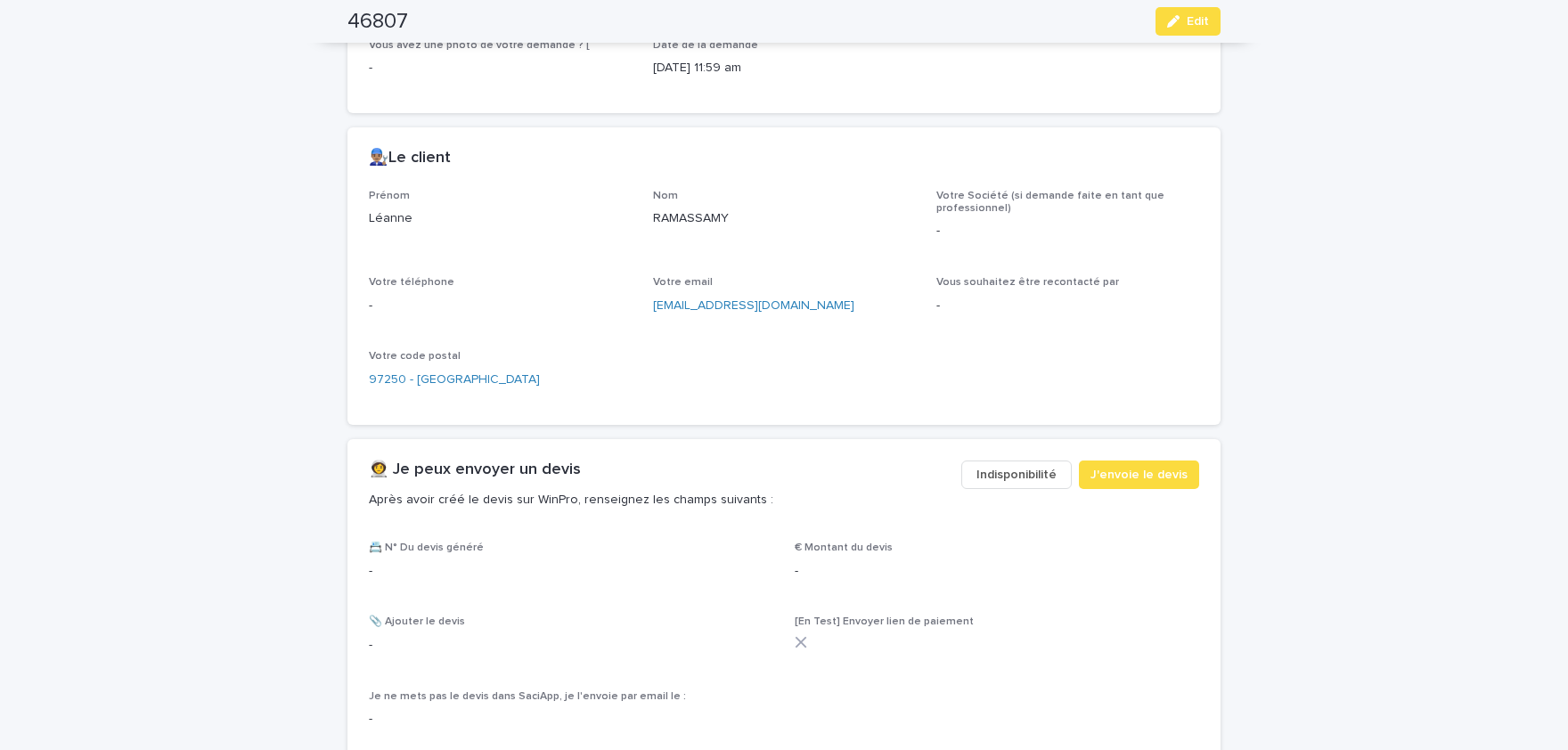
scroll to position [514, 0]
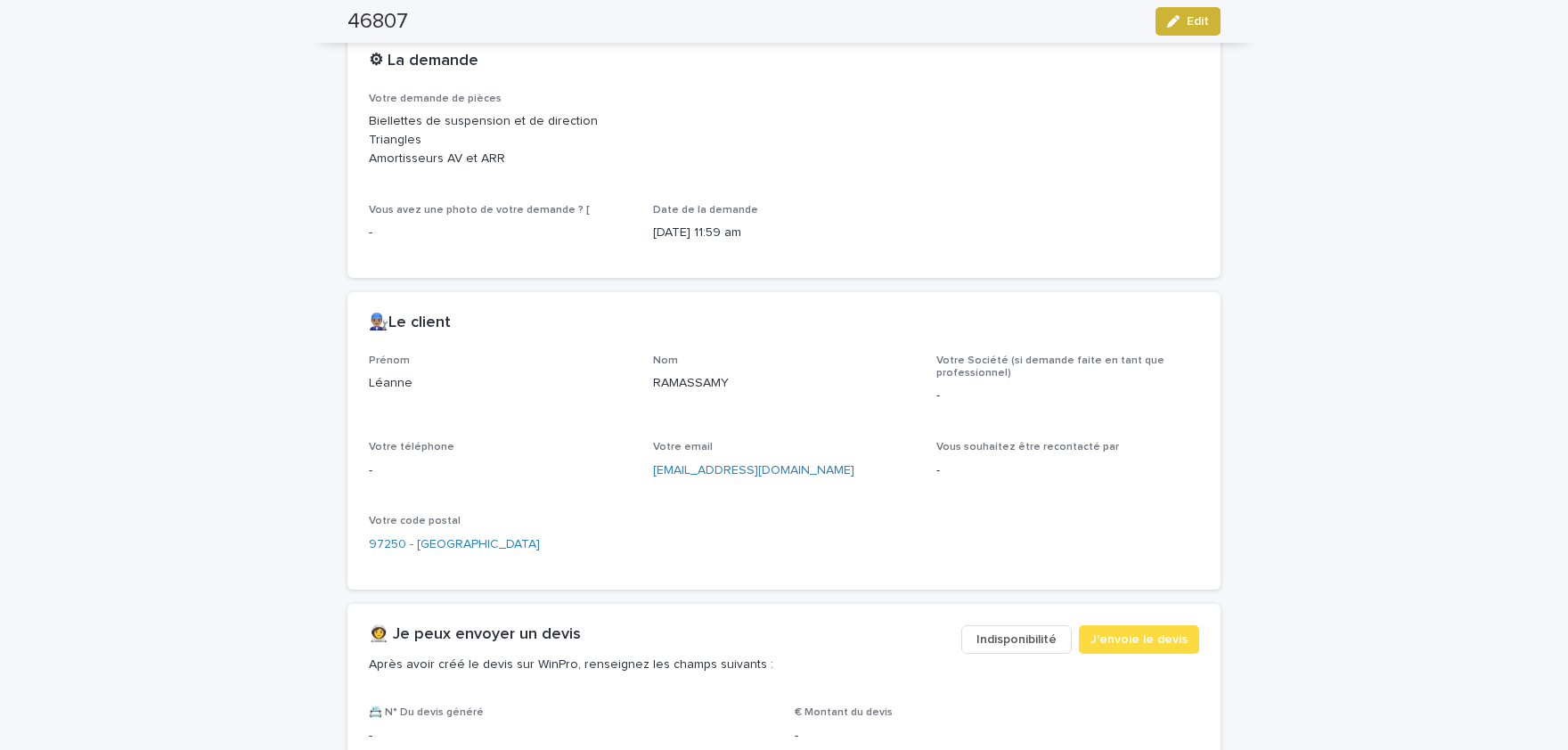
click at [1181, 29] on button "Edit" at bounding box center [1187, 22] width 65 height 28
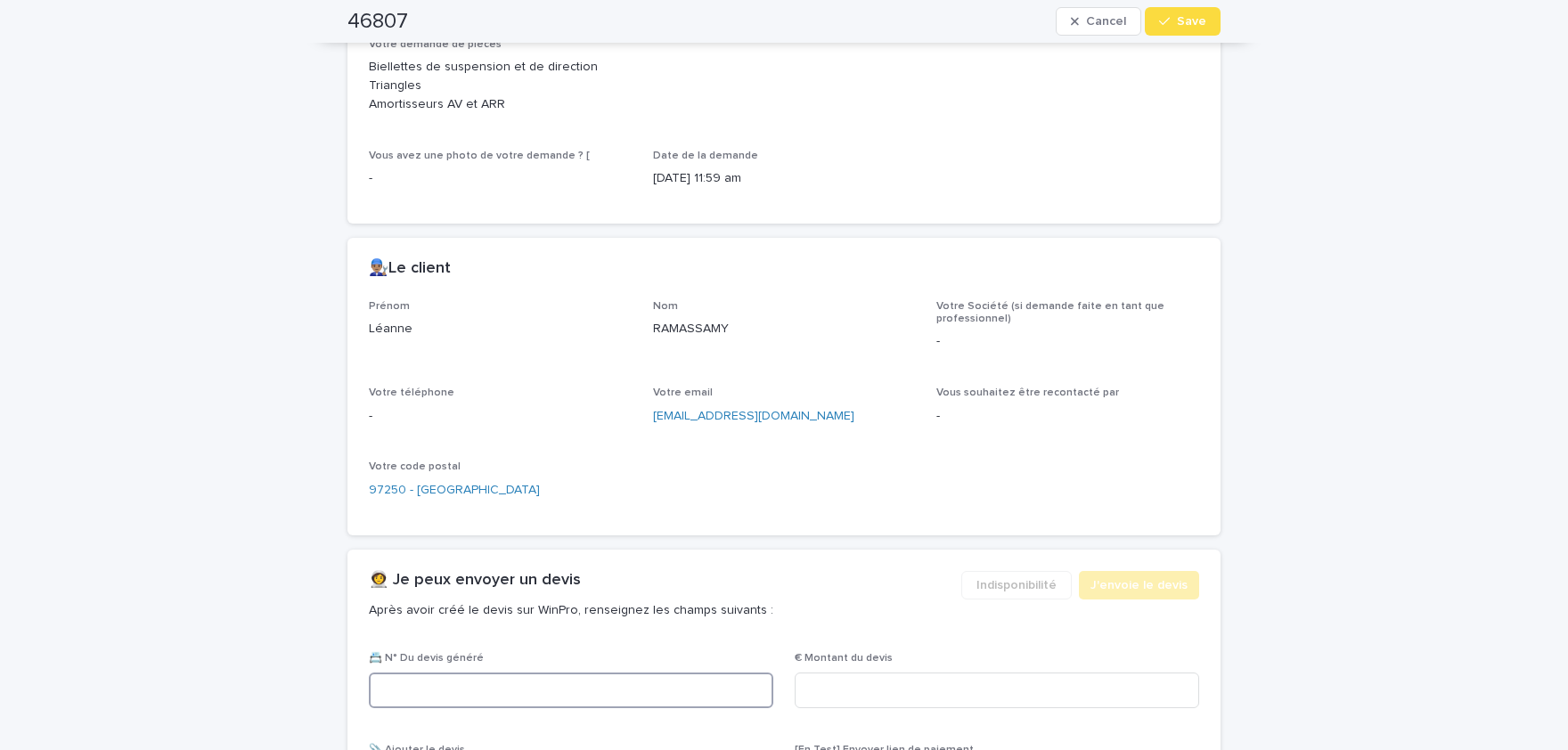
drag, startPoint x: 601, startPoint y: 682, endPoint x: 633, endPoint y: 682, distance: 32.0
click at [603, 682] on input at bounding box center [570, 691] width 404 height 36
paste input "********"
type input "********"
drag, startPoint x: 876, startPoint y: 683, endPoint x: 845, endPoint y: 668, distance: 34.4
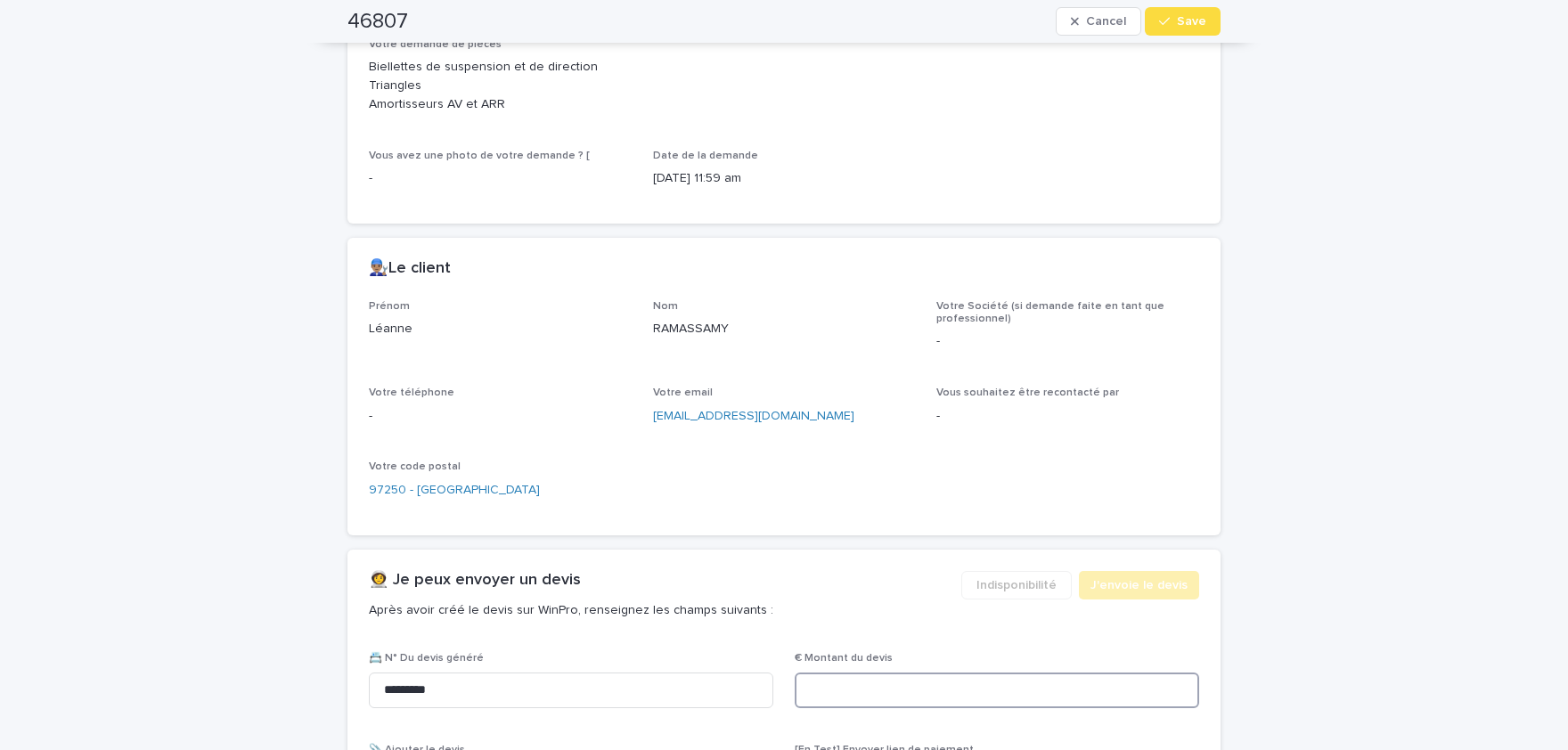
click at [874, 683] on input at bounding box center [997, 691] width 404 height 36
paste input "*****"
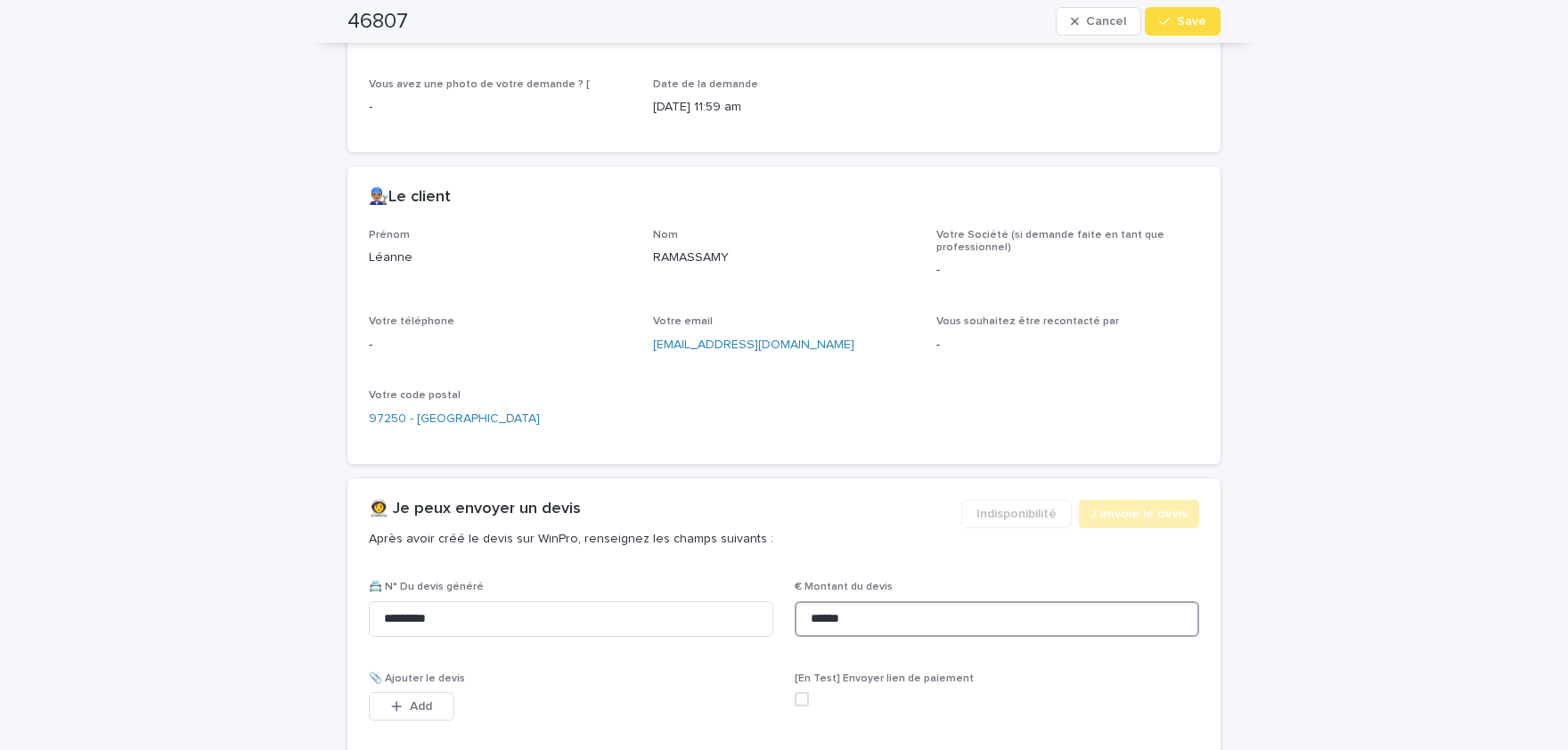
scroll to position [934, 0]
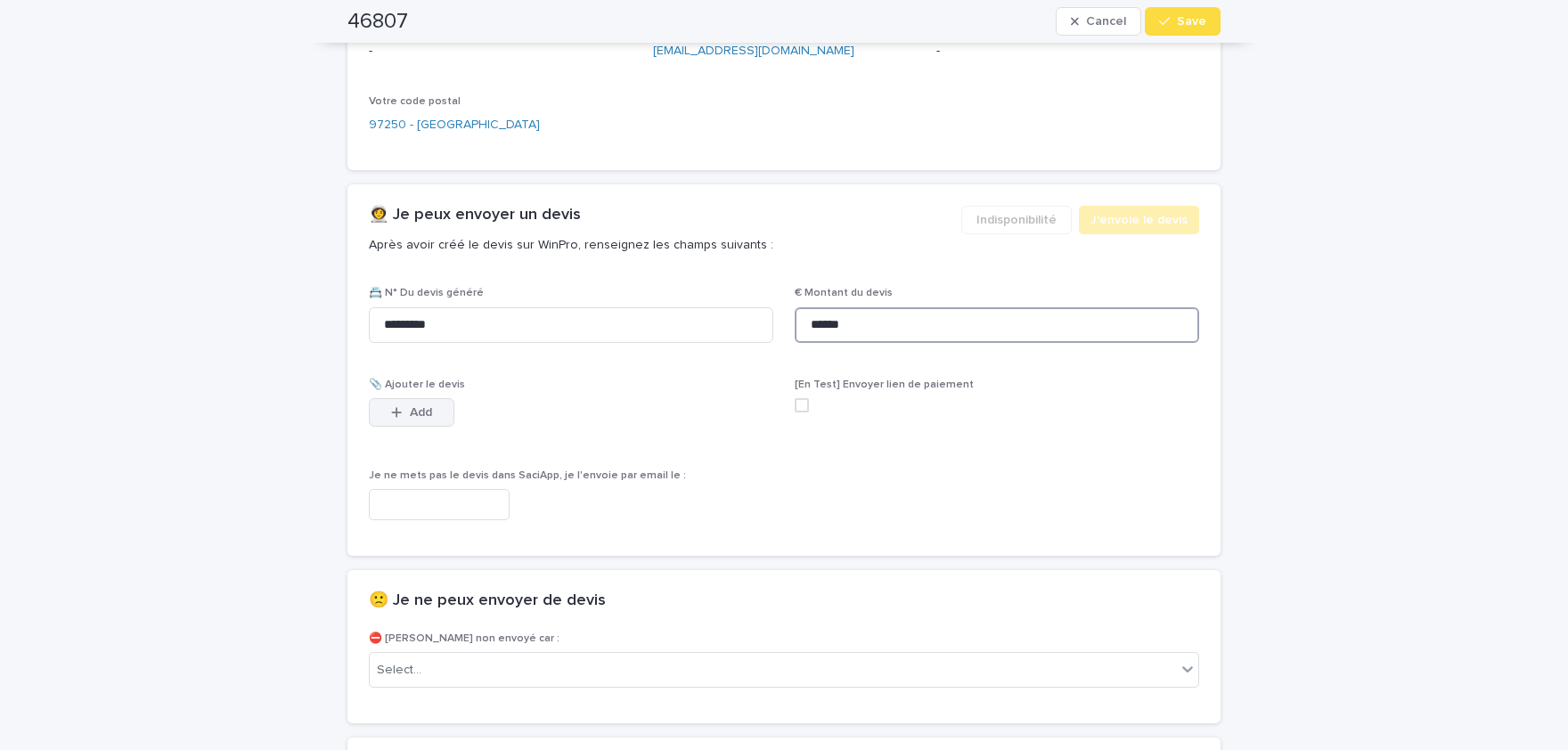
type input "******"
click at [435, 407] on button "Add" at bounding box center [411, 412] width 86 height 28
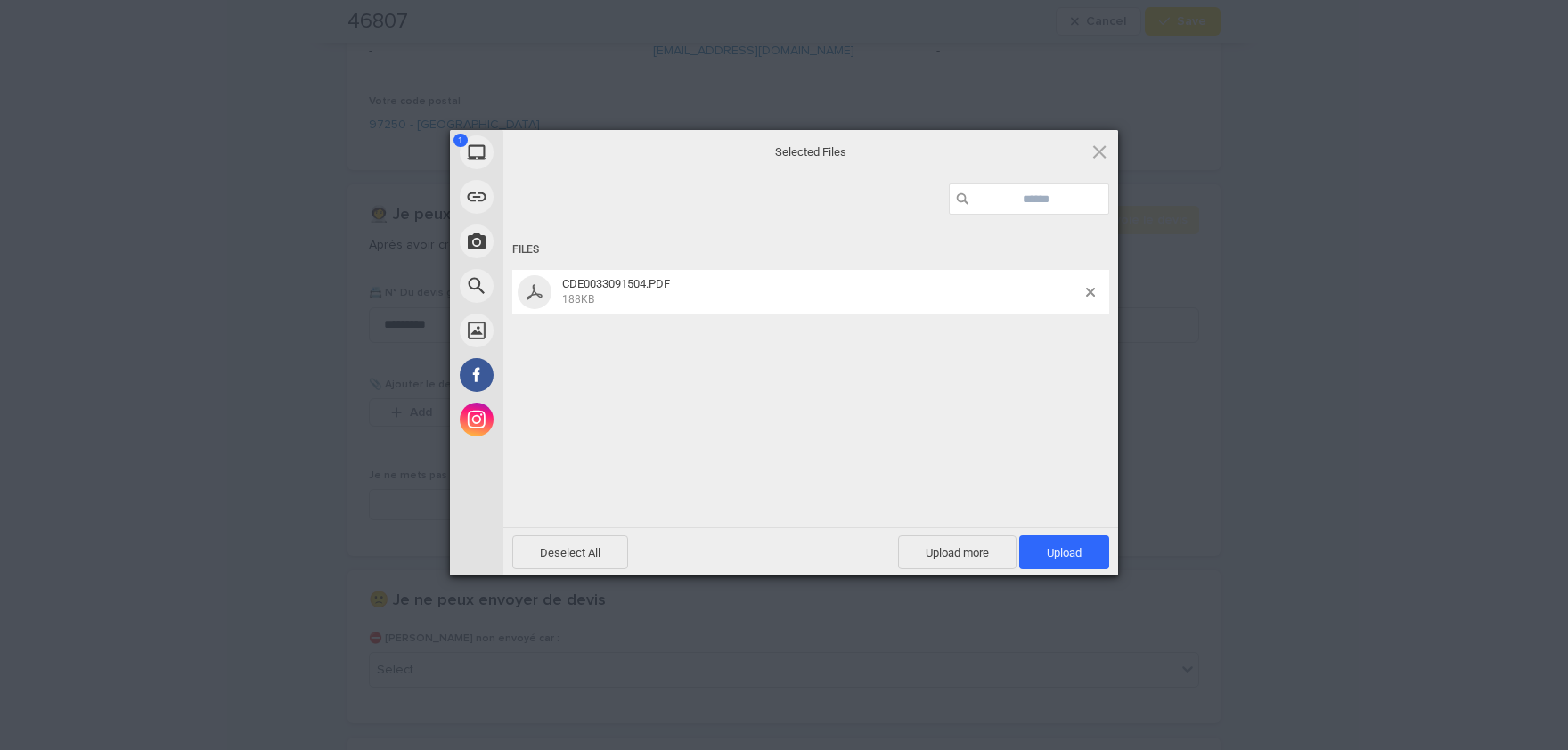
click at [1049, 397] on div "Files CDE0033091504.PDF 188KB" at bounding box center [811, 374] width 615 height 299
click at [1073, 554] on span "Upload 1" at bounding box center [1064, 553] width 35 height 13
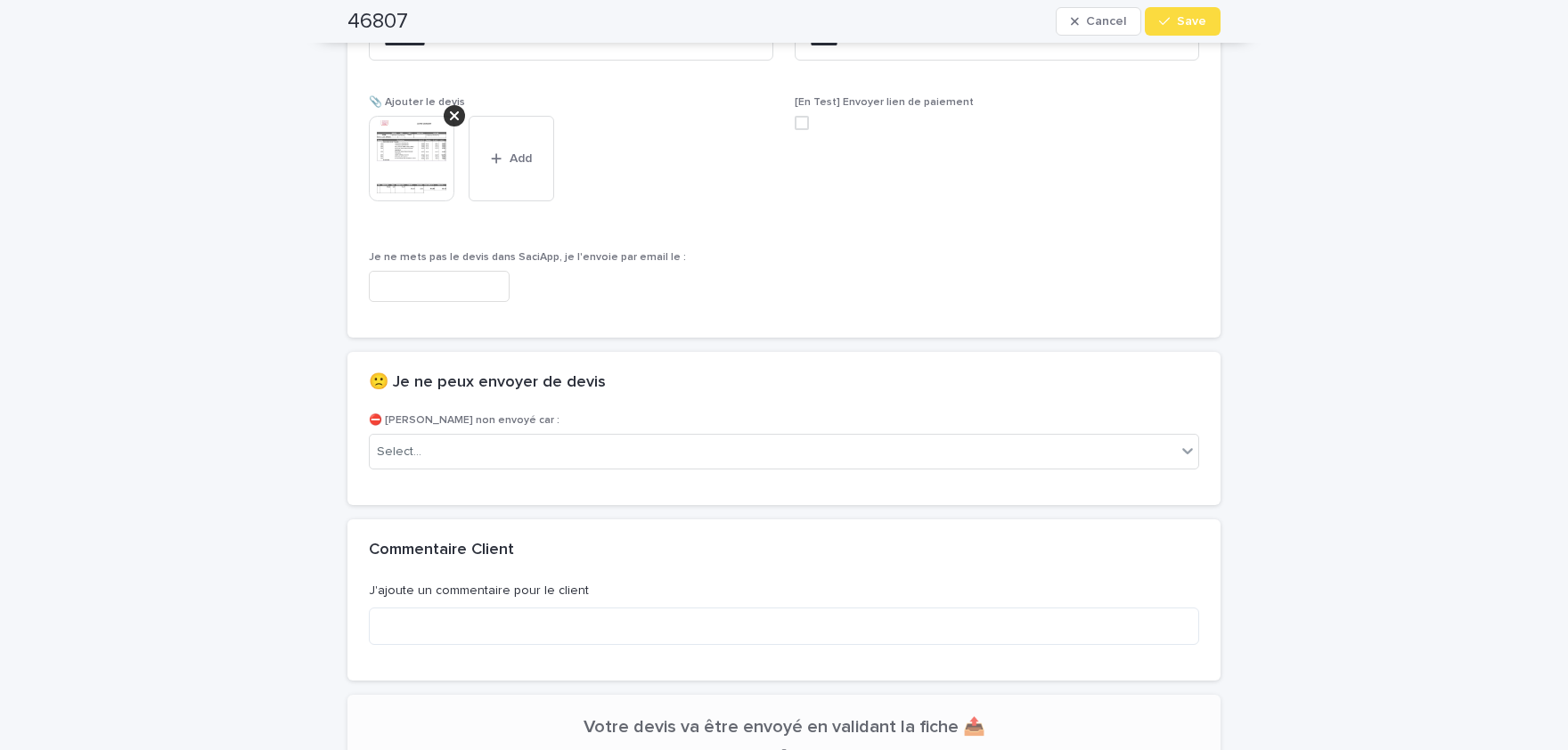
scroll to position [1225, 0]
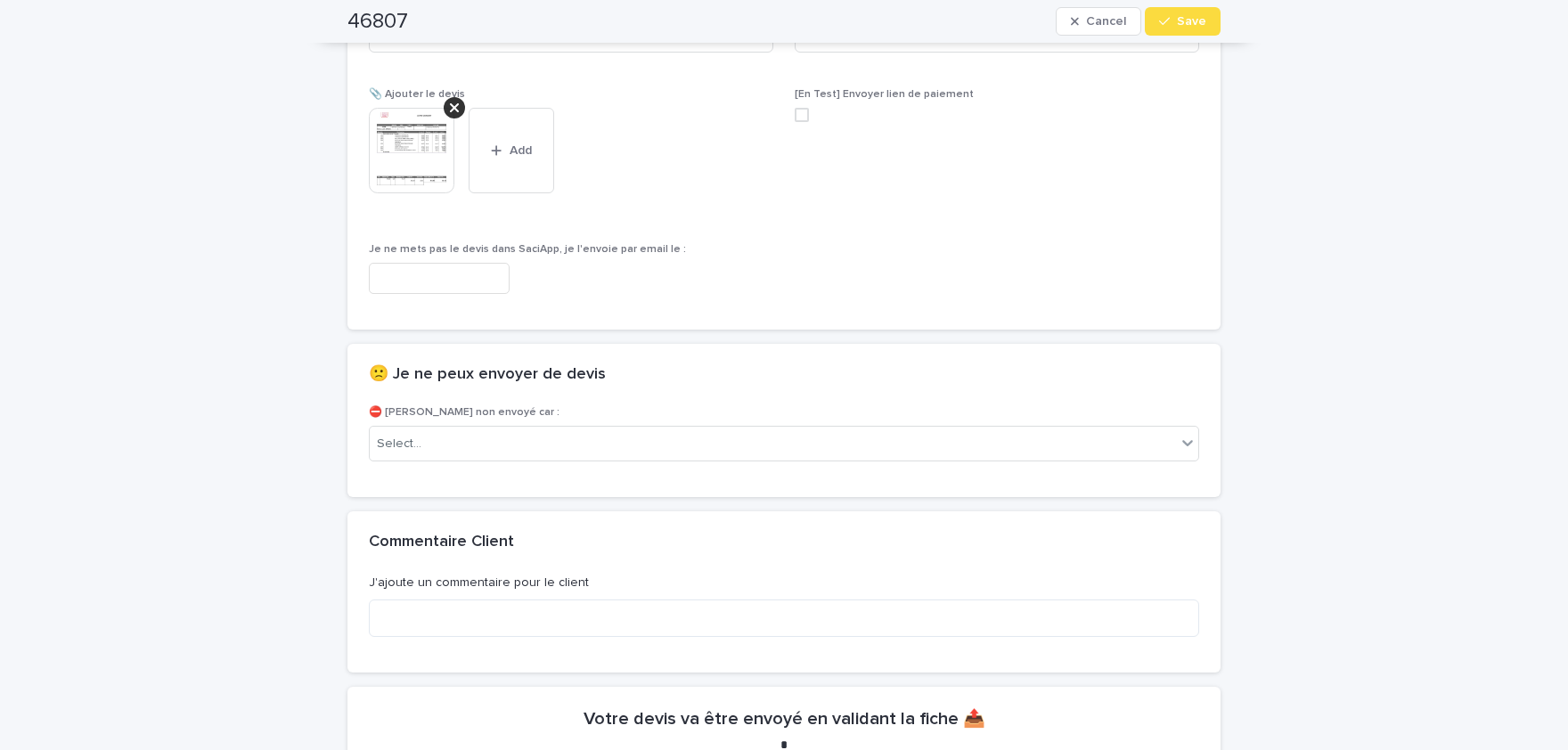
click at [411, 153] on img at bounding box center [411, 150] width 86 height 86
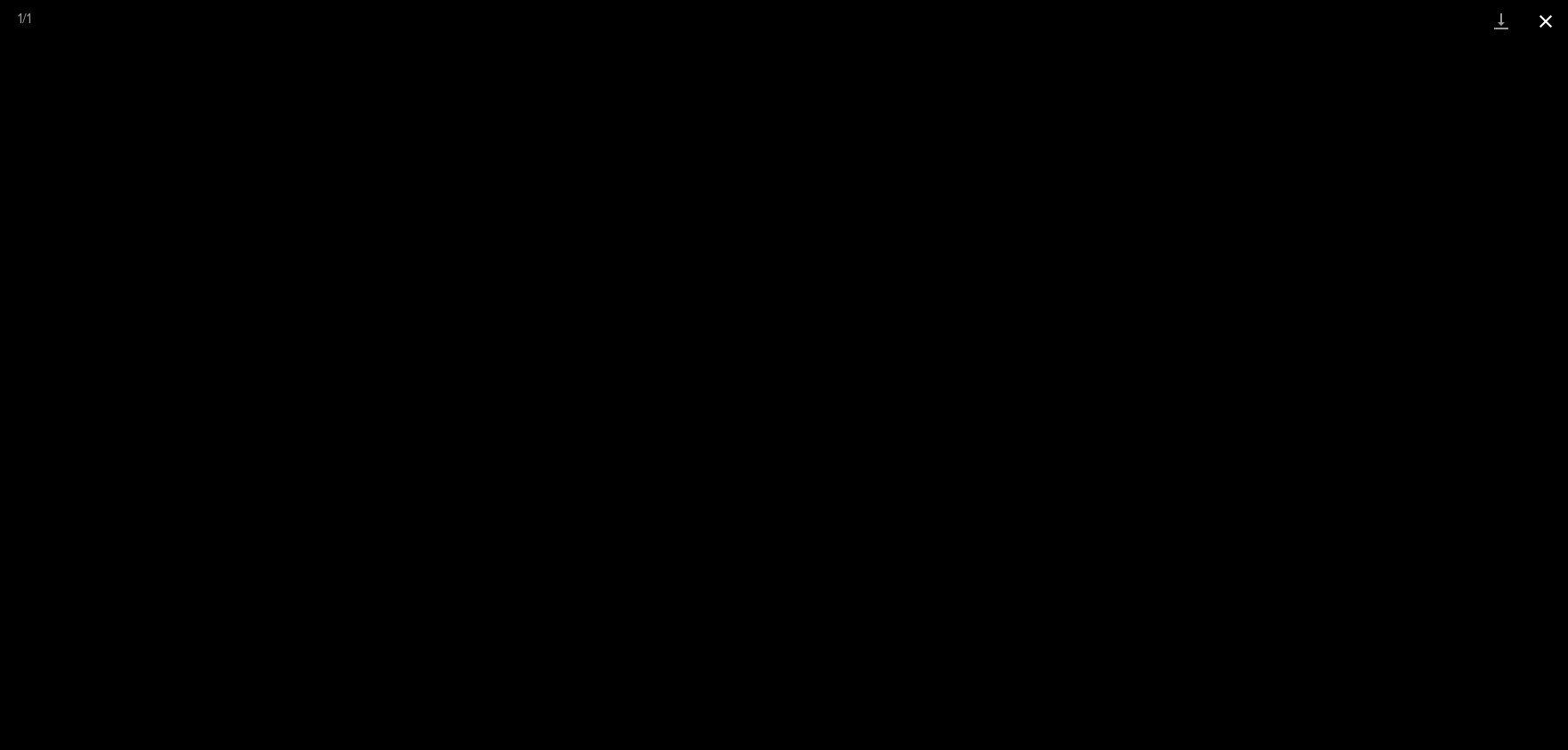
click at [1544, 15] on button "Close gallery" at bounding box center [1544, 21] width 44 height 42
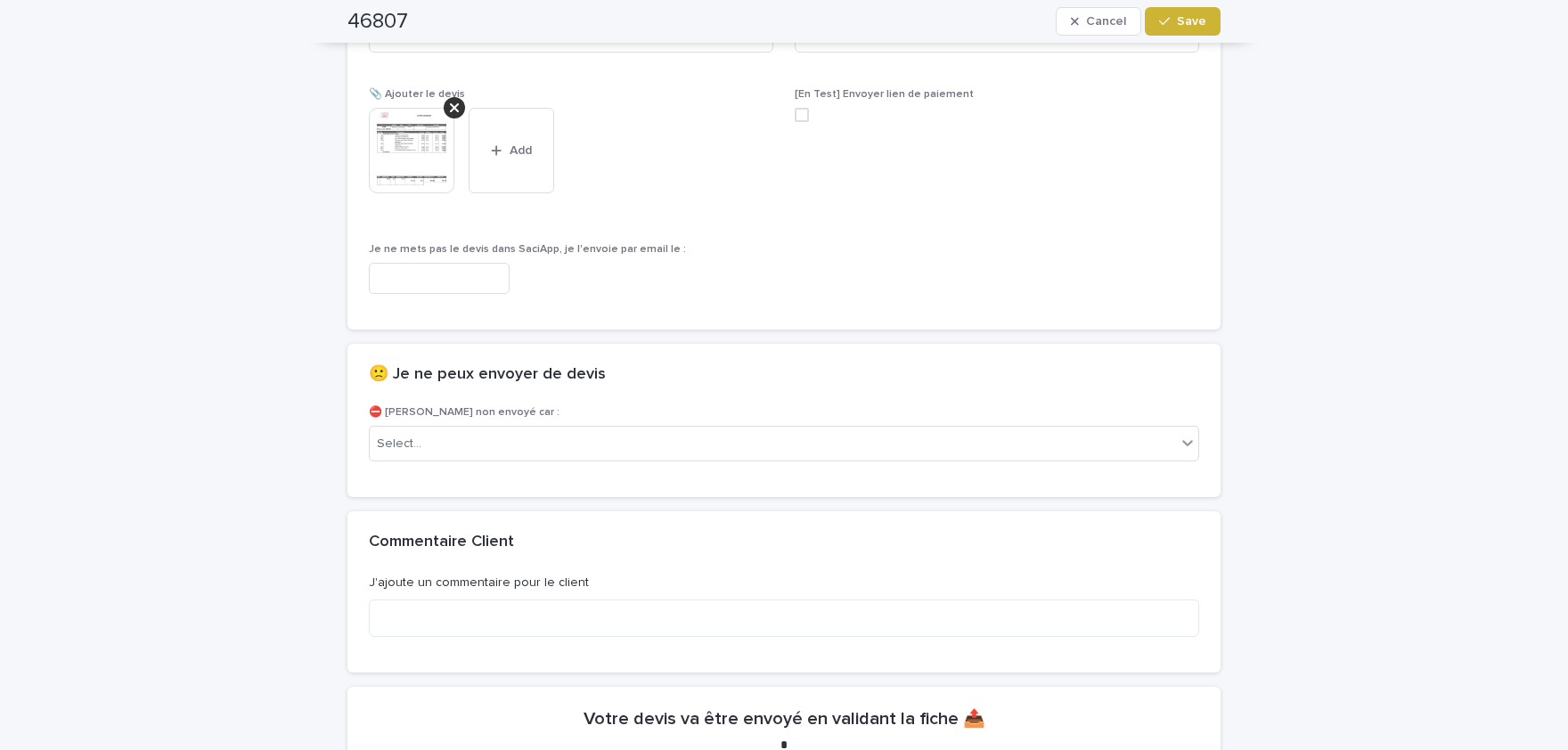
click at [1214, 20] on button "Save" at bounding box center [1182, 22] width 75 height 28
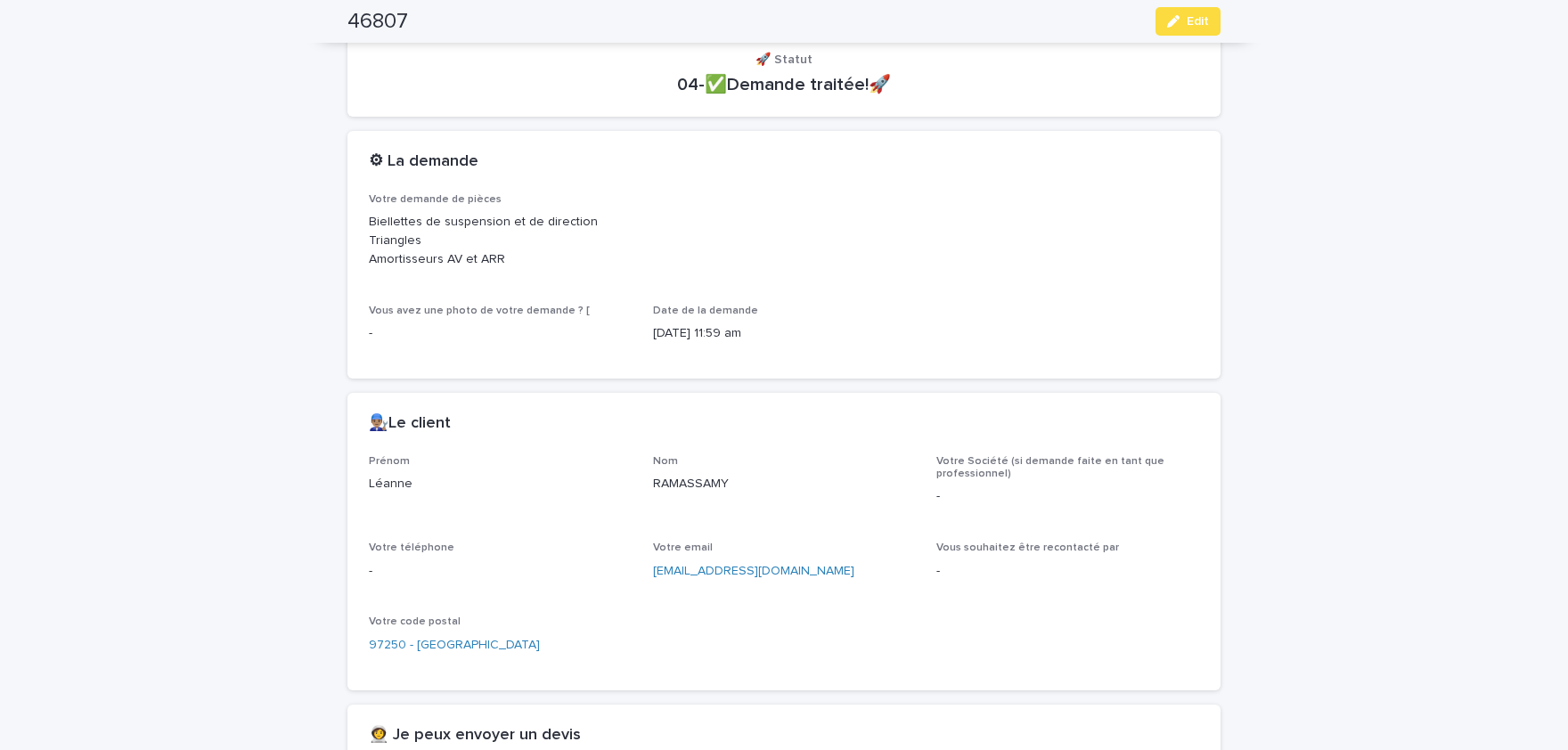
scroll to position [347, 0]
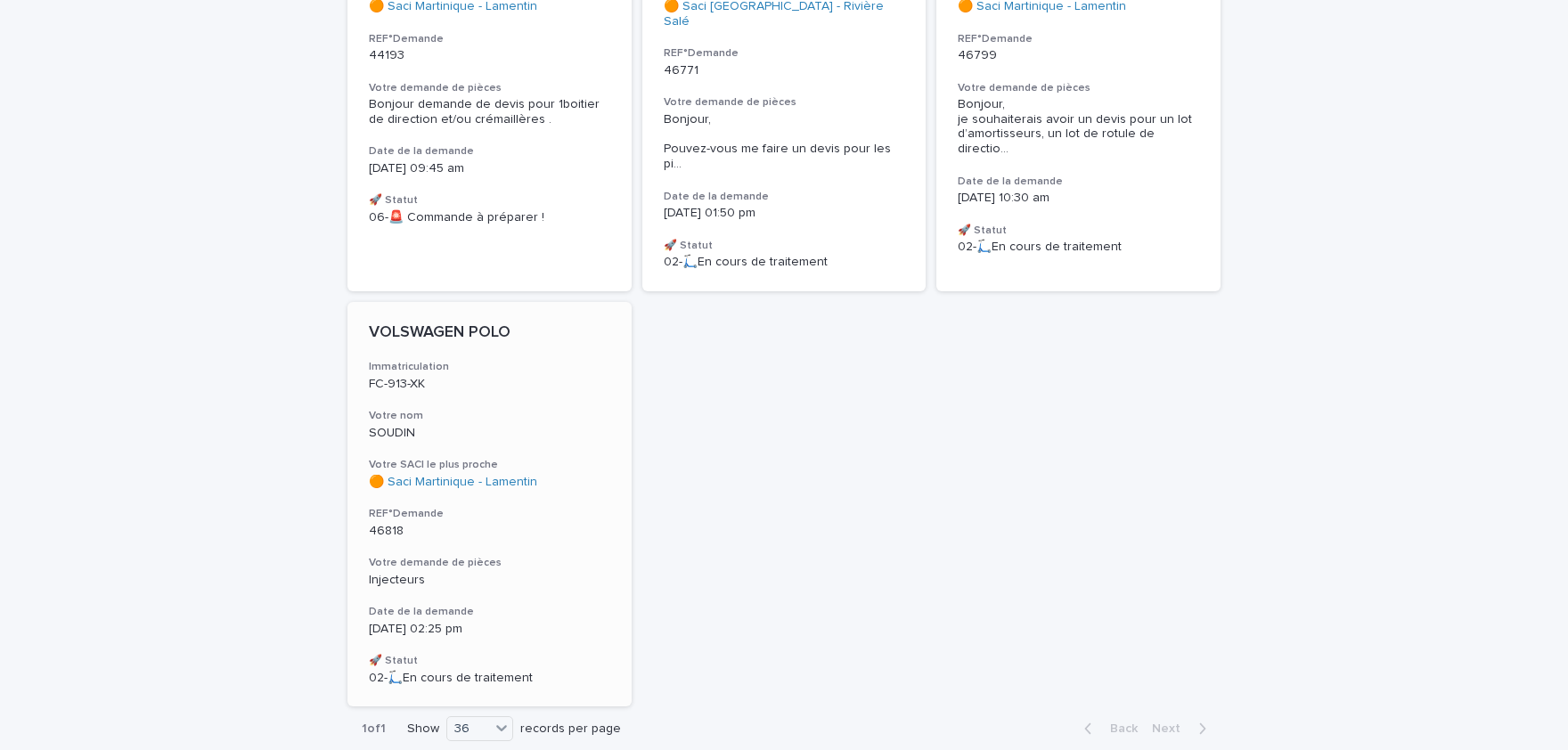
scroll to position [460, 0]
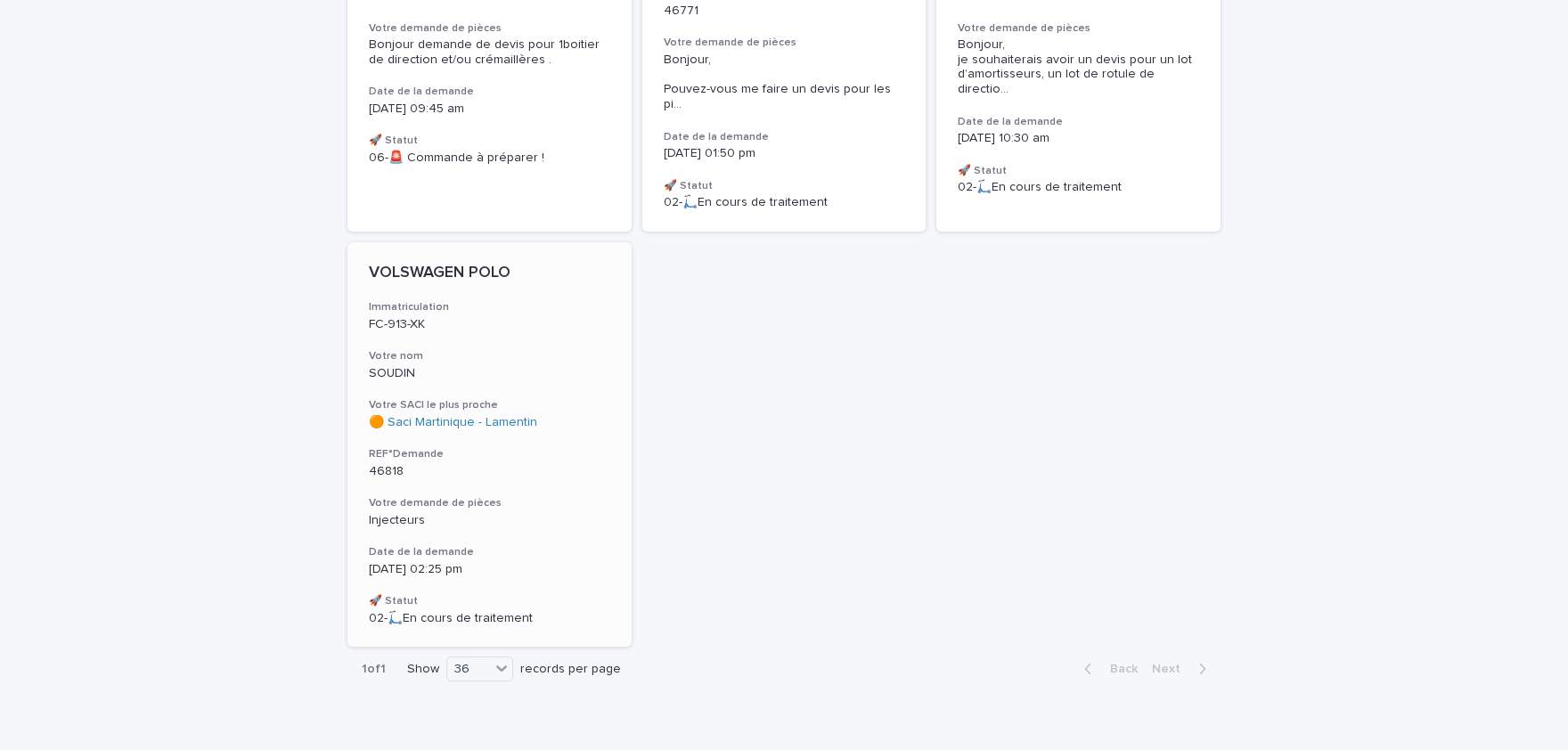
click at [460, 465] on div "VOLSWAGEN POLO Immatriculation FC-913-XK Votre nom SOUDIN Votre SACI le plus pr…" at bounding box center [488, 445] width 284 height 406
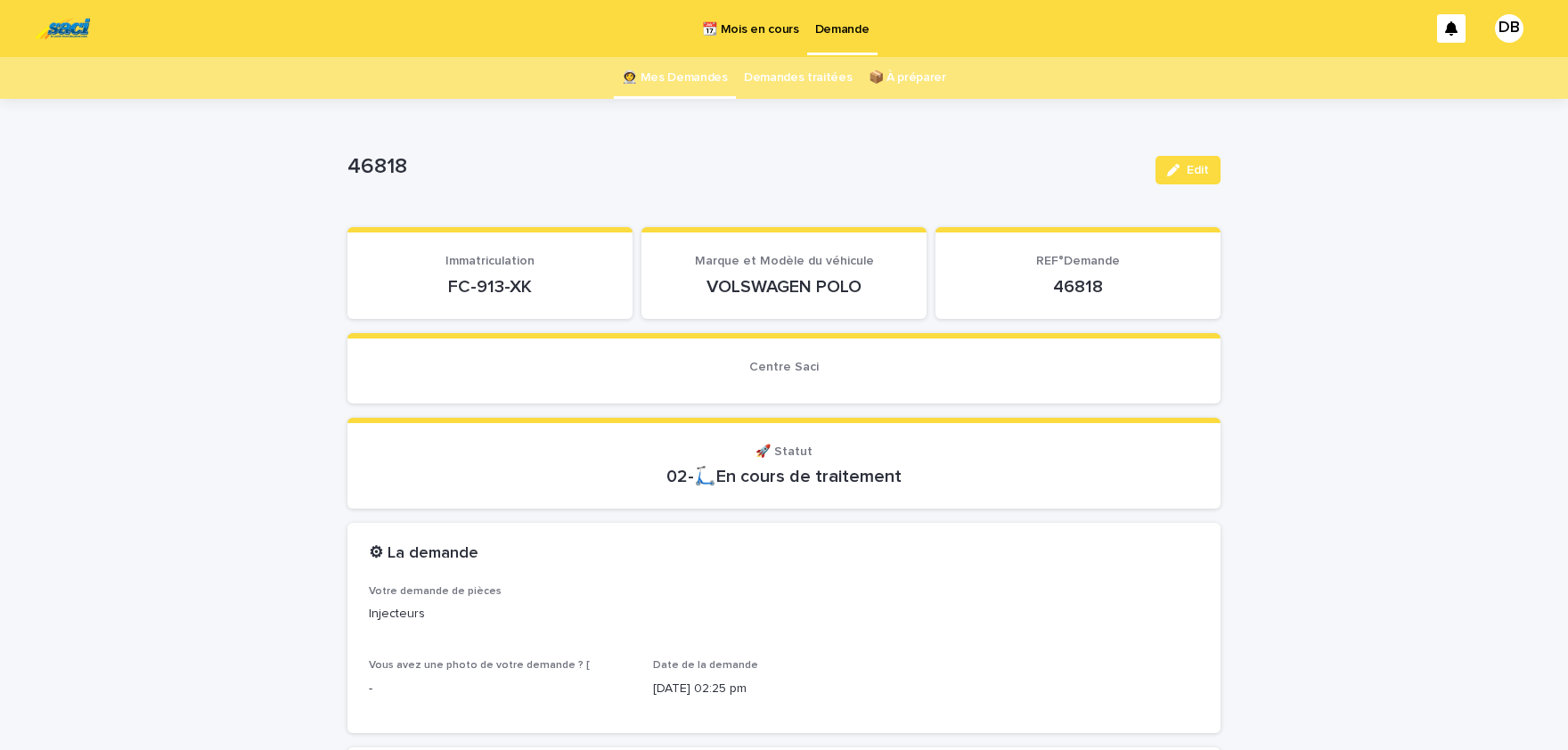
scroll to position [73, 0]
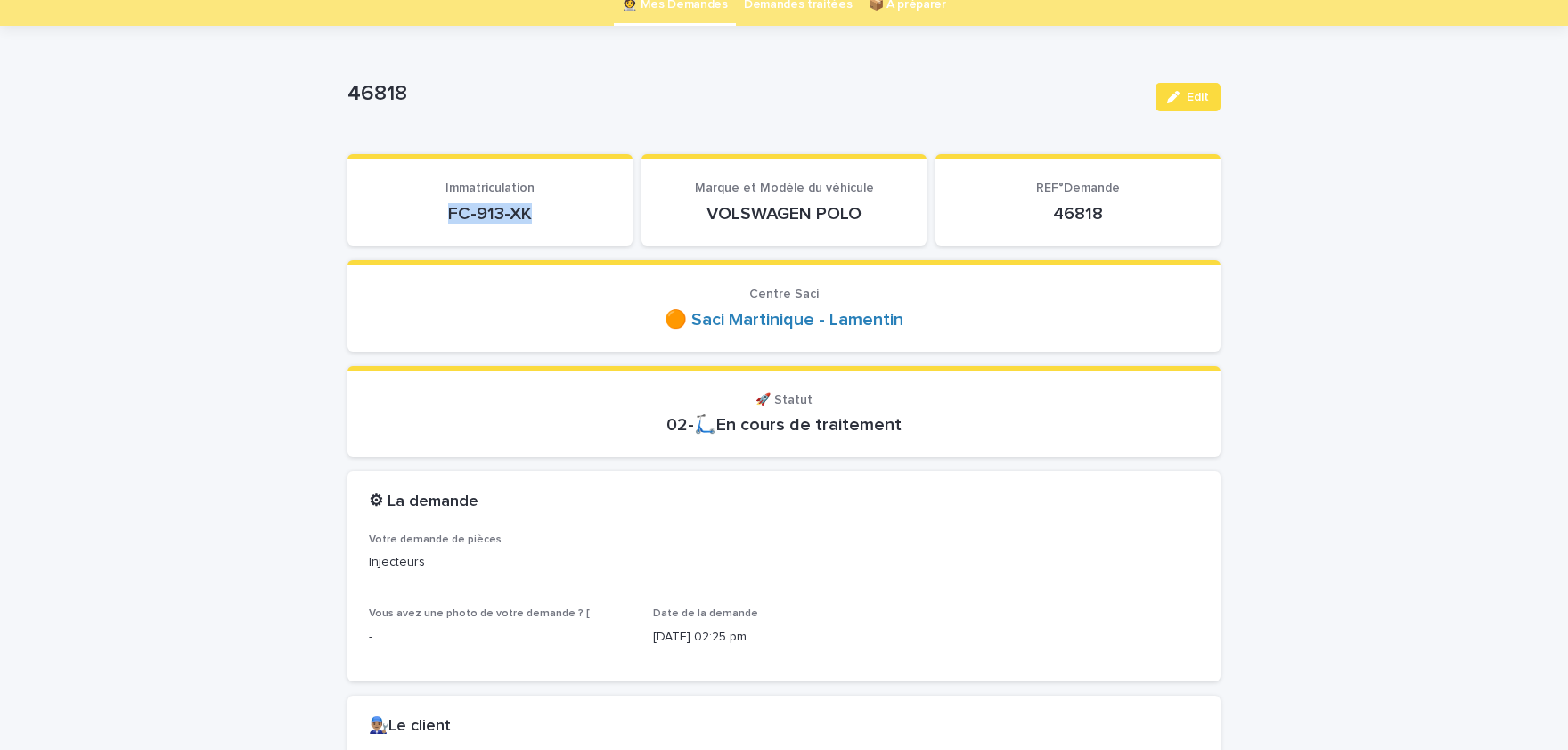
drag, startPoint x: 553, startPoint y: 214, endPoint x: 448, endPoint y: 215, distance: 105.0
click at [448, 215] on p "FC-913-XK" at bounding box center [489, 213] width 242 height 22
